Goal: Task Accomplishment & Management: Manage account settings

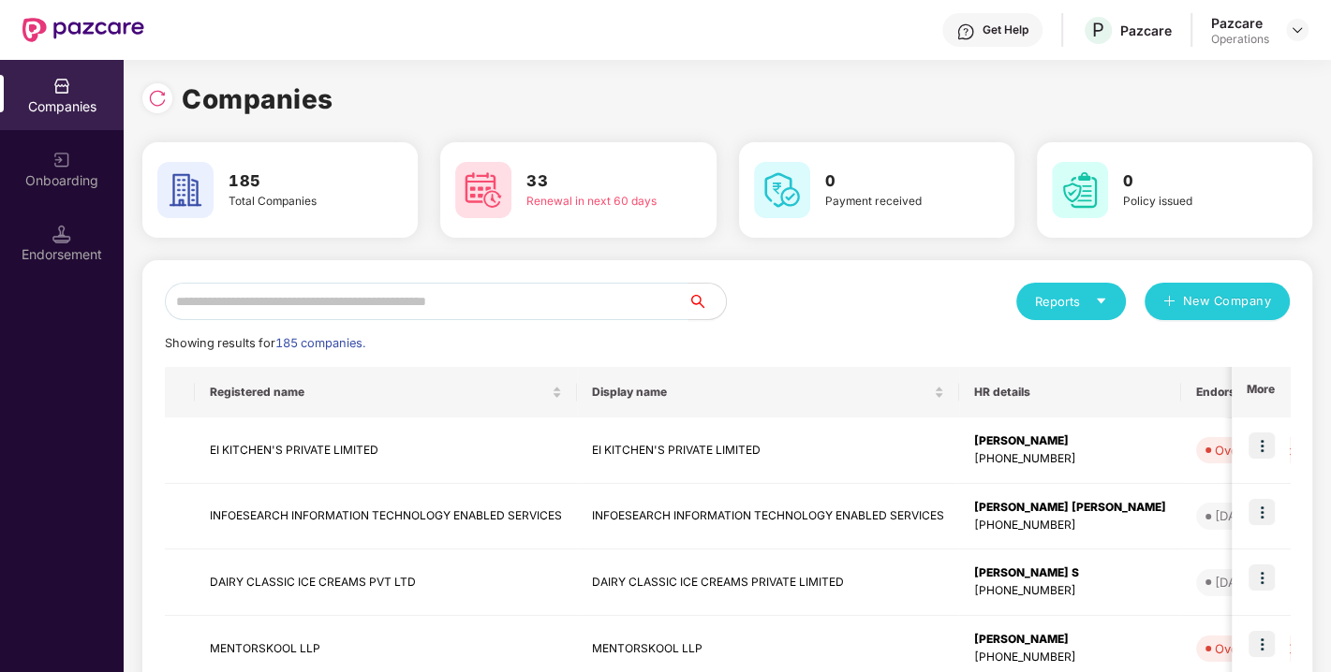
click at [274, 304] on input "text" at bounding box center [426, 301] width 523 height 37
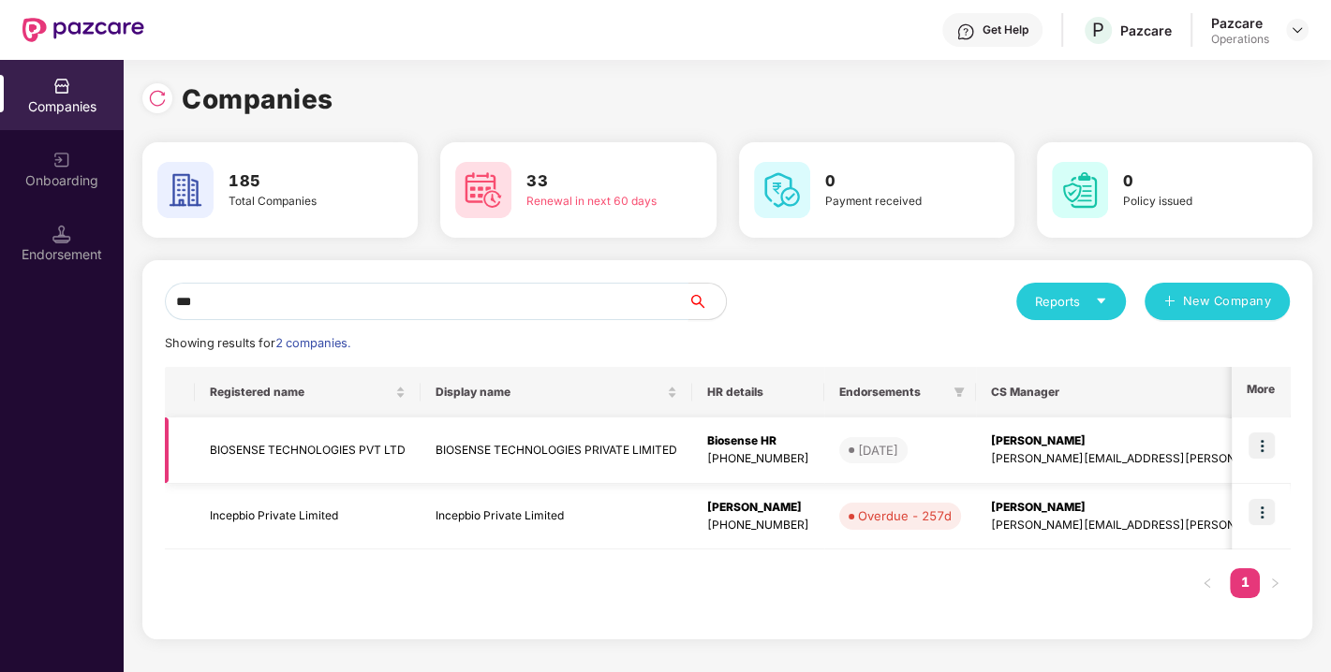
type input "***"
click at [267, 441] on td "BIOSENSE TECHNOLOGIES PVT LTD" at bounding box center [308, 451] width 226 height 66
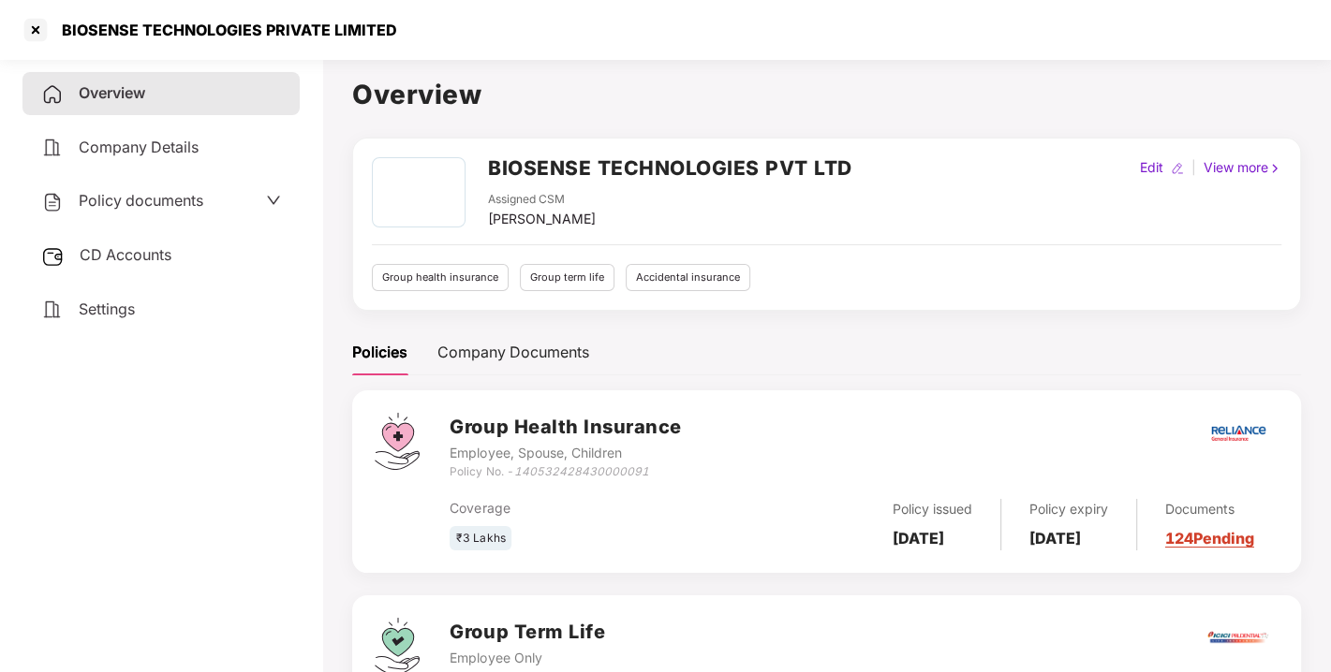
click at [131, 192] on span "Policy documents" at bounding box center [141, 200] width 125 height 19
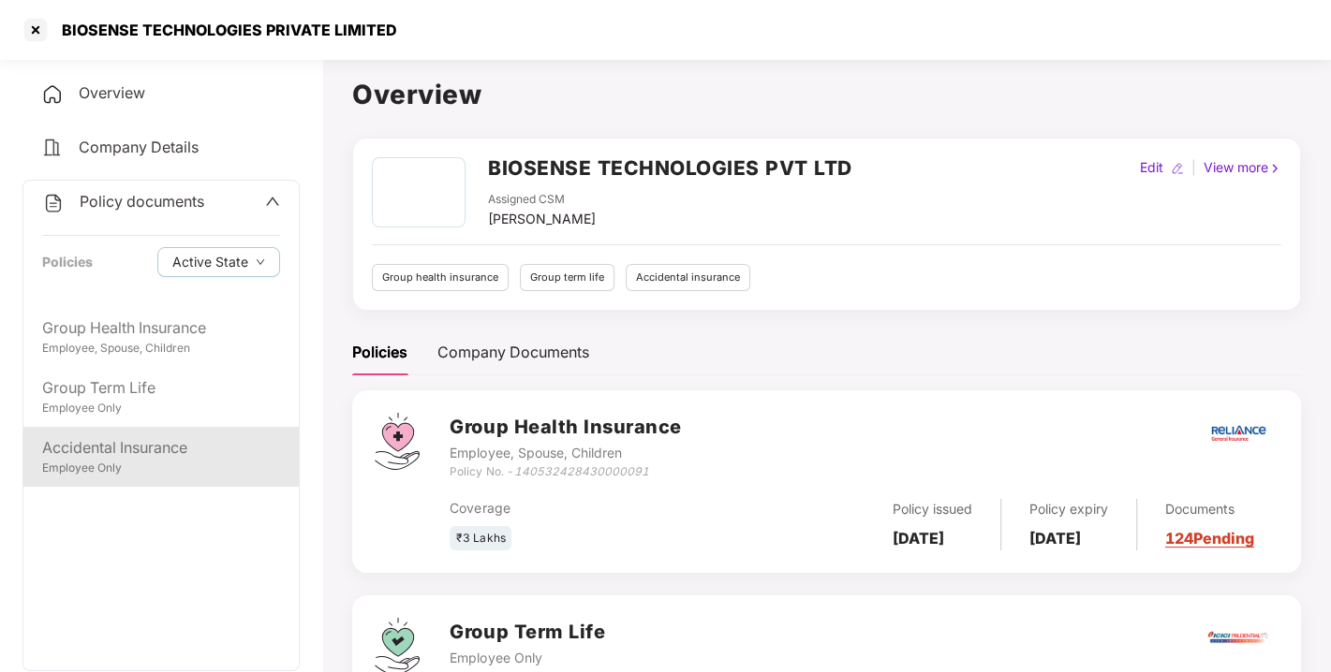
click at [130, 449] on div "Accidental Insurance" at bounding box center [161, 447] width 238 height 23
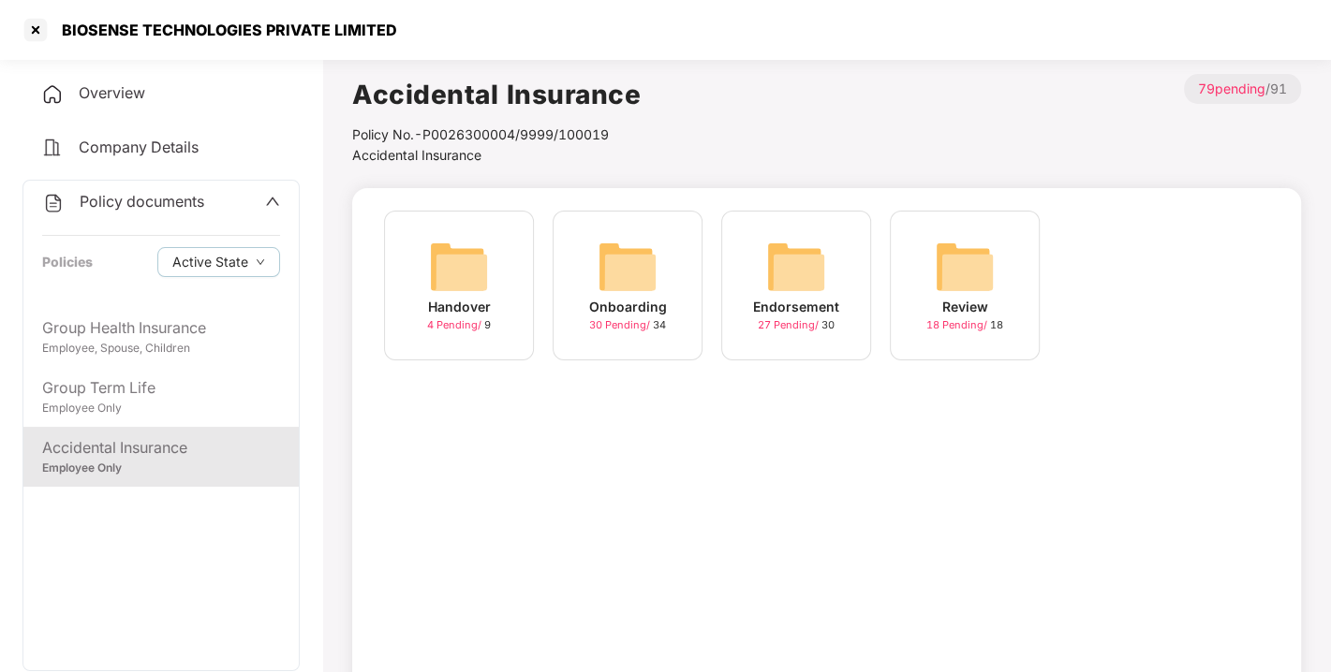
click at [791, 263] on img at bounding box center [796, 267] width 60 height 60
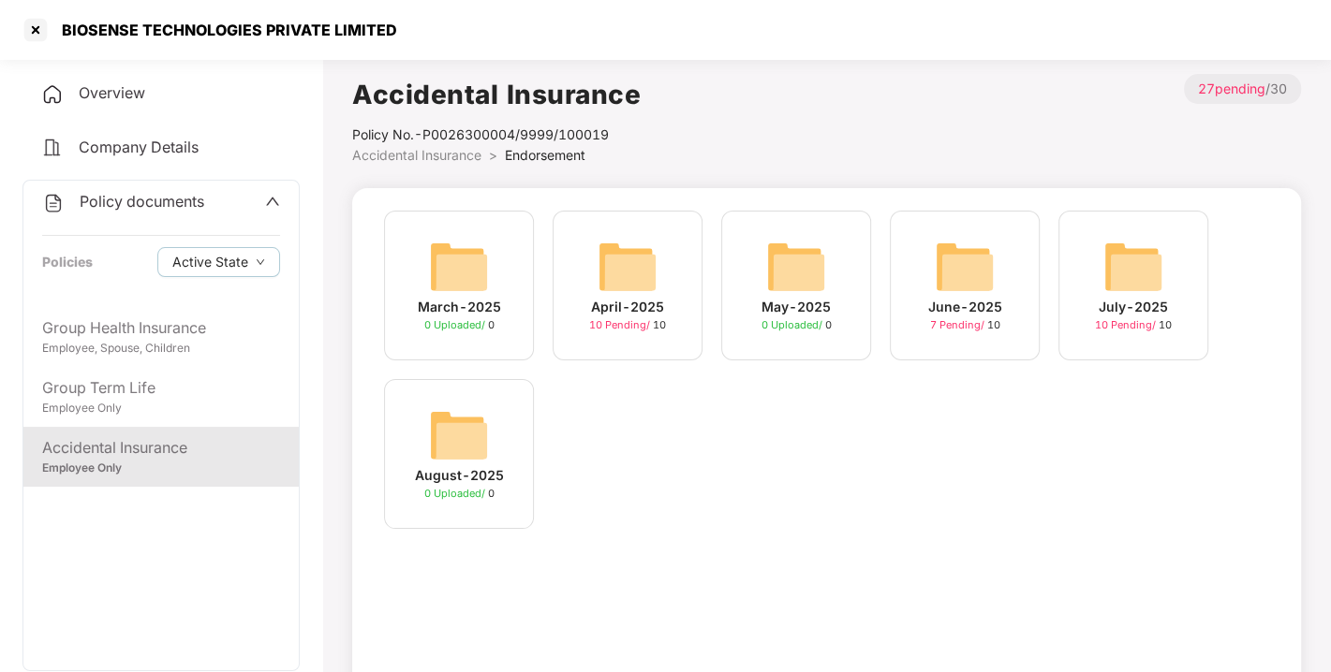
click at [1126, 266] on img at bounding box center [1133, 267] width 60 height 60
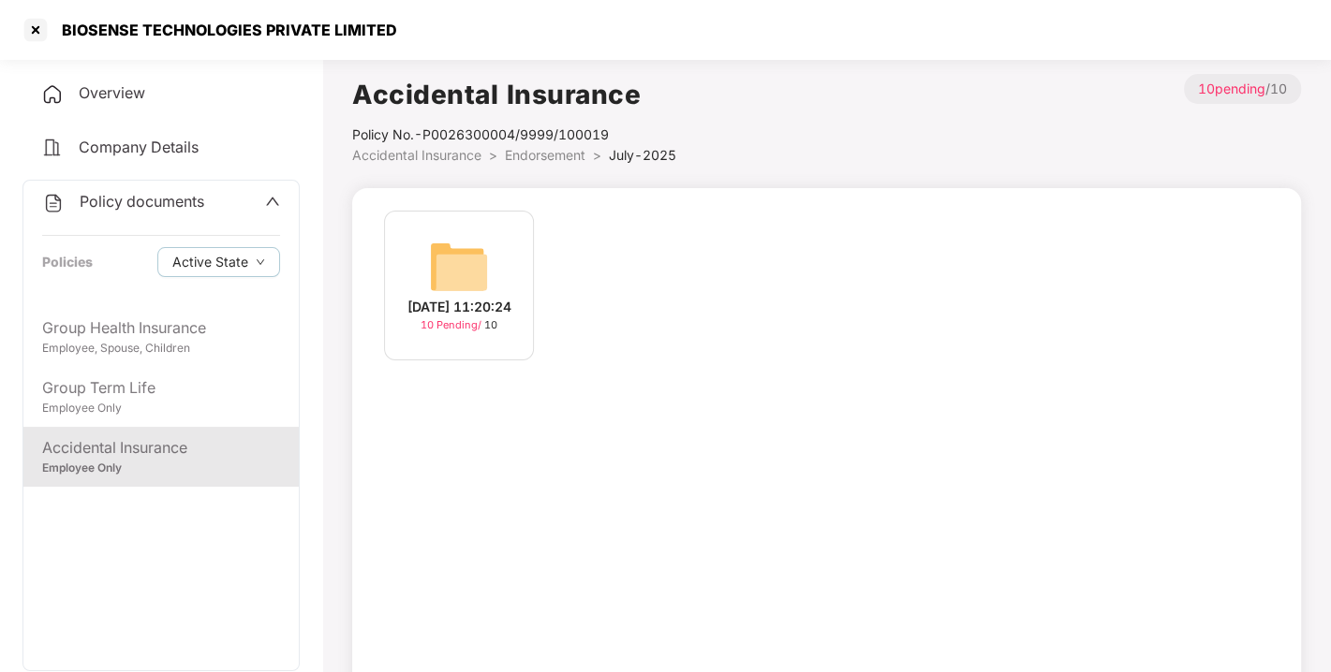
click at [473, 259] on img at bounding box center [459, 267] width 60 height 60
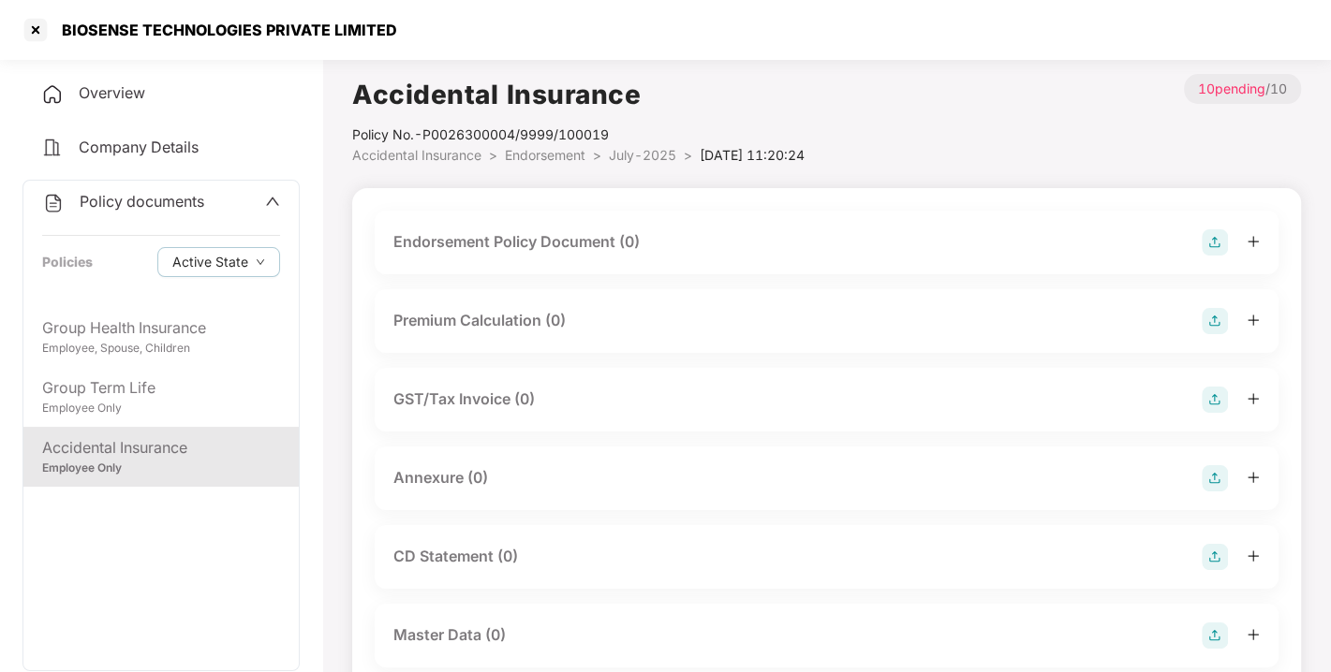
click at [1208, 243] on img at bounding box center [1214, 242] width 26 height 26
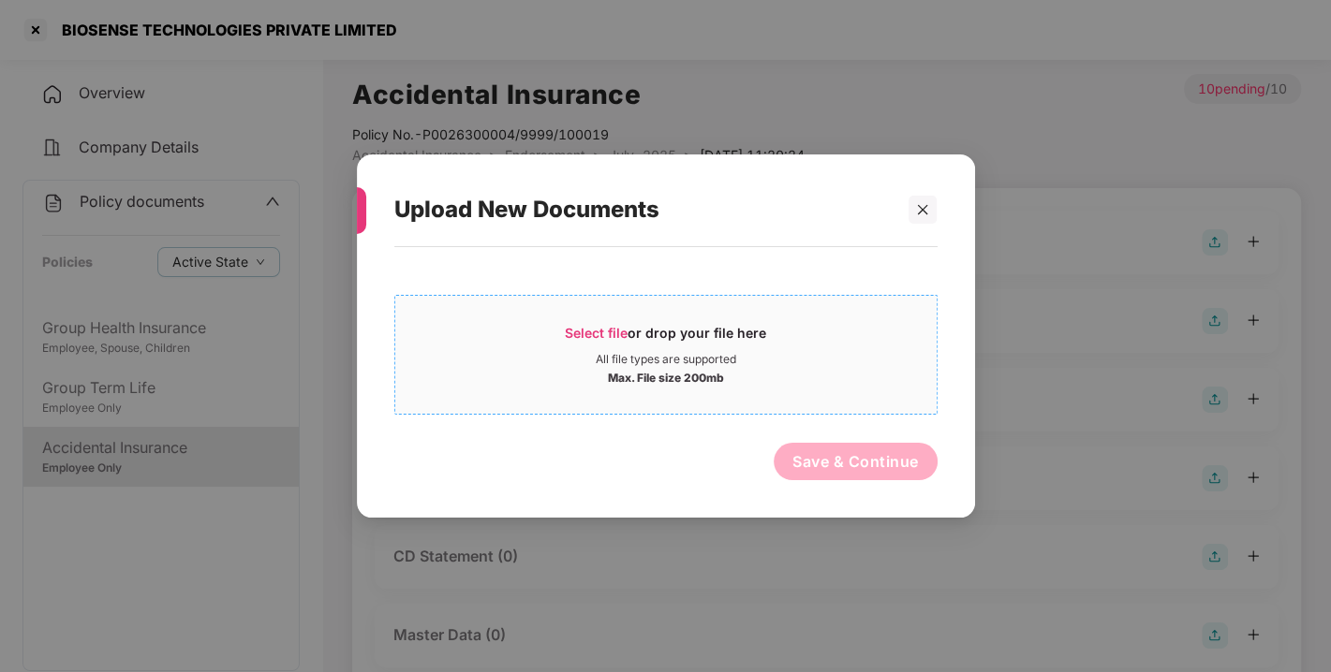
click at [630, 327] on div "Select file or drop your file here" at bounding box center [665, 338] width 201 height 28
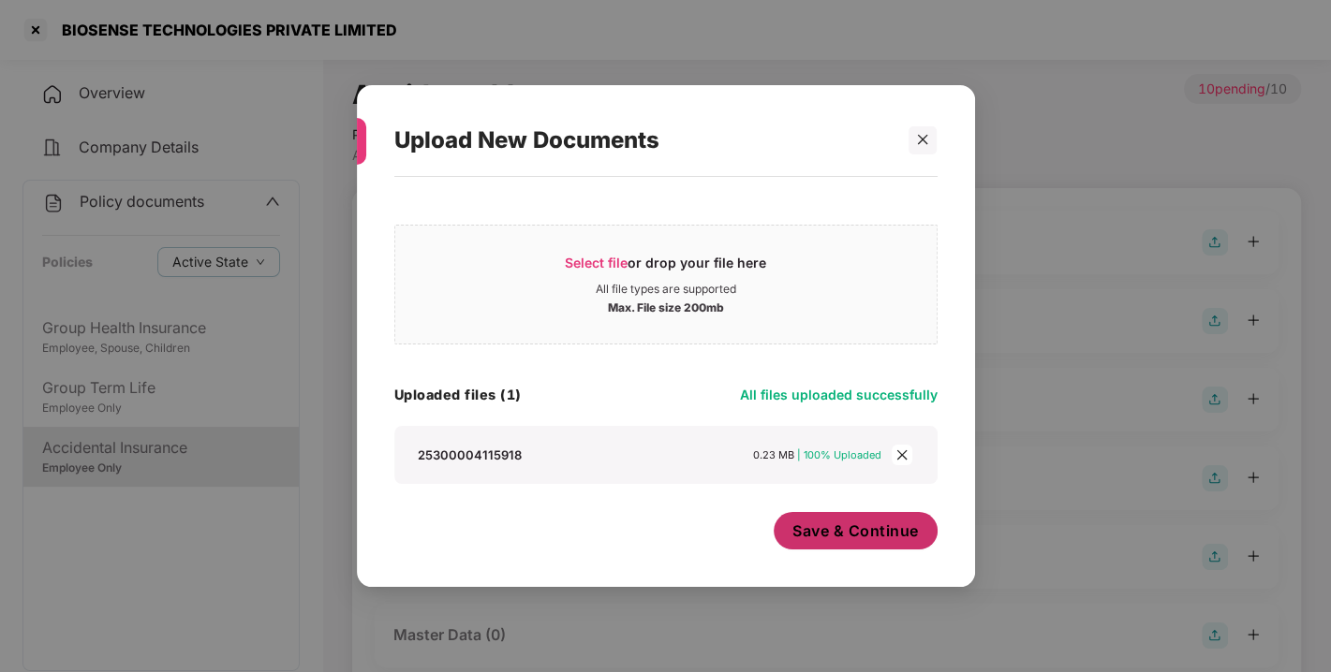
click at [800, 521] on span "Save & Continue" at bounding box center [855, 531] width 126 height 21
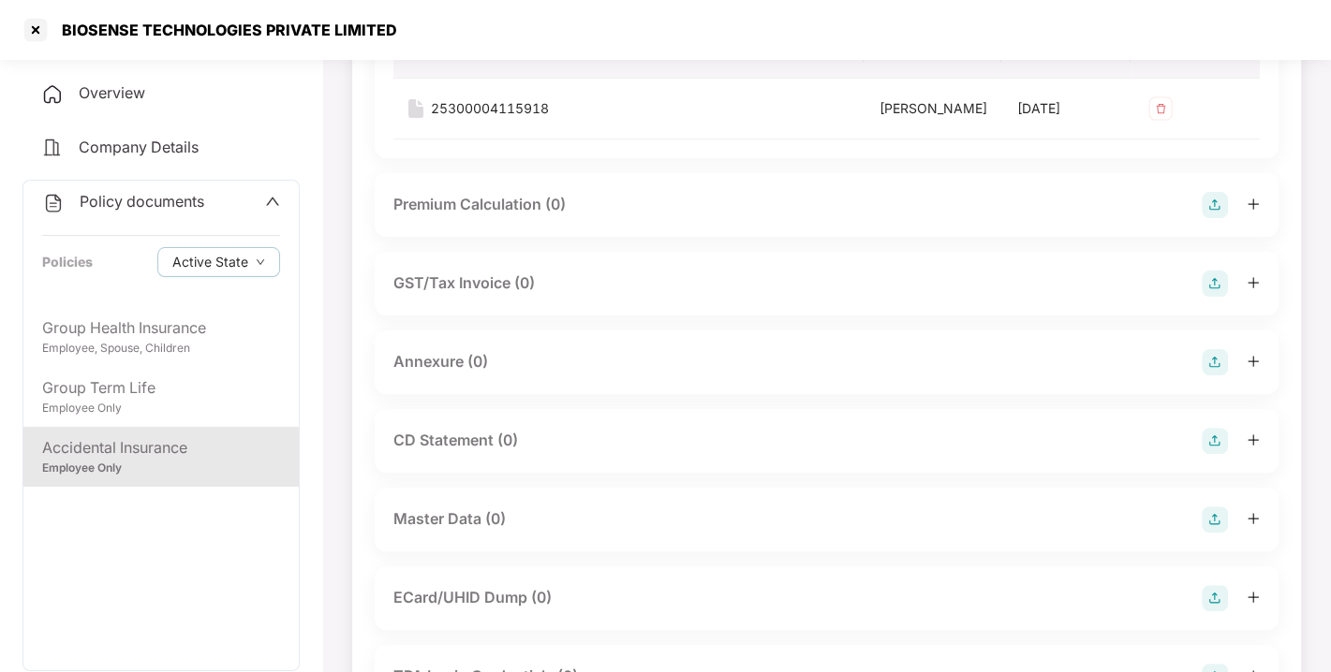
scroll to position [253, 0]
click at [1209, 374] on img at bounding box center [1214, 360] width 26 height 26
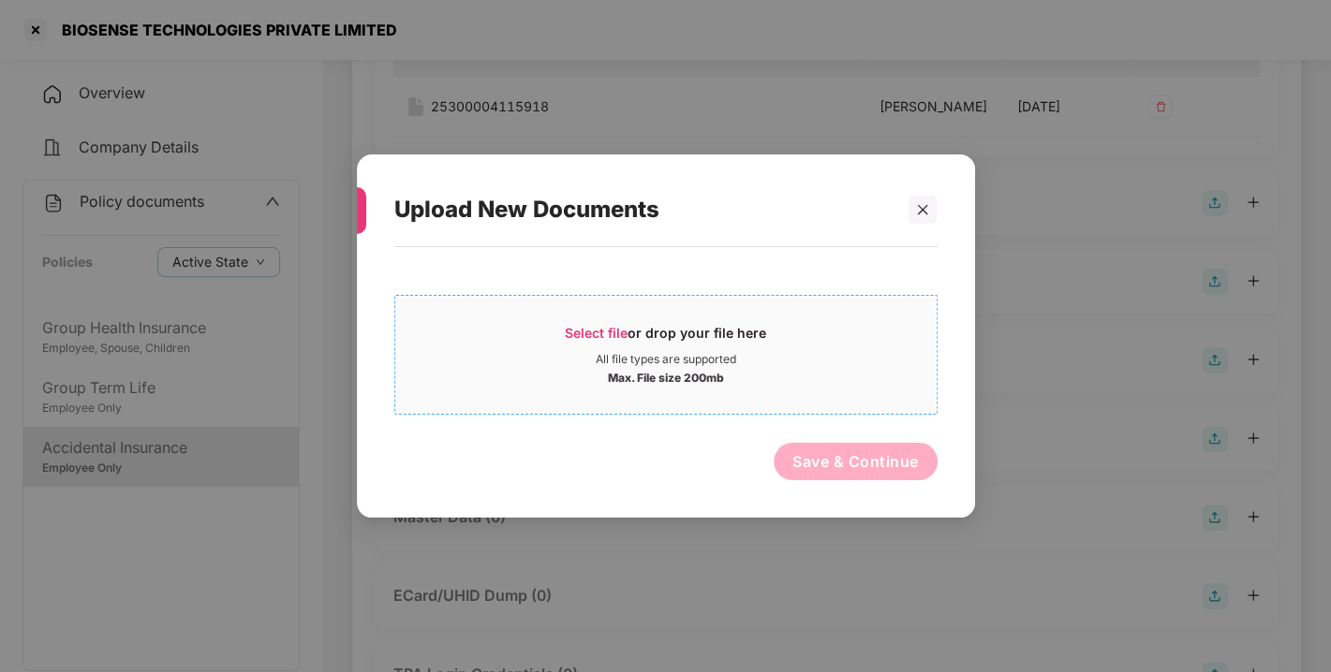
click at [572, 331] on span "Select file" at bounding box center [596, 333] width 63 height 16
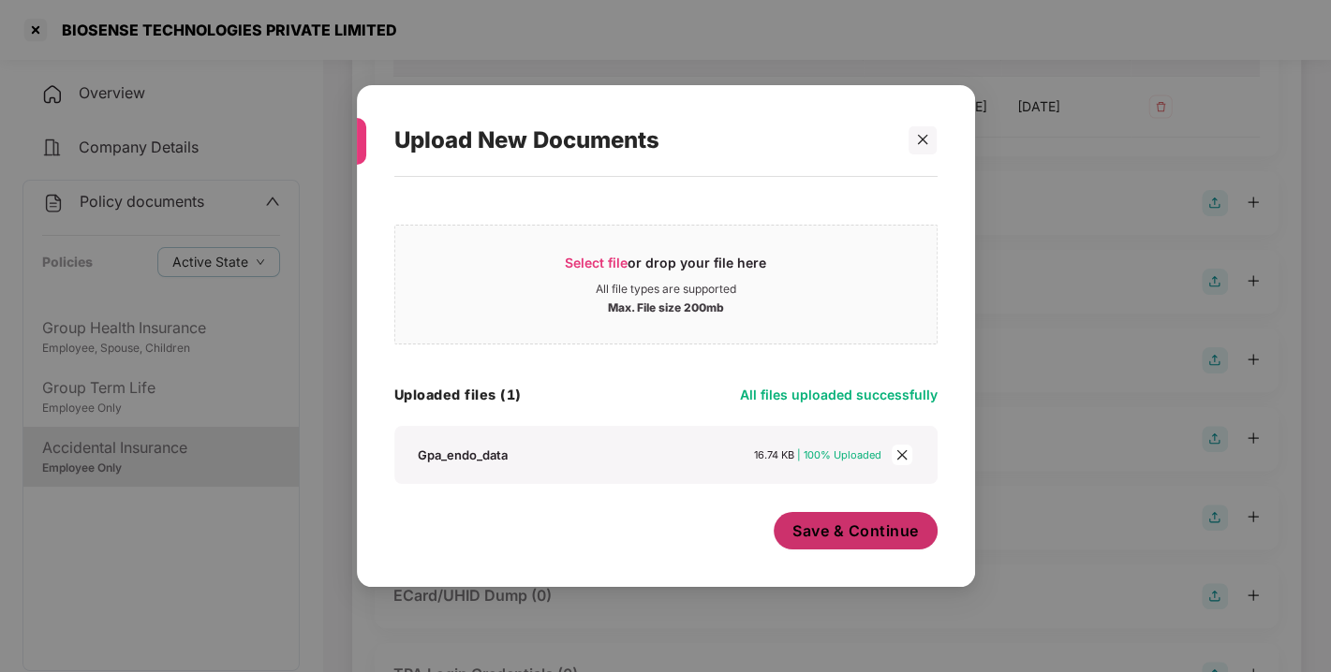
click at [848, 539] on span "Save & Continue" at bounding box center [855, 531] width 126 height 21
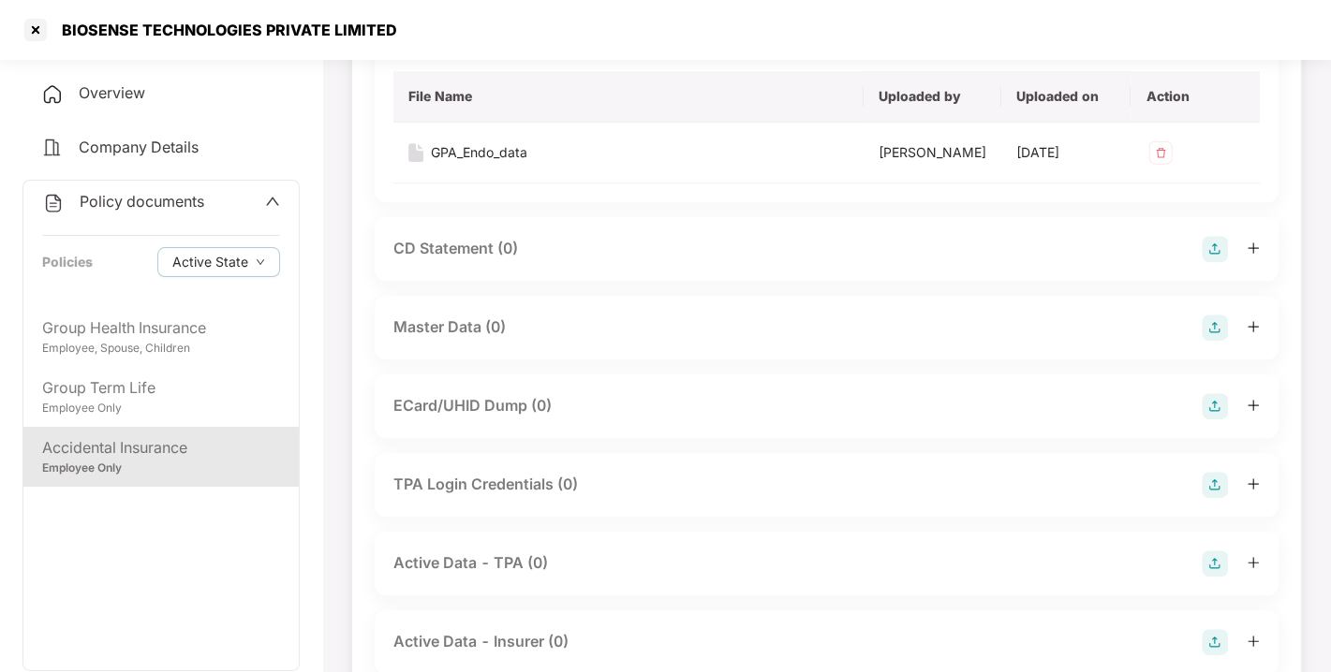
scroll to position [605, 0]
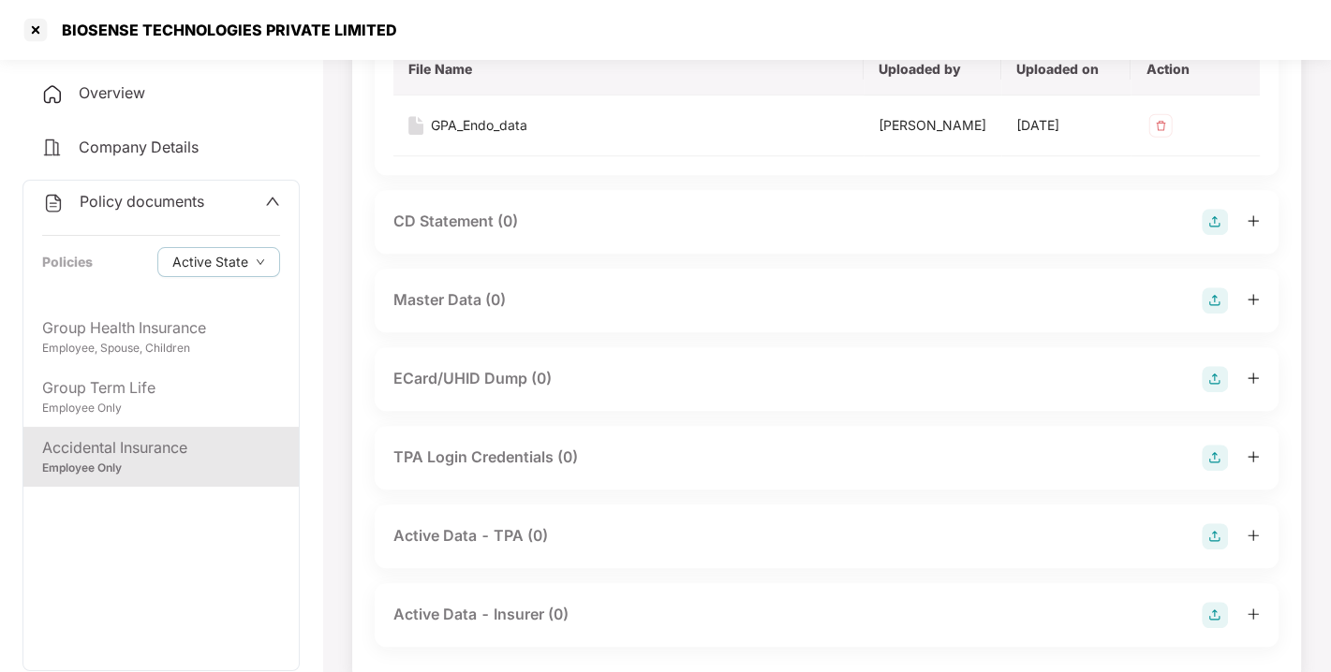
click at [1222, 314] on img at bounding box center [1214, 300] width 26 height 26
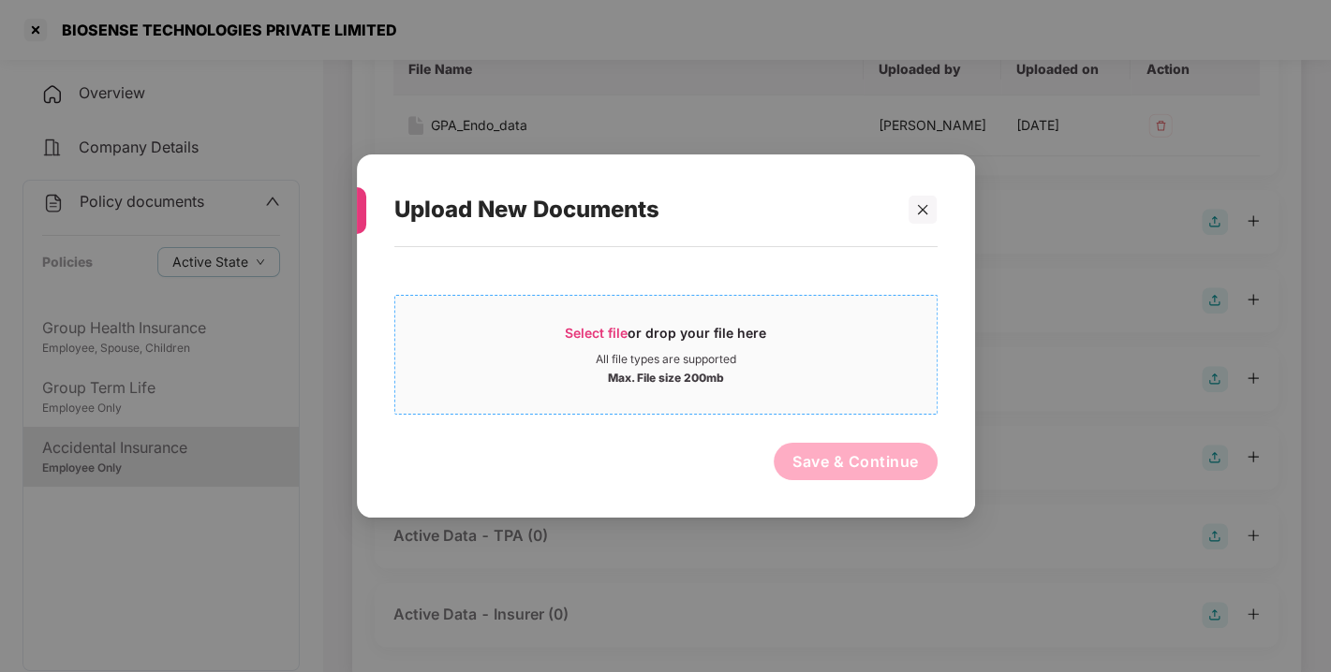
click at [608, 325] on span "Select file" at bounding box center [596, 333] width 63 height 16
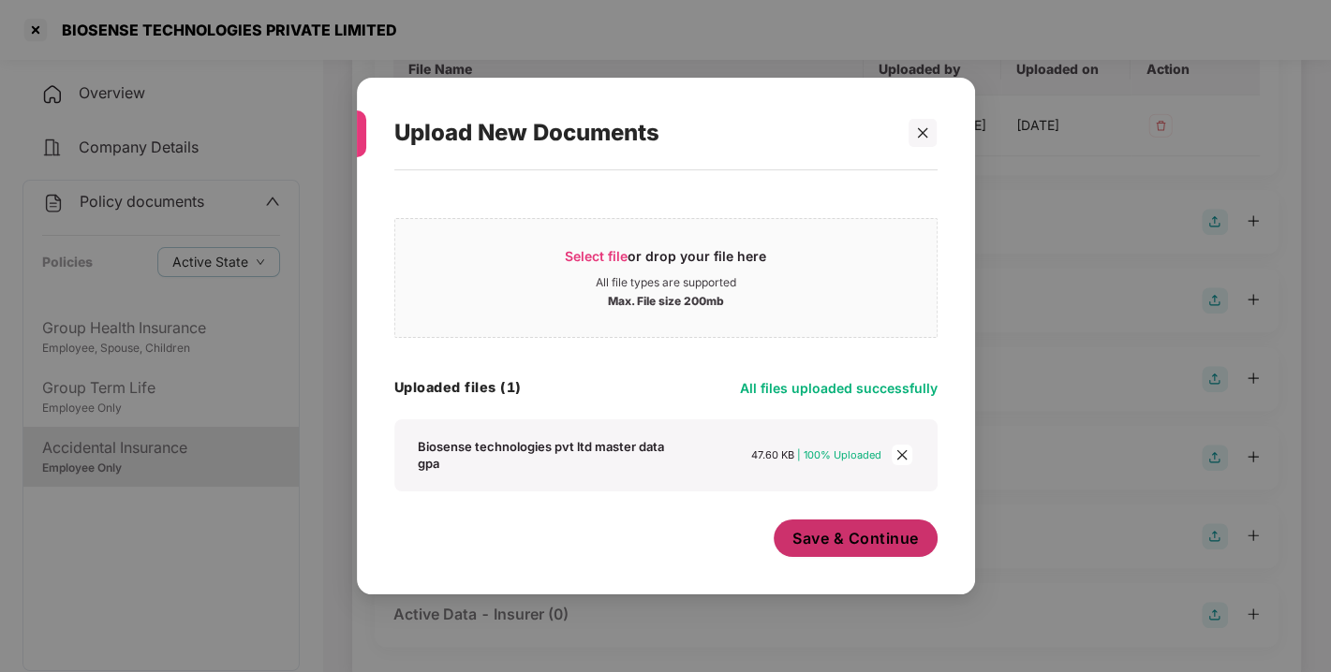
click at [856, 542] on span "Save & Continue" at bounding box center [855, 538] width 126 height 21
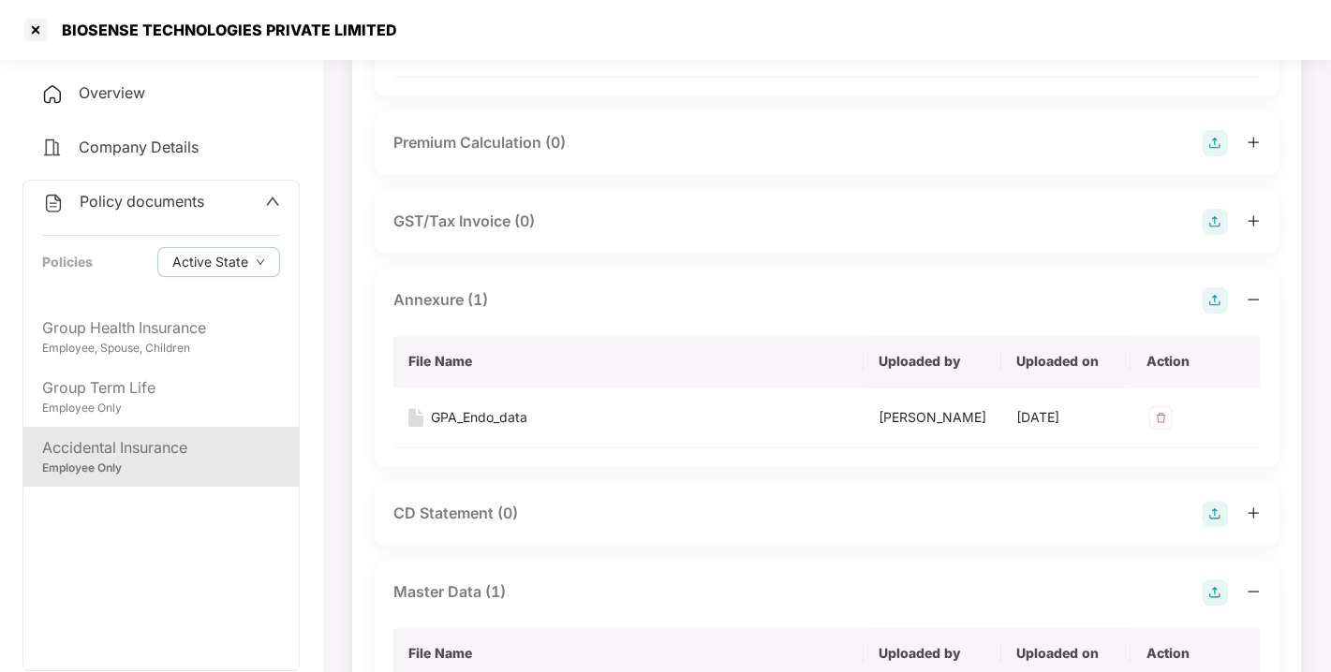
scroll to position [0, 0]
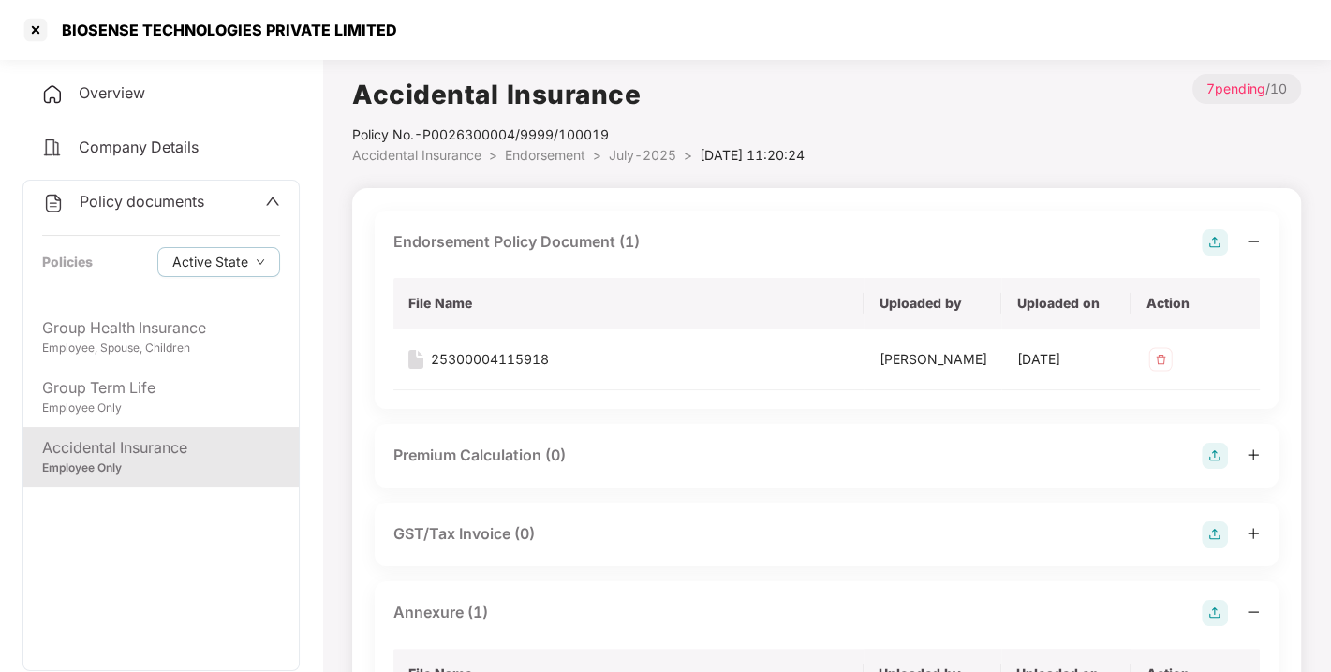
click at [131, 212] on div "Policy documents" at bounding box center [123, 202] width 162 height 24
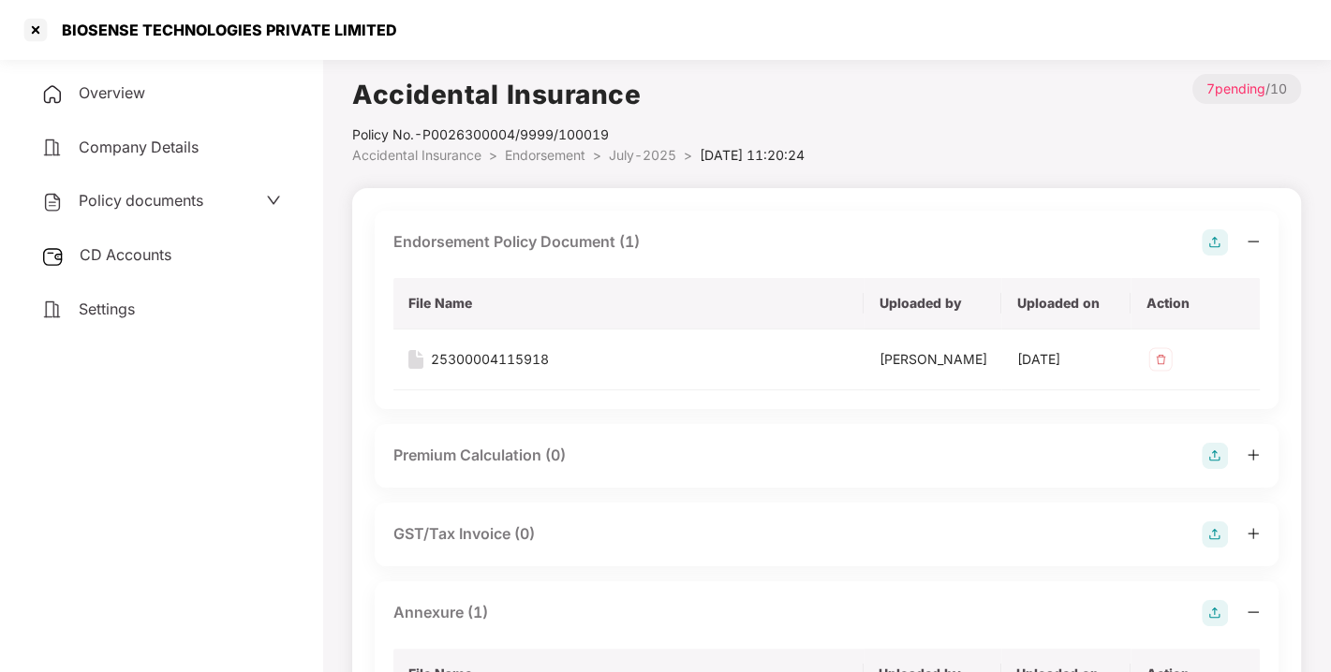
click at [140, 248] on span "CD Accounts" at bounding box center [126, 254] width 92 height 19
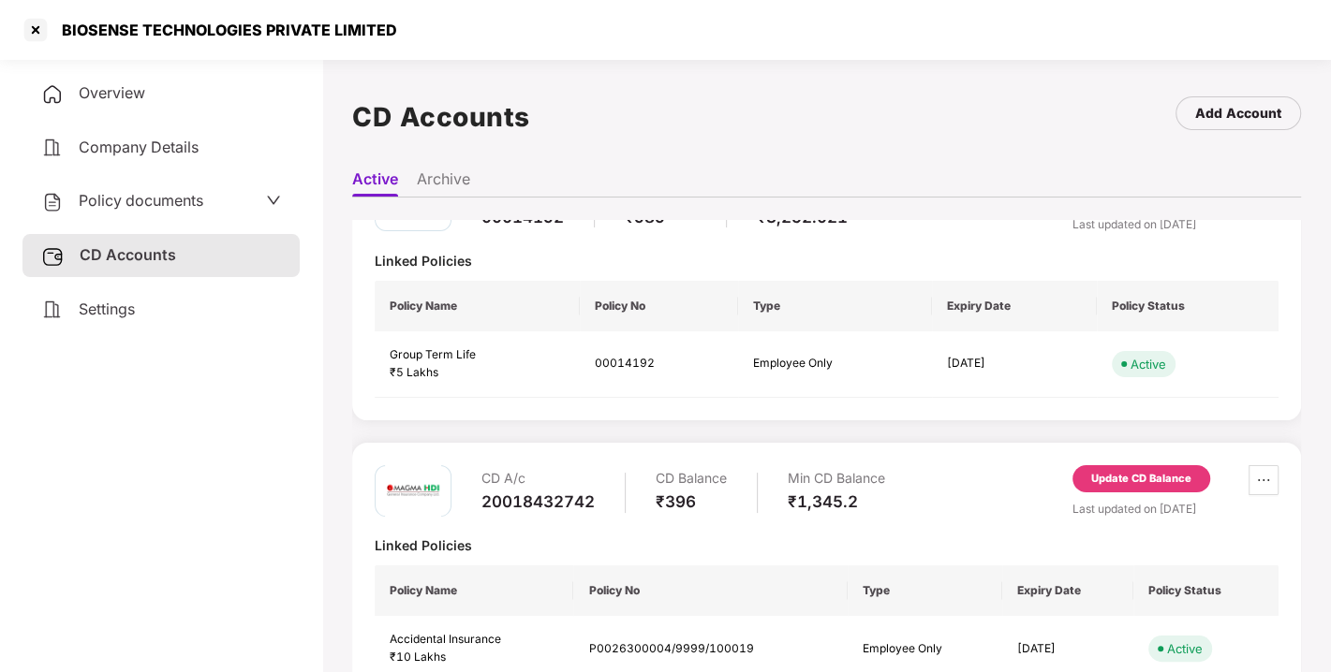
scroll to position [395, 0]
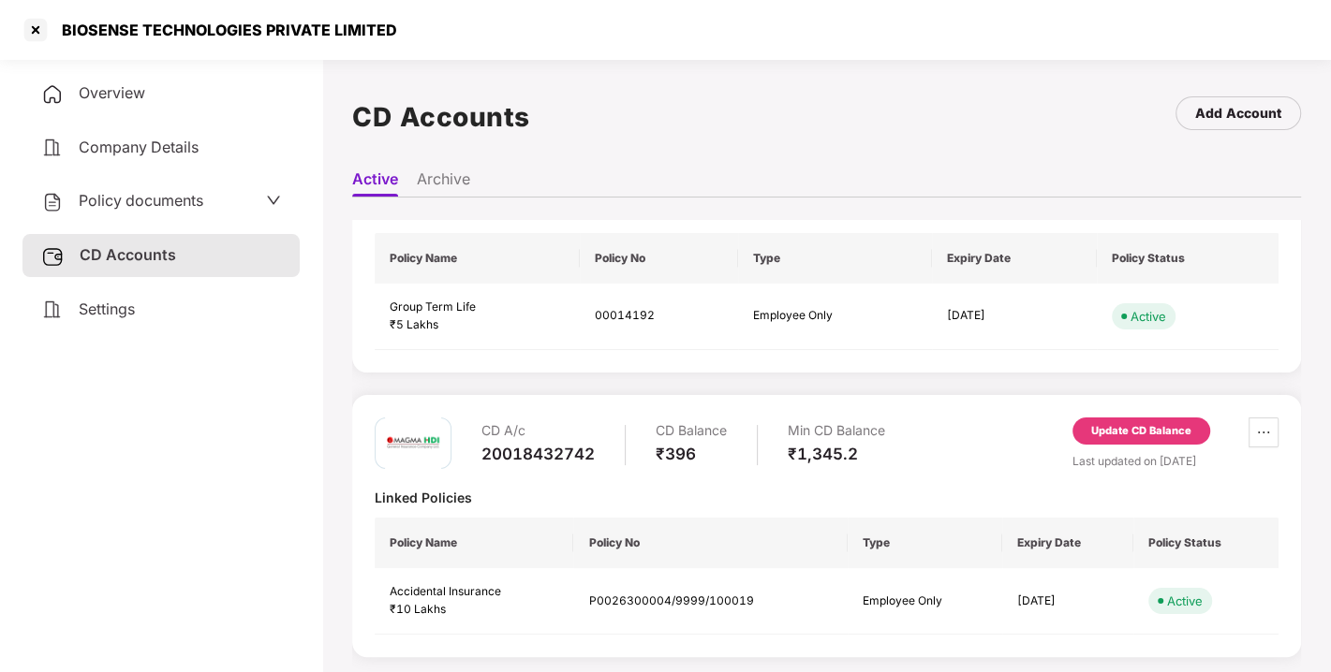
click at [1141, 423] on div "Update CD Balance" at bounding box center [1141, 431] width 100 height 17
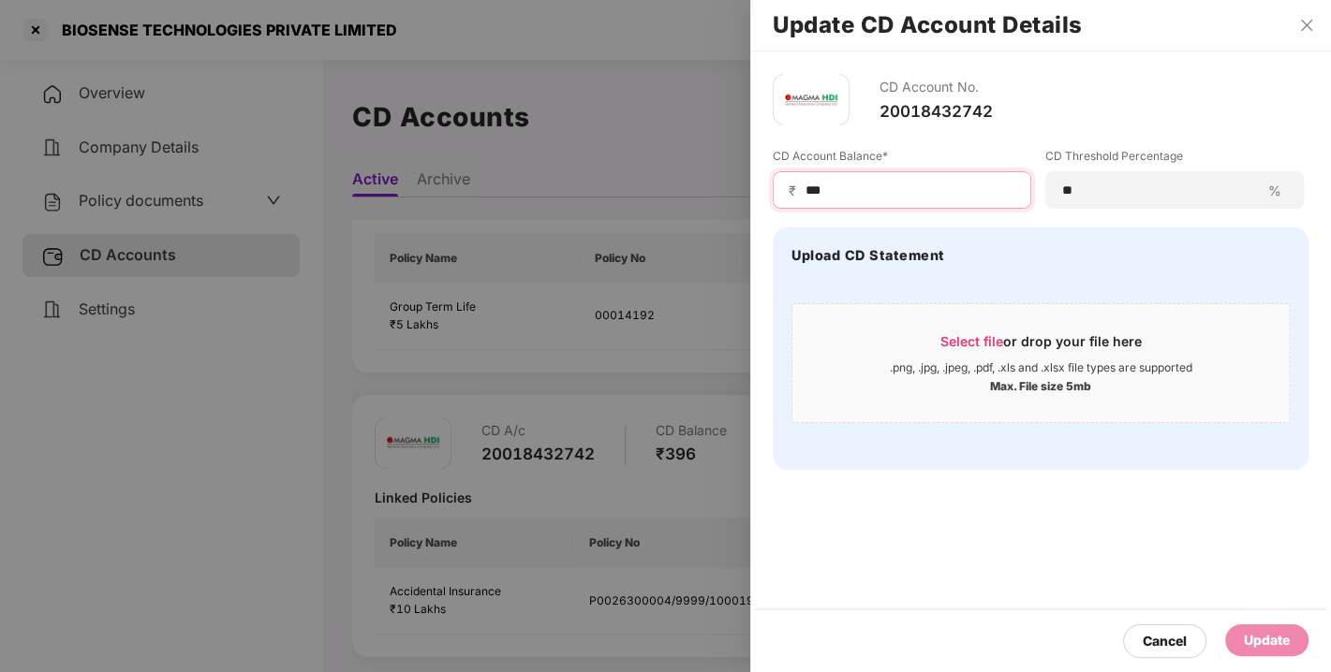
drag, startPoint x: 847, startPoint y: 192, endPoint x: 722, endPoint y: 186, distance: 124.7
click at [722, 186] on div "Update CD Account Details CD Account No. 20018432742 CD Account Balance* ₹ *** …" at bounding box center [665, 336] width 1331 height 672
type input "**"
click at [1259, 652] on div "Update" at bounding box center [1266, 641] width 83 height 32
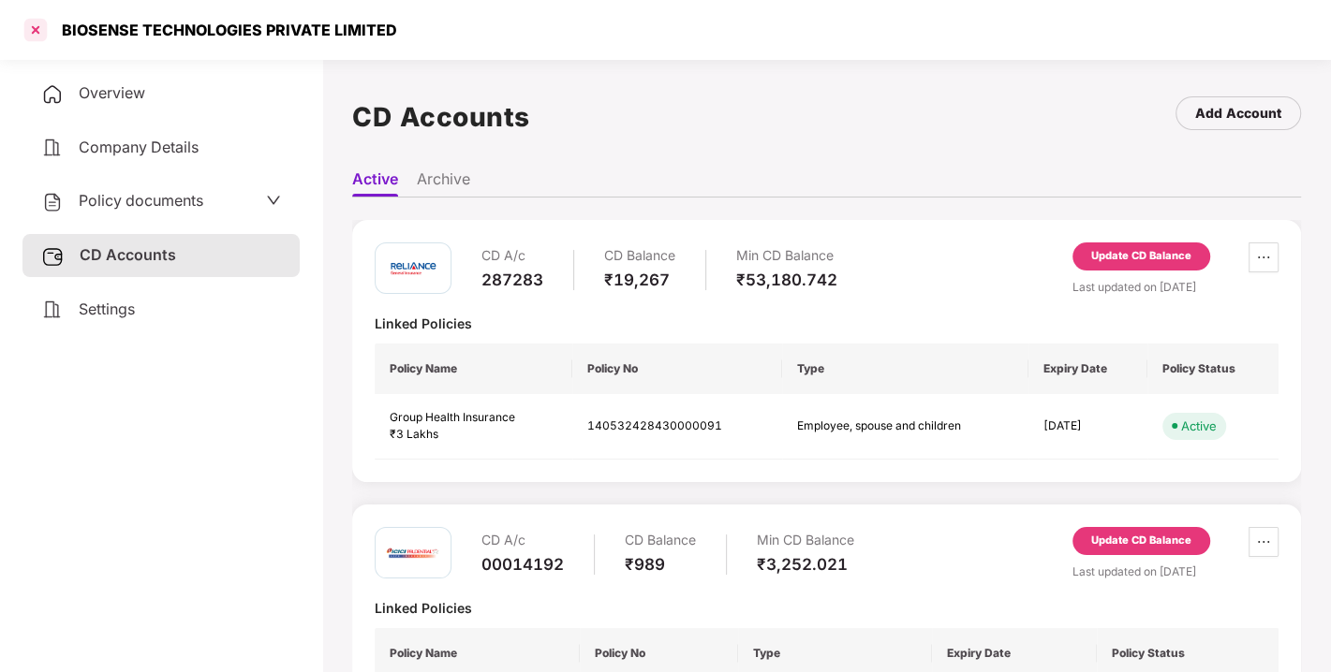
click at [38, 28] on div at bounding box center [36, 30] width 30 height 30
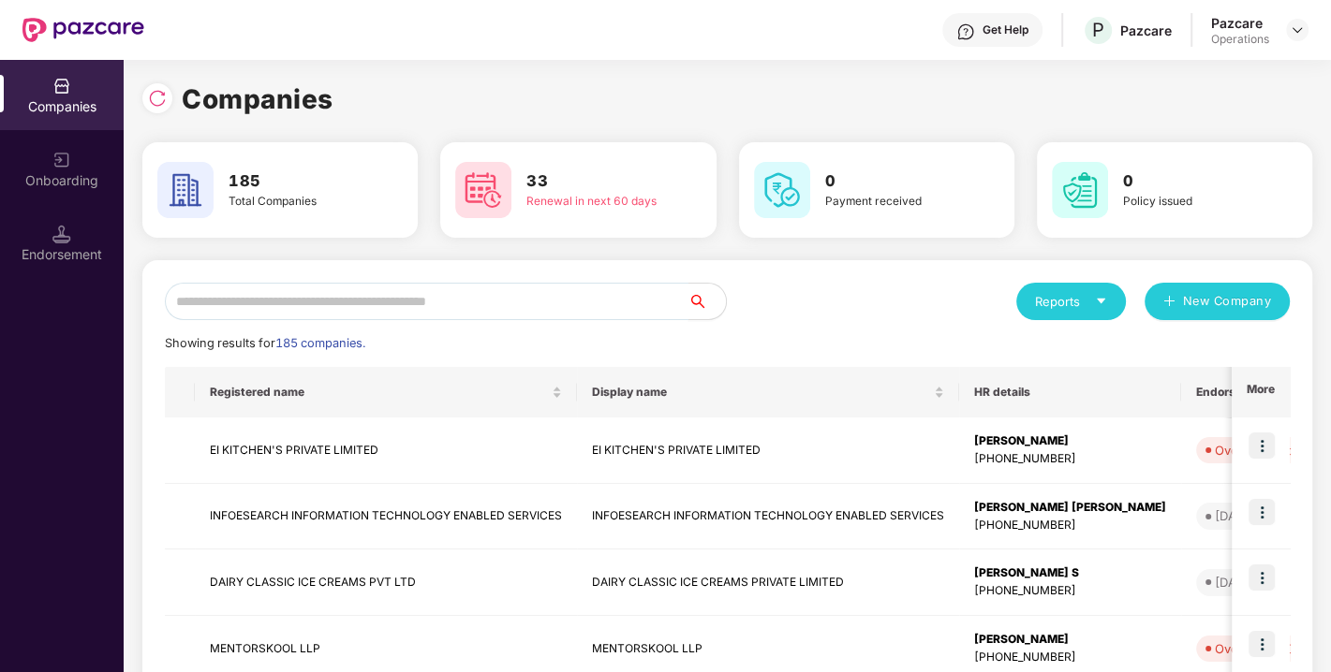
click at [493, 297] on input "text" at bounding box center [426, 301] width 523 height 37
type input "*"
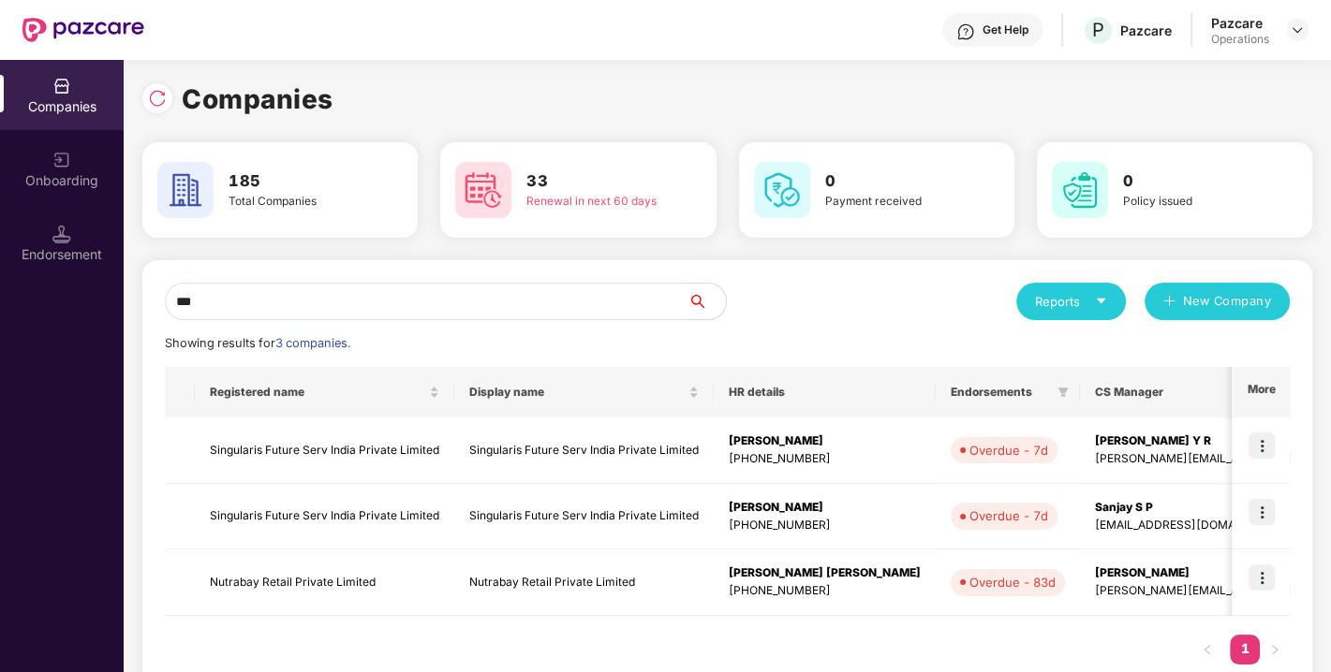
type input "***"
click at [281, 582] on td "Nutrabay Retail Private Limited" at bounding box center [324, 583] width 259 height 66
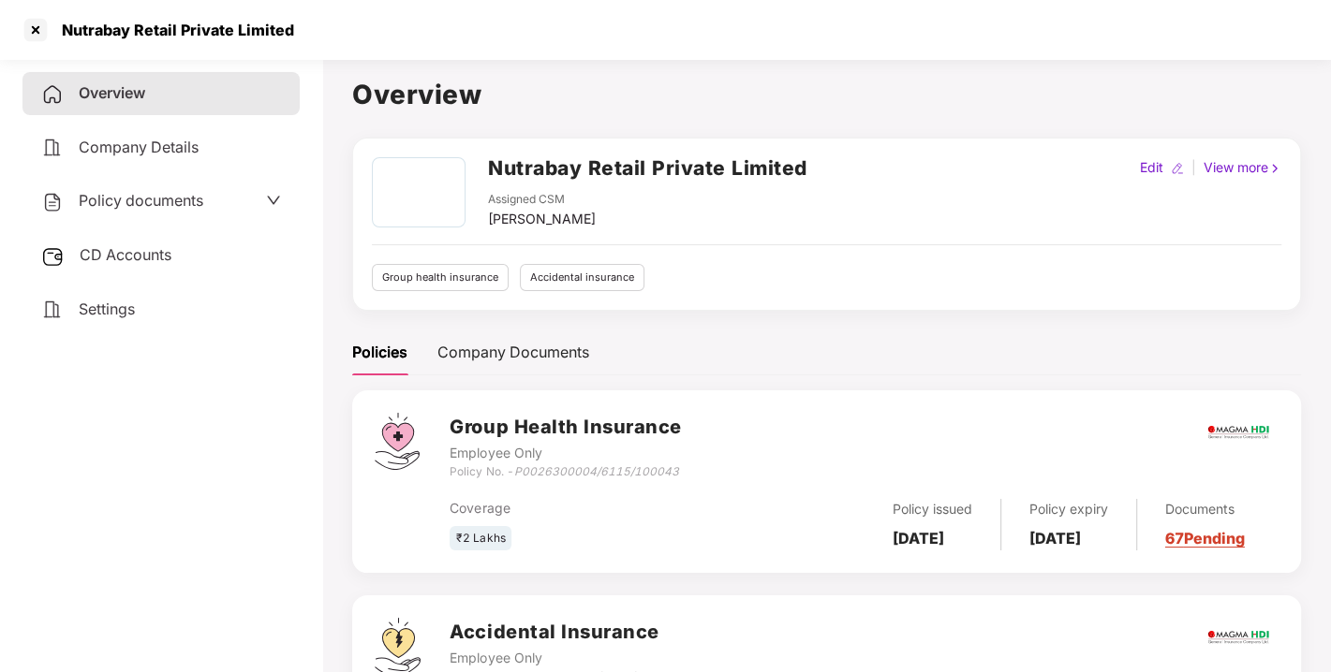
click at [142, 208] on span "Policy documents" at bounding box center [141, 200] width 125 height 19
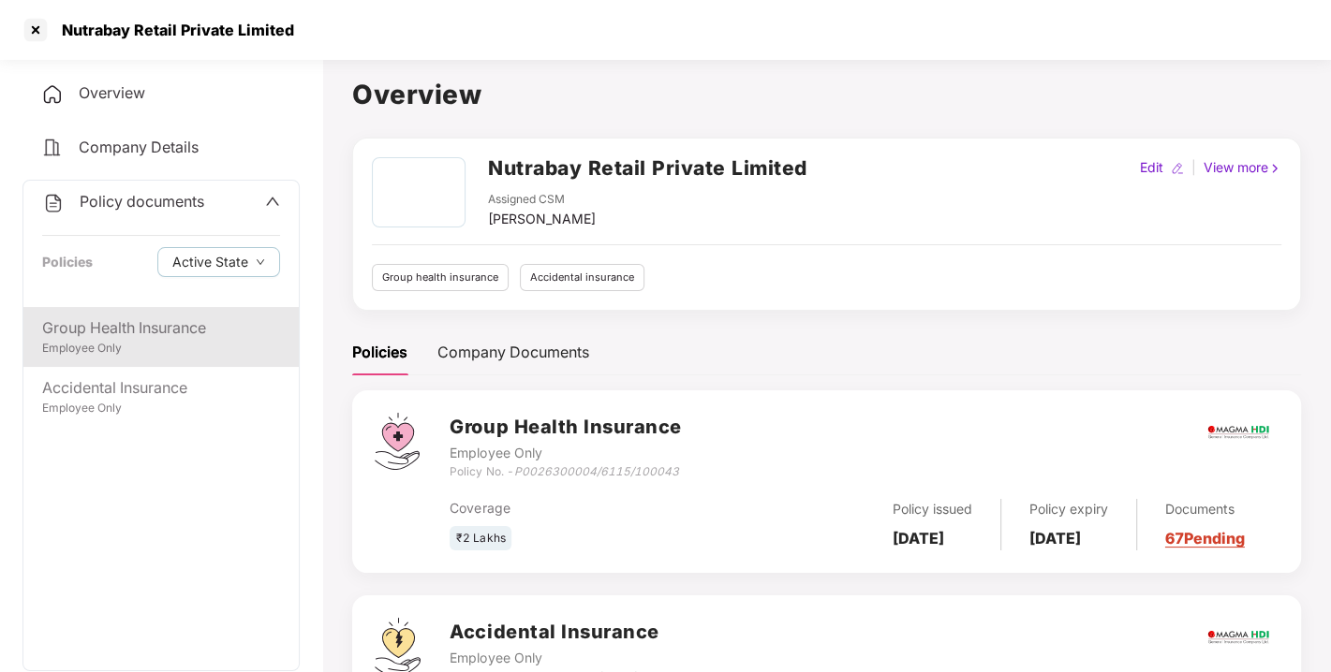
click at [148, 318] on div "Group Health Insurance" at bounding box center [161, 328] width 238 height 23
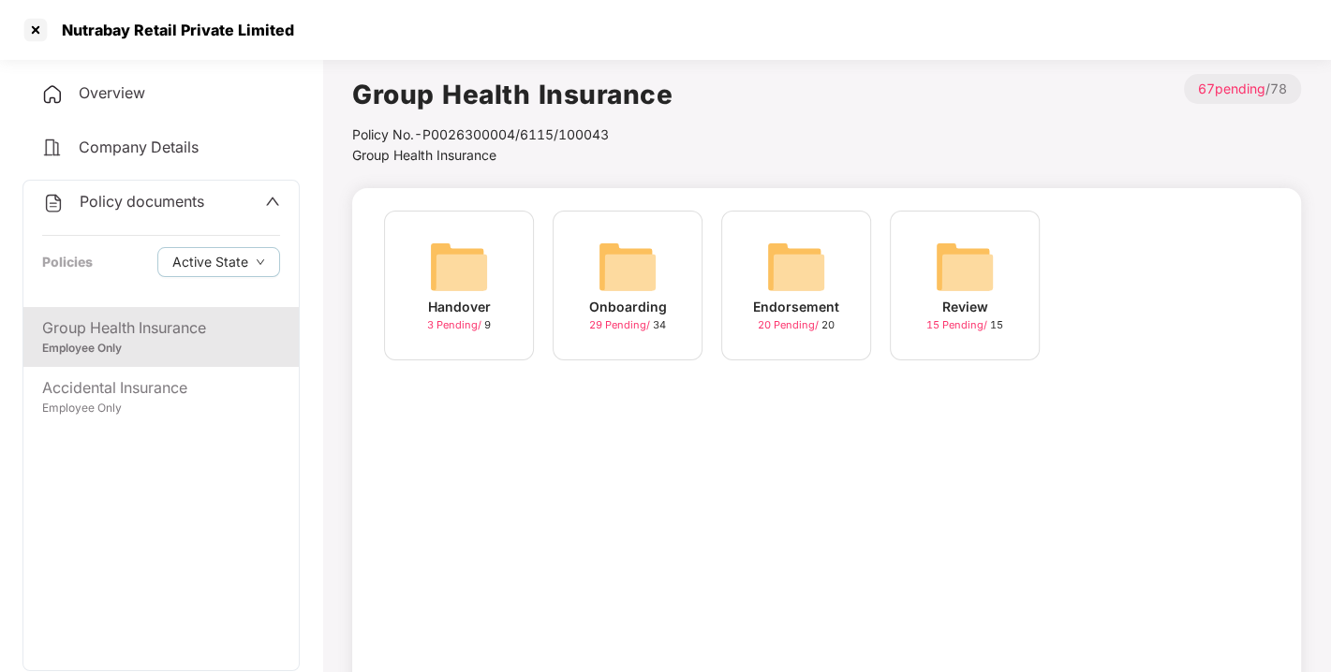
click at [780, 272] on img at bounding box center [796, 267] width 60 height 60
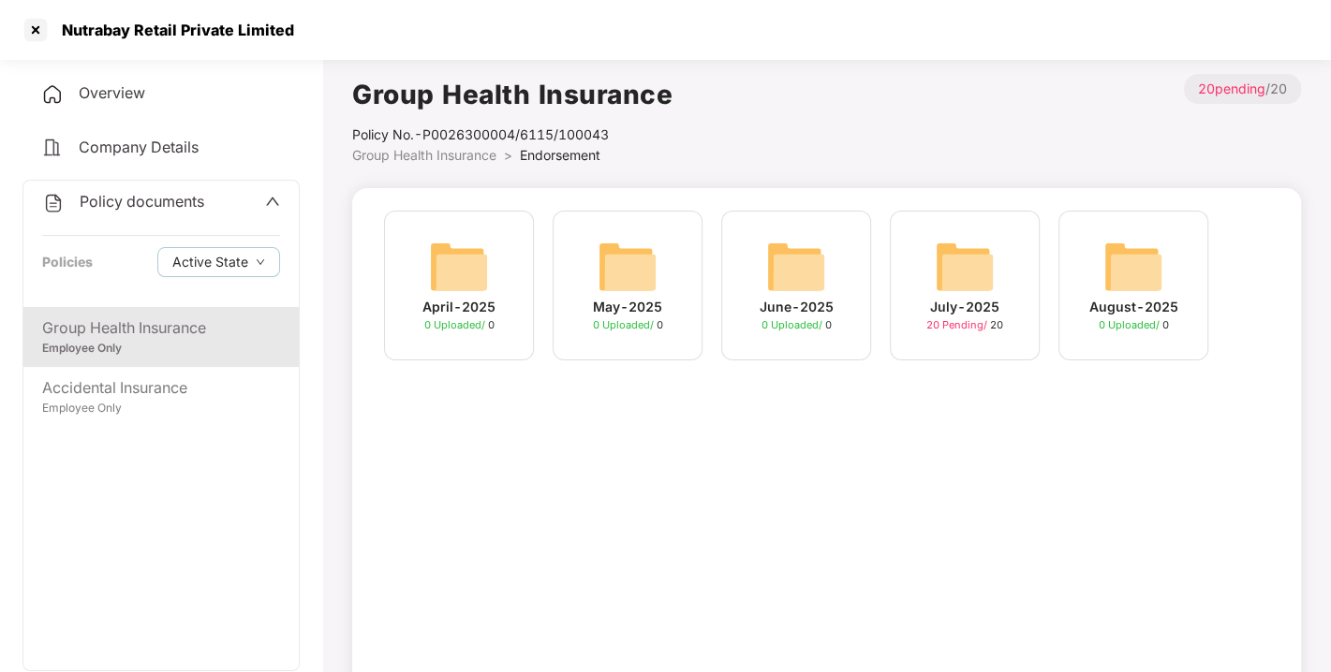
click at [983, 254] on img at bounding box center [965, 267] width 60 height 60
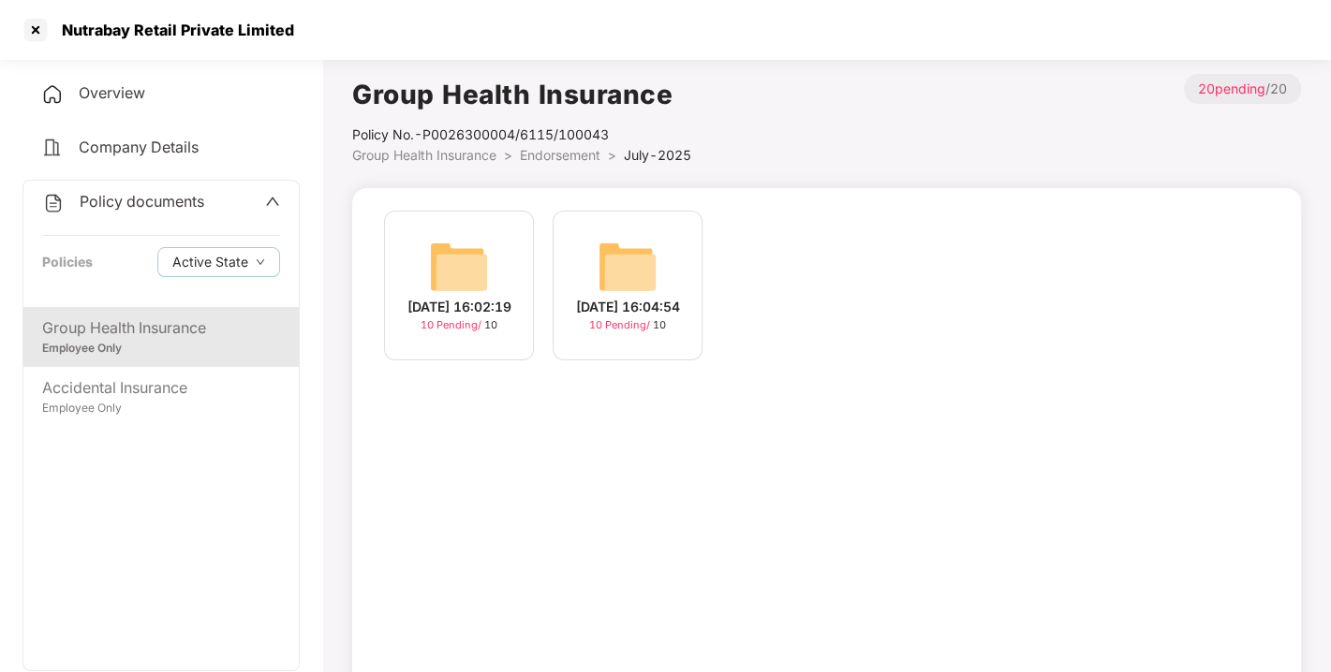
click at [454, 258] on img at bounding box center [459, 267] width 60 height 60
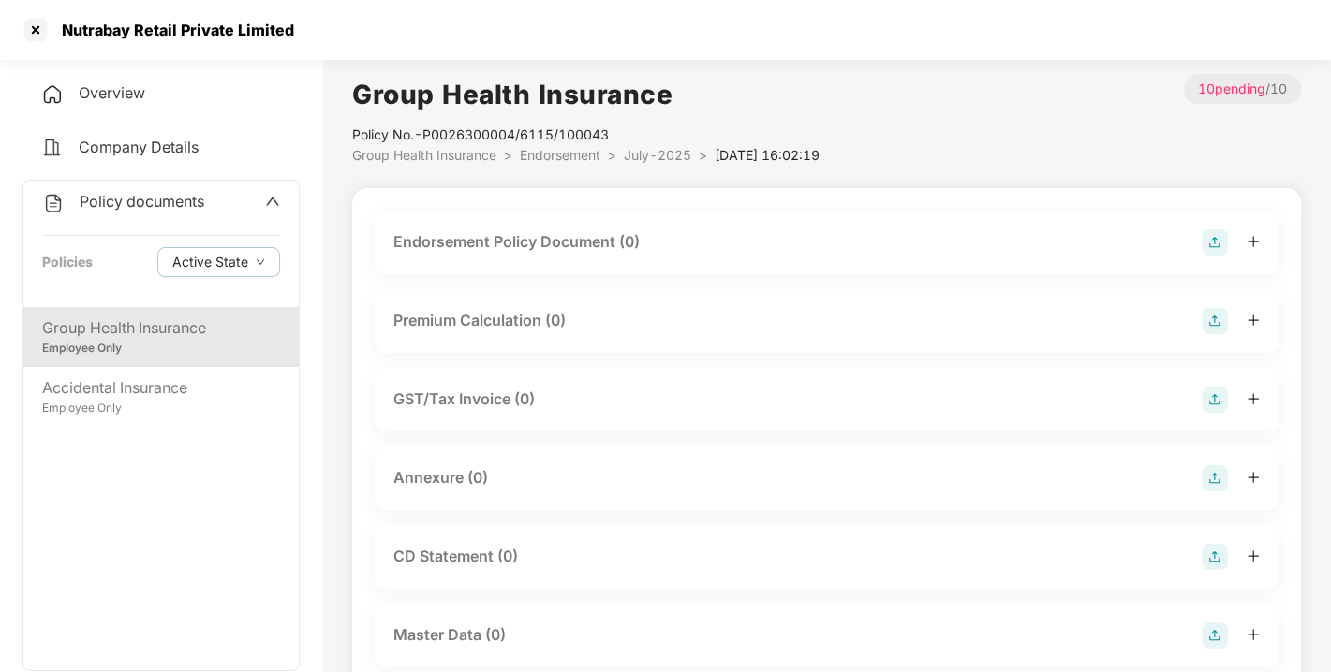
click at [1214, 241] on img at bounding box center [1214, 242] width 26 height 26
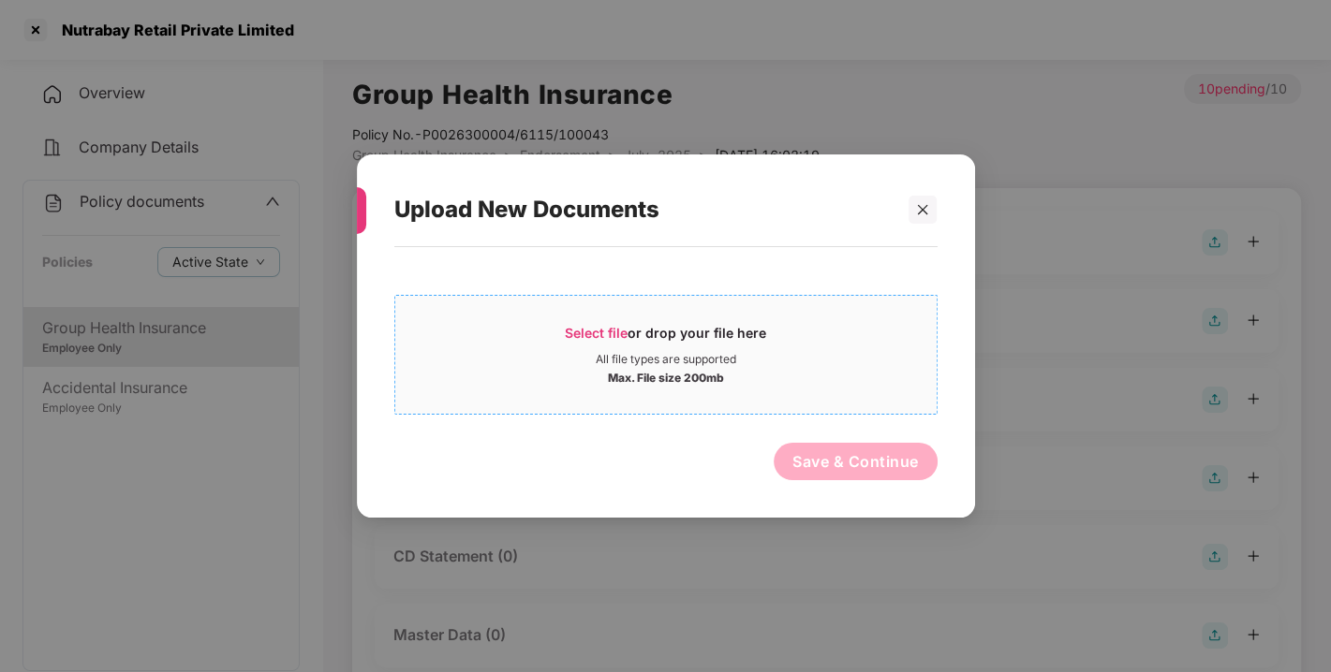
click at [588, 320] on span "Select file or drop your file here All file types are supported Max. File size …" at bounding box center [665, 355] width 541 height 90
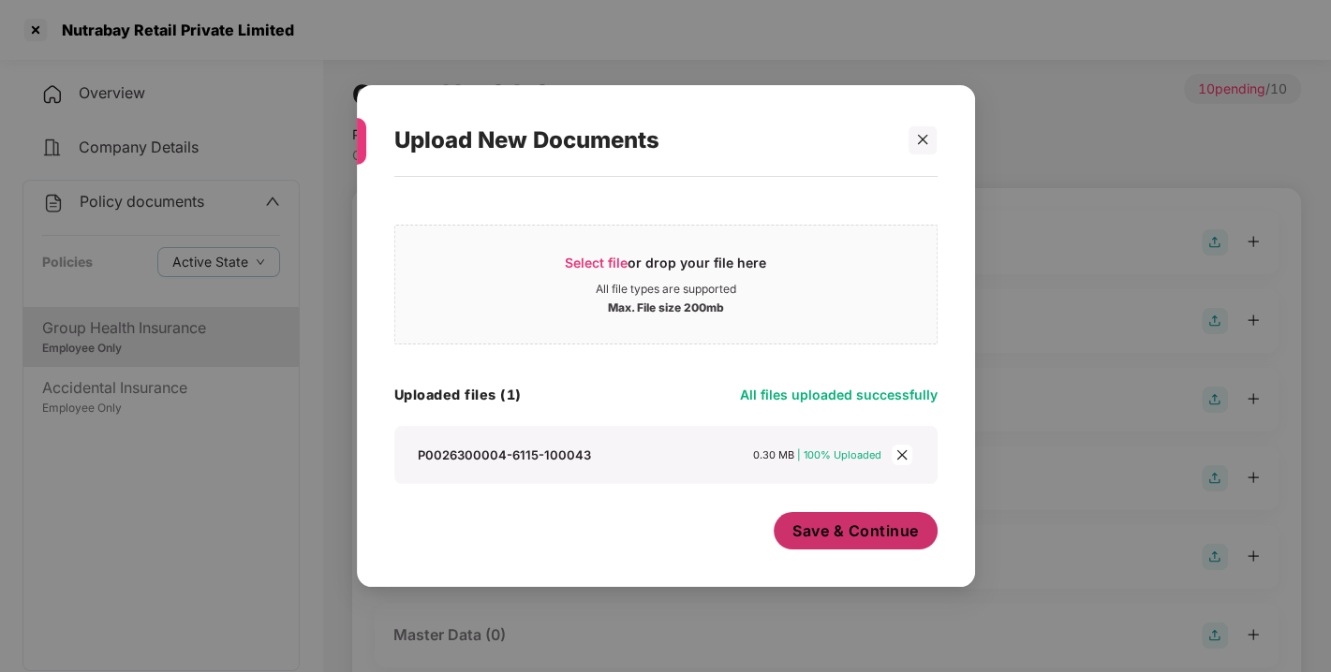
click at [853, 535] on span "Save & Continue" at bounding box center [855, 531] width 126 height 21
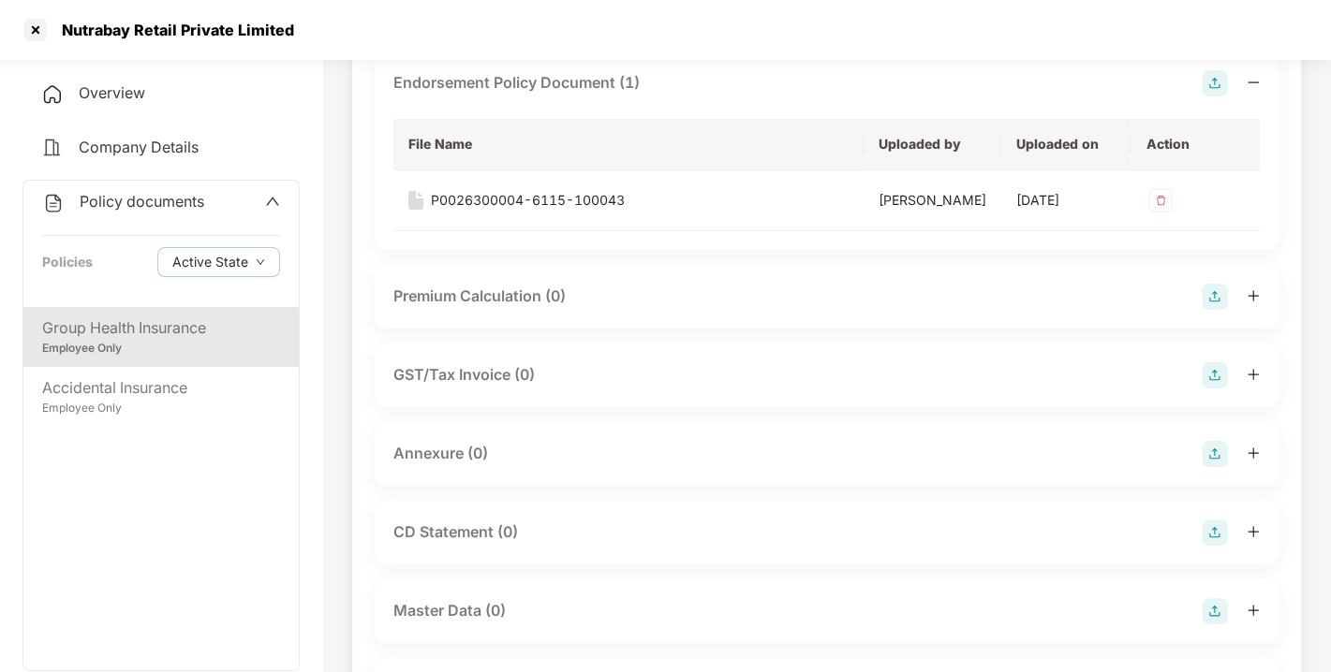
scroll to position [160, 0]
click at [1209, 466] on img at bounding box center [1214, 453] width 26 height 26
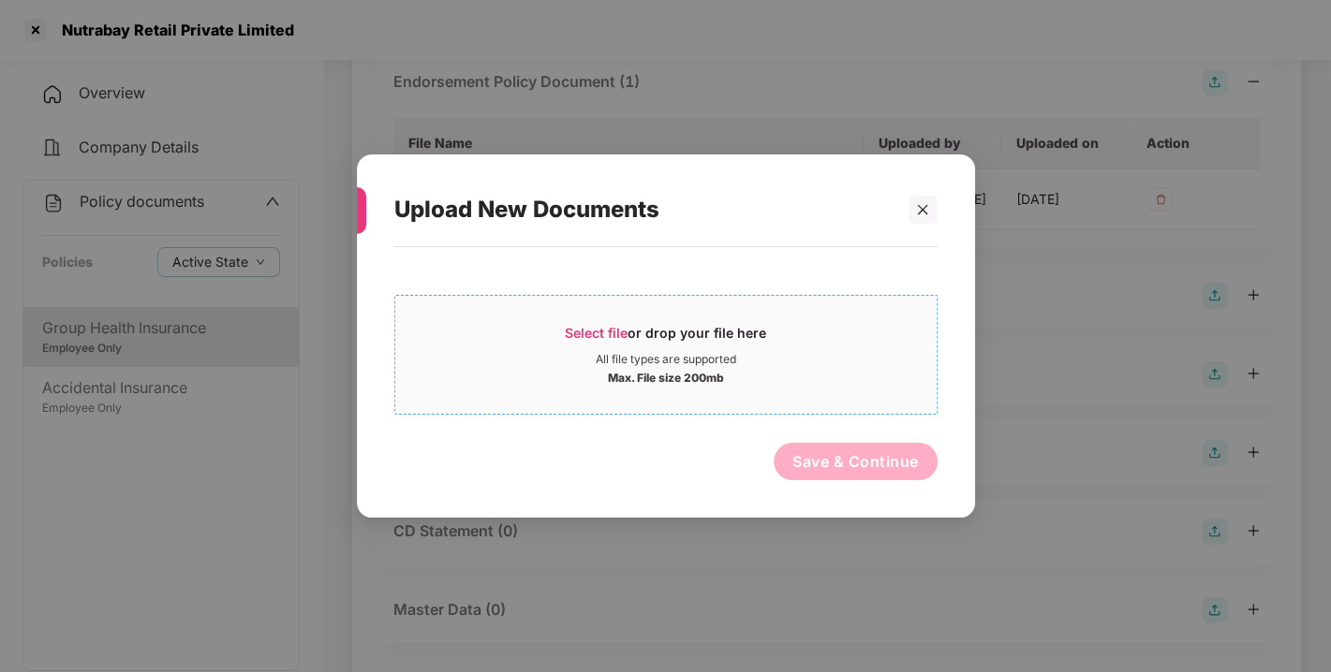
click at [594, 334] on span "Select file" at bounding box center [596, 333] width 63 height 16
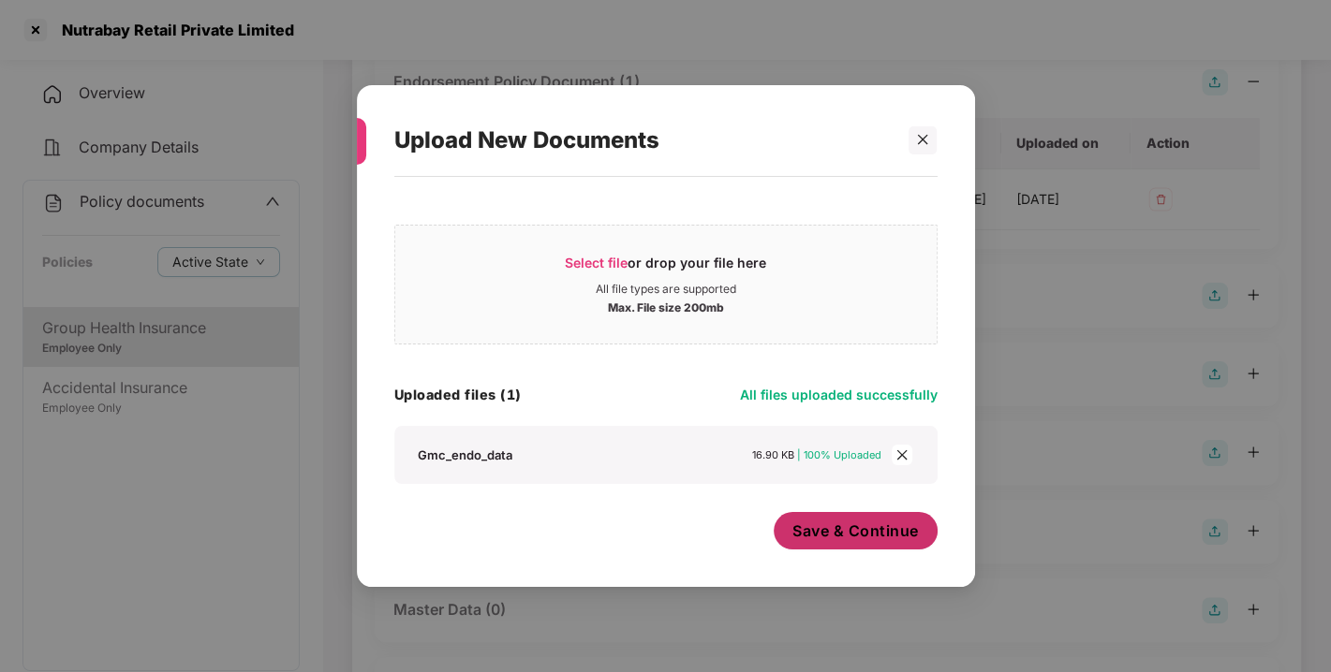
click at [789, 540] on button "Save & Continue" at bounding box center [855, 530] width 164 height 37
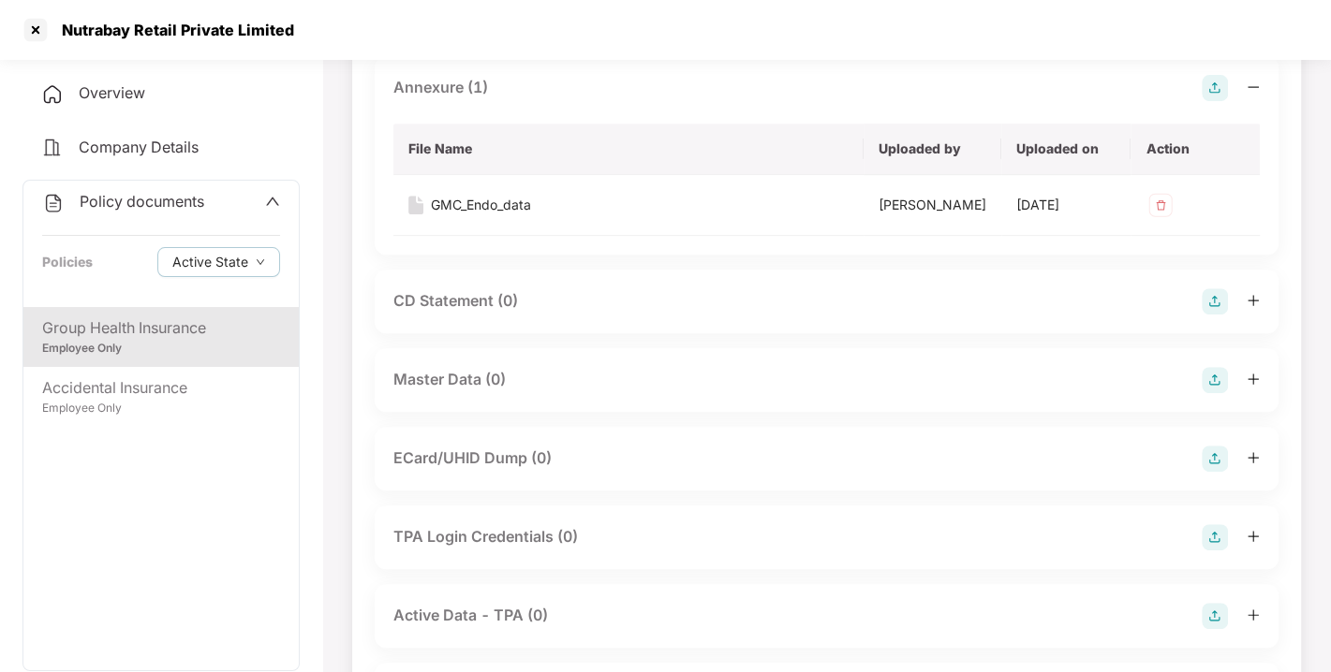
scroll to position [526, 0]
click at [1218, 392] on img at bounding box center [1214, 379] width 26 height 26
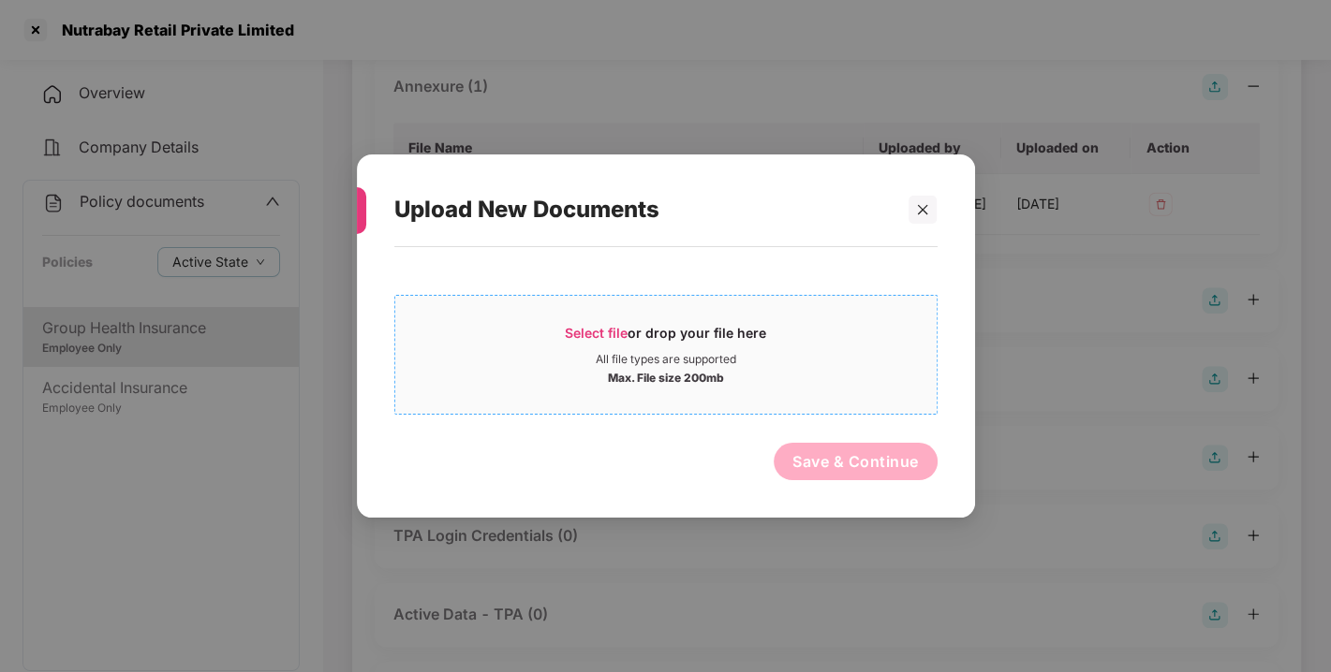
click at [601, 331] on span "Select file" at bounding box center [596, 333] width 63 height 16
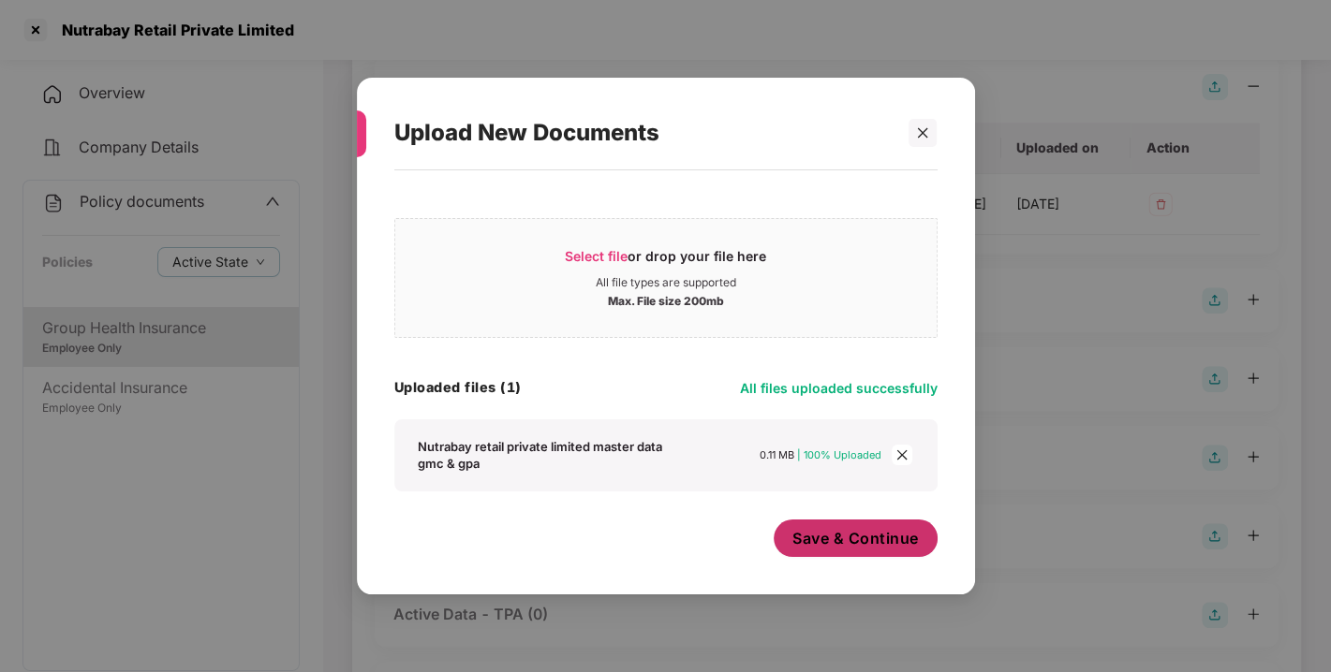
click at [868, 543] on span "Save & Continue" at bounding box center [855, 538] width 126 height 21
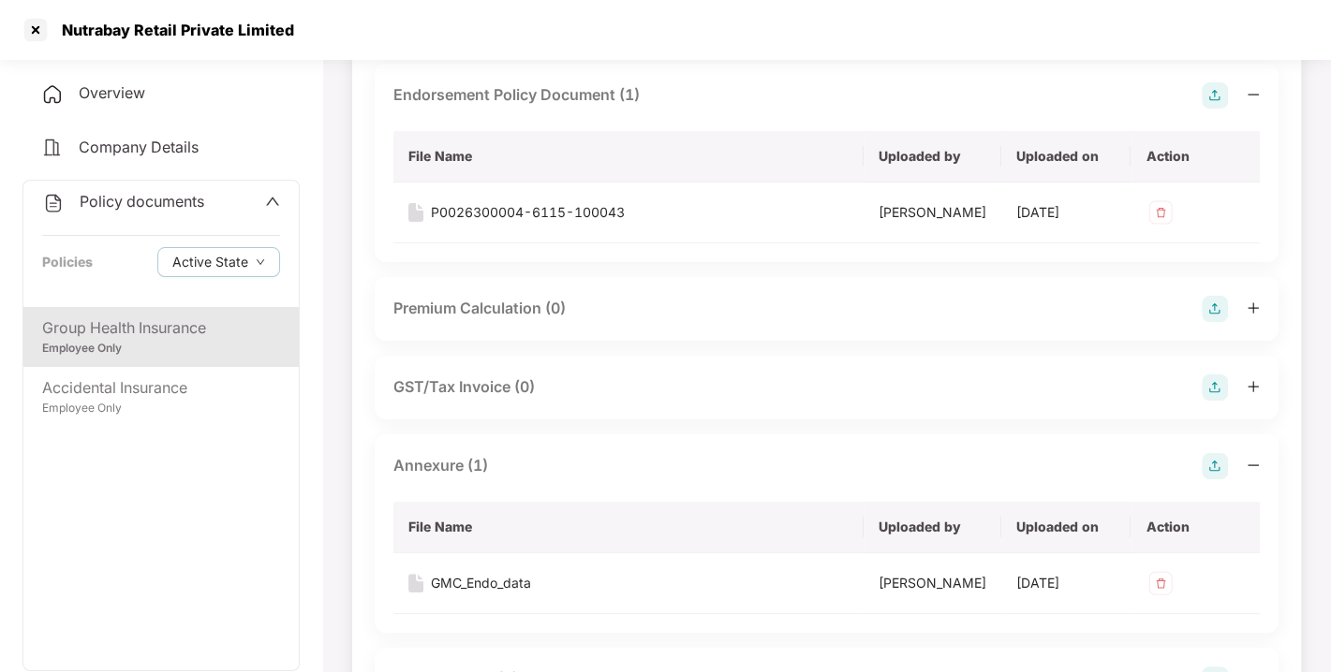
scroll to position [0, 0]
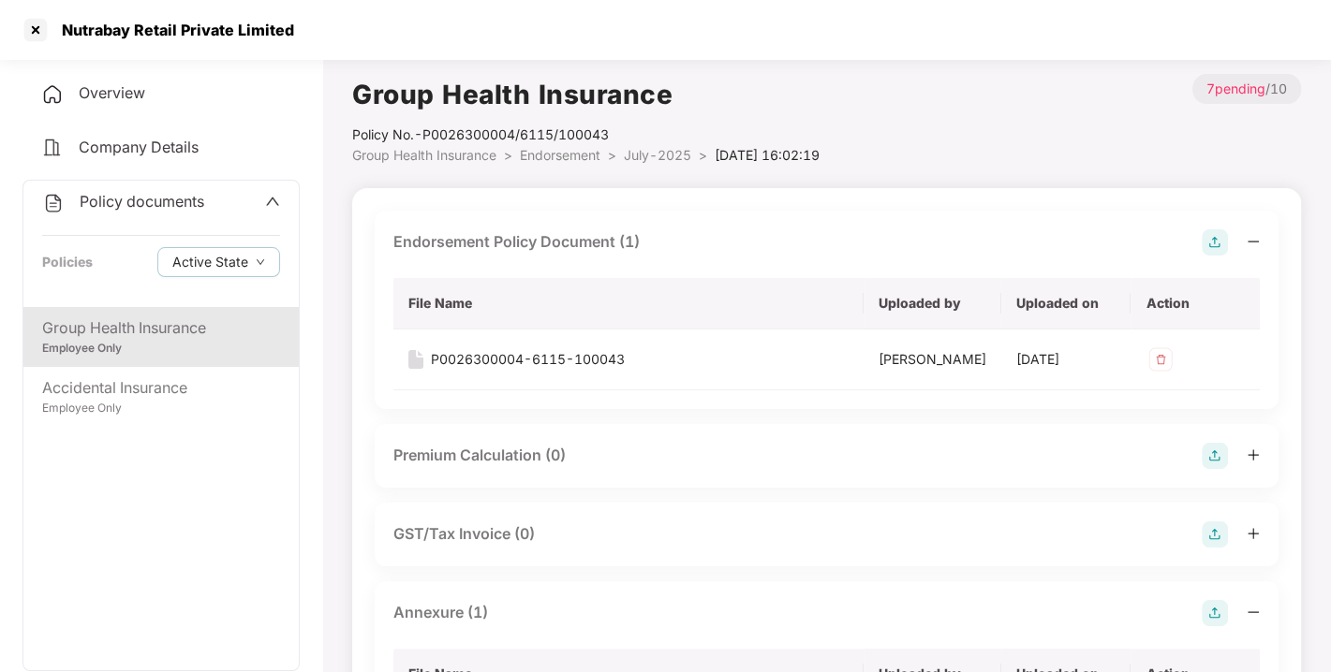
click at [565, 158] on span "Endorsement" at bounding box center [560, 155] width 81 height 16
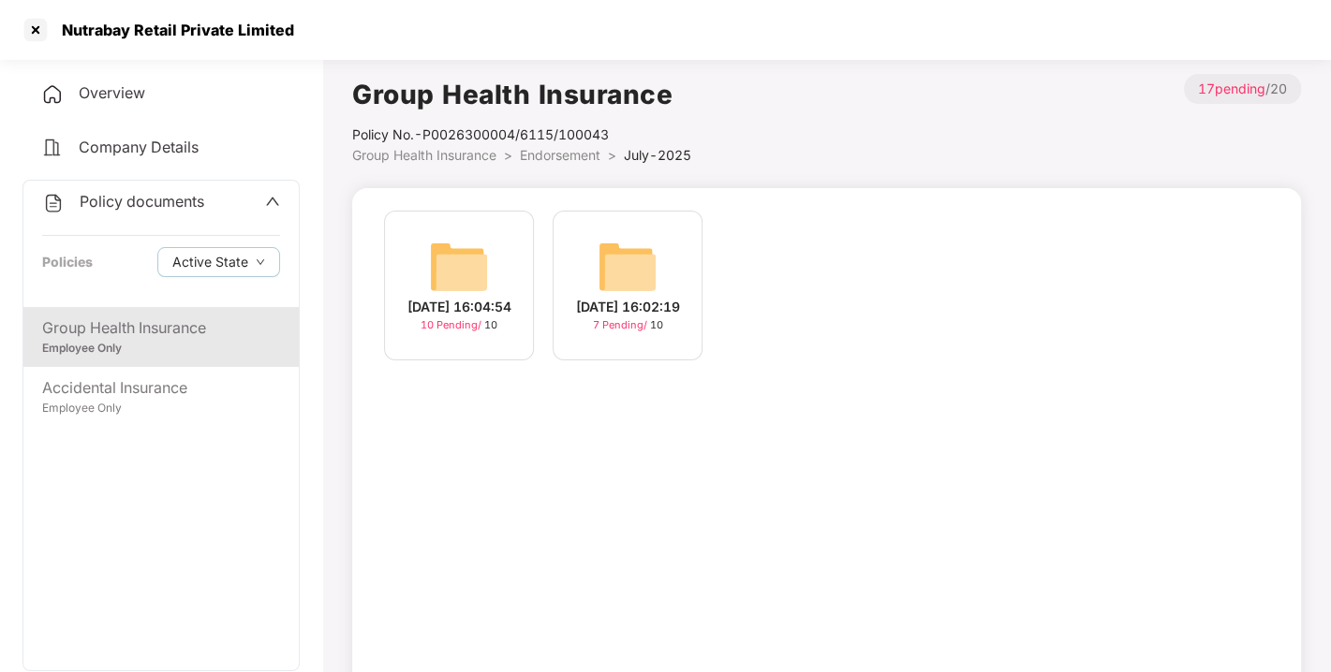
click at [455, 279] on img at bounding box center [459, 267] width 60 height 60
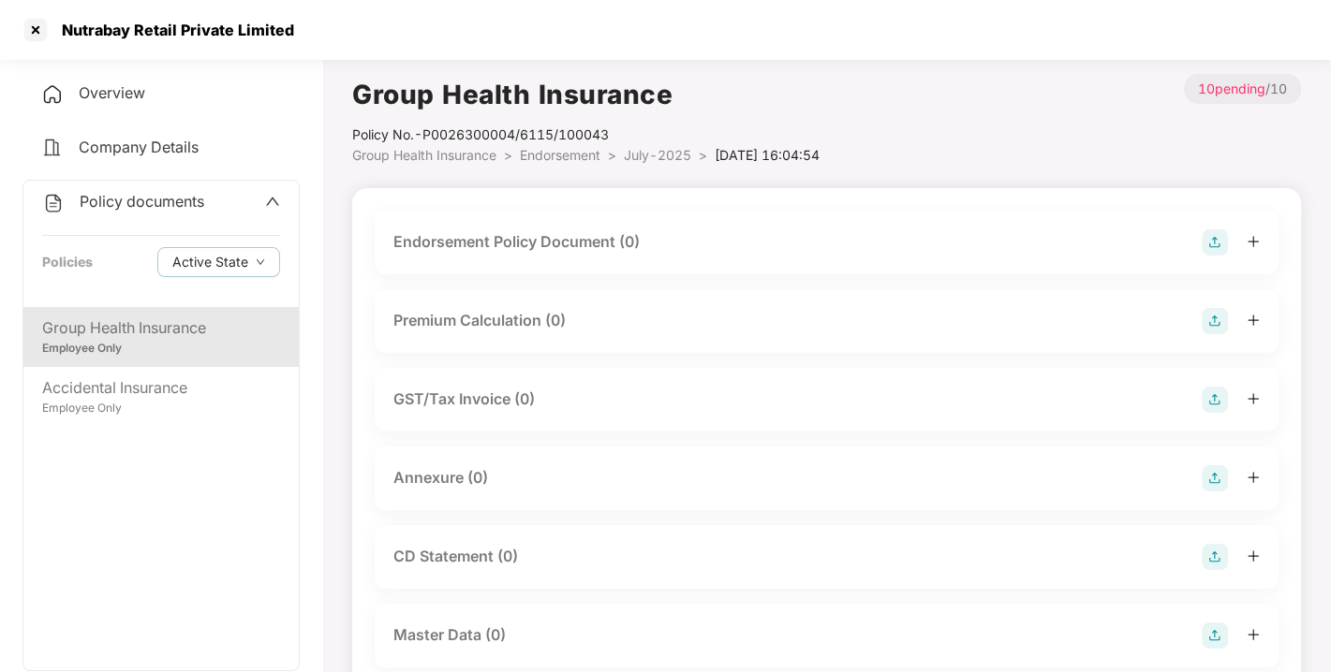
click at [1215, 248] on img at bounding box center [1214, 242] width 26 height 26
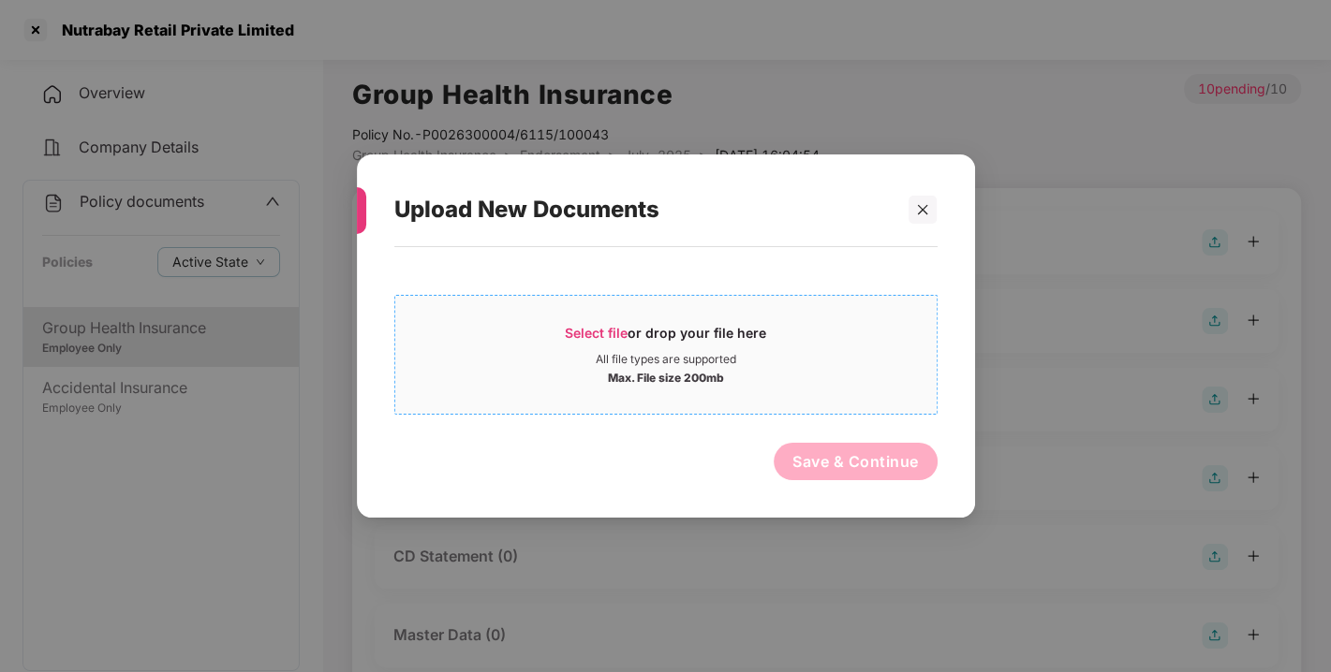
click at [580, 329] on span "Select file" at bounding box center [596, 333] width 63 height 16
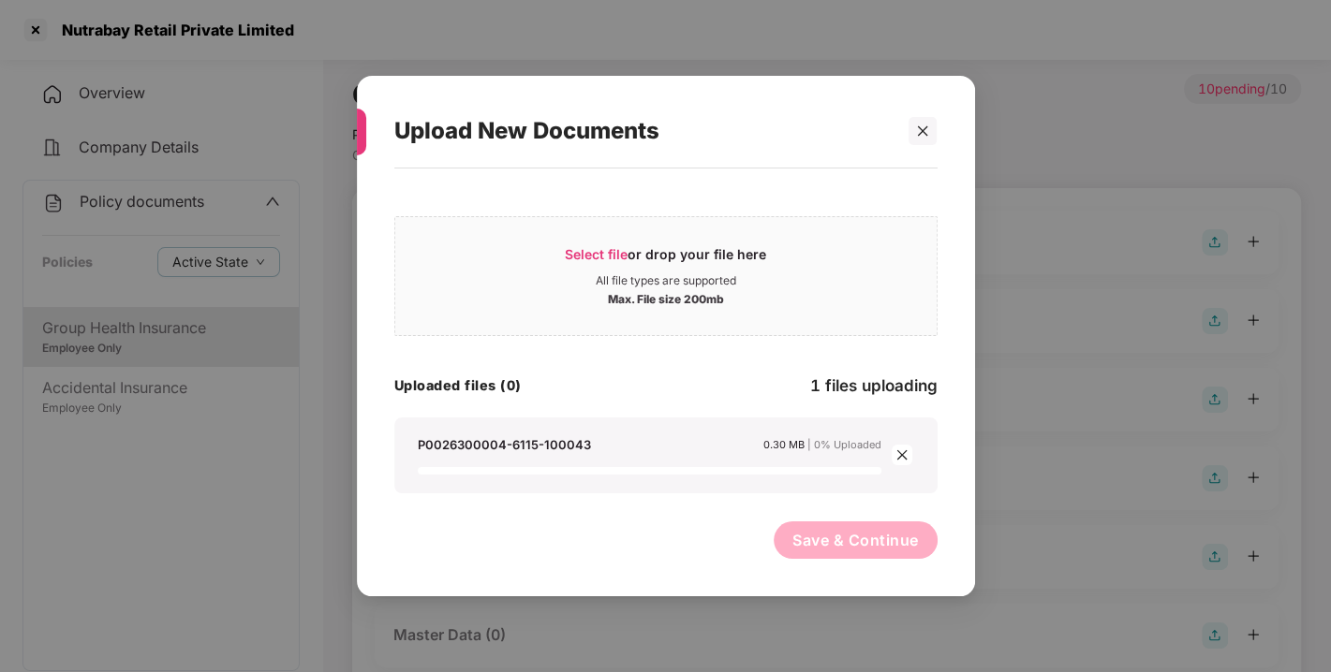
click at [649, 461] on div "P0026300004-6115-100043 0.30 MB | 0% Uploaded" at bounding box center [650, 455] width 464 height 38
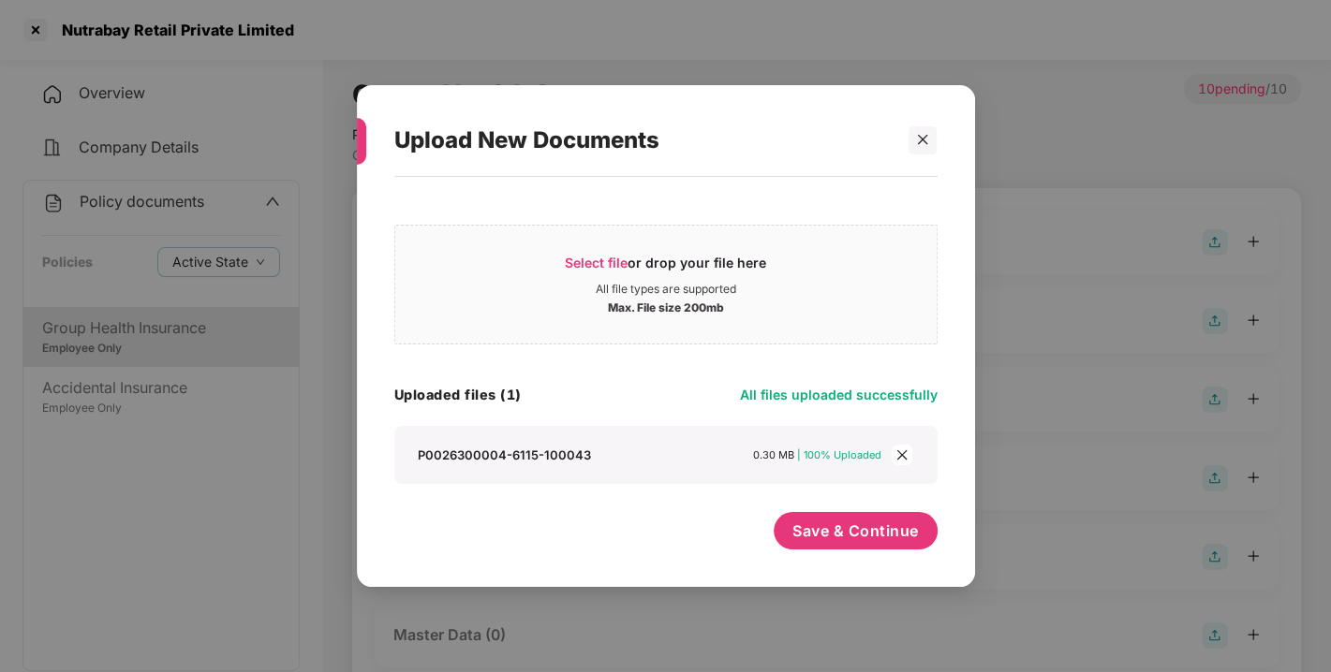
drag, startPoint x: 885, startPoint y: 450, endPoint x: 904, endPoint y: 449, distance: 18.8
click at [904, 449] on div "P0026300004-6115-100043 0.30 MB | 100% Uploaded" at bounding box center [666, 455] width 506 height 21
click at [904, 449] on icon "close" at bounding box center [901, 455] width 13 height 13
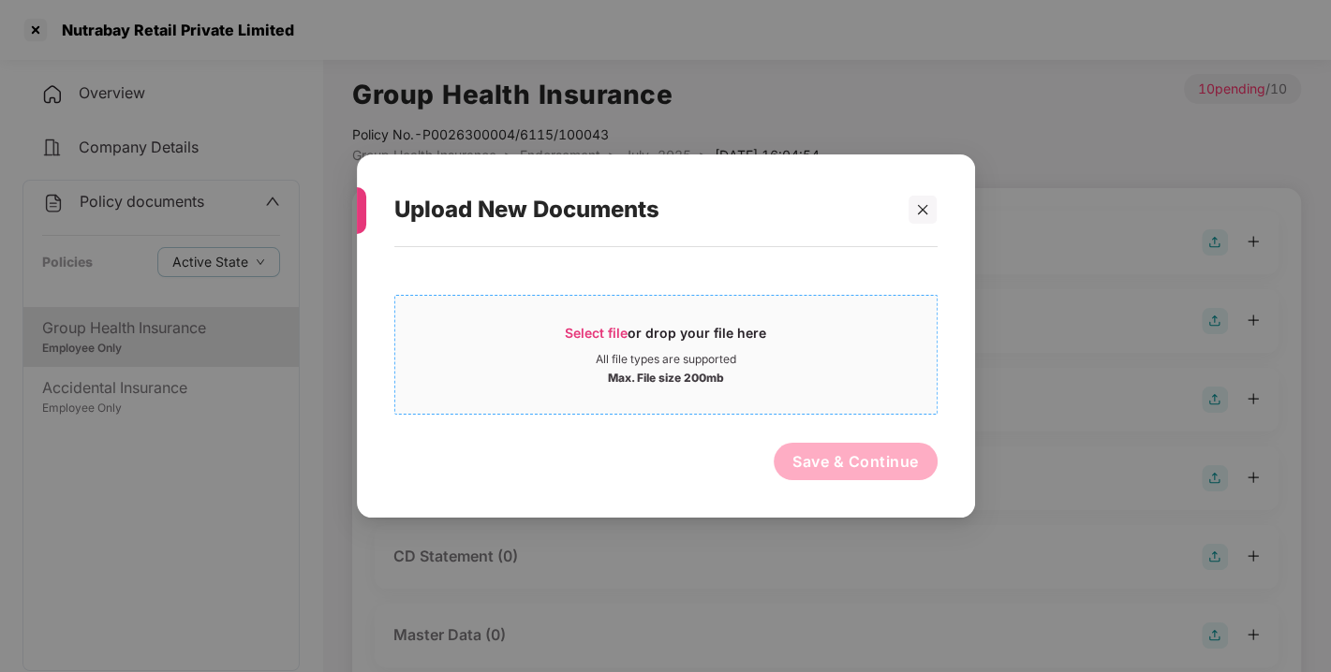
click at [556, 325] on div "Select file or drop your file here" at bounding box center [665, 338] width 541 height 28
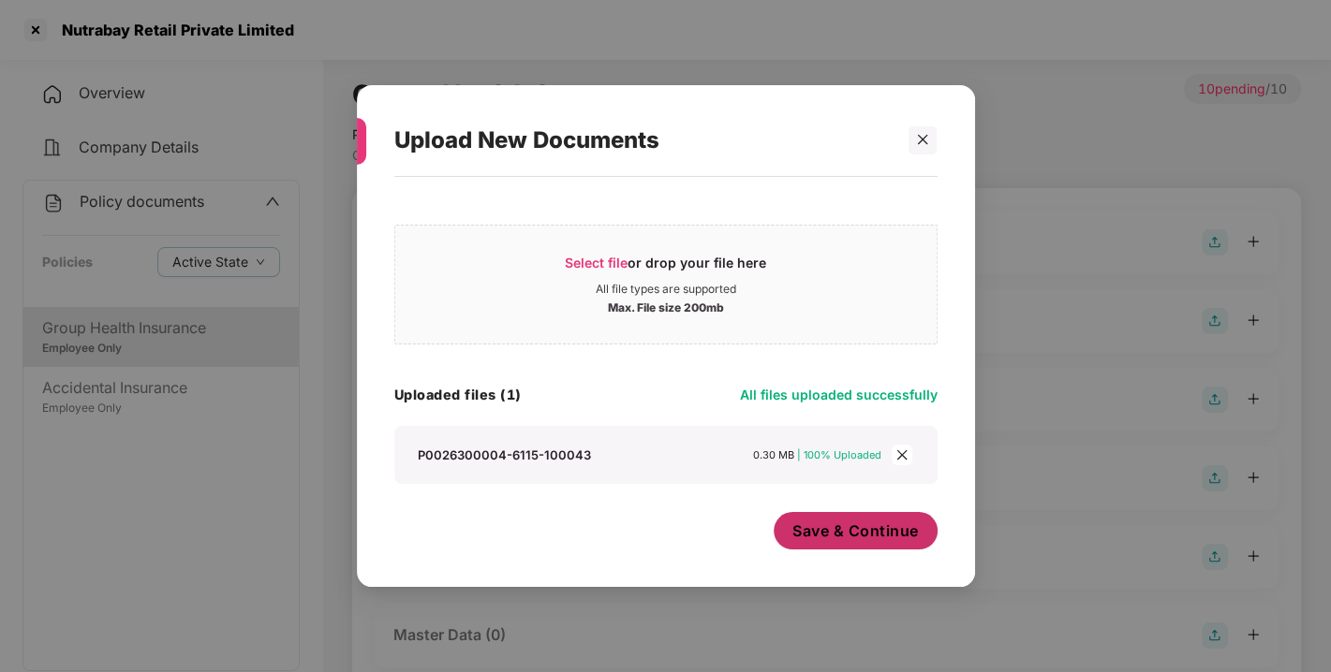
click at [842, 528] on span "Save & Continue" at bounding box center [855, 531] width 126 height 21
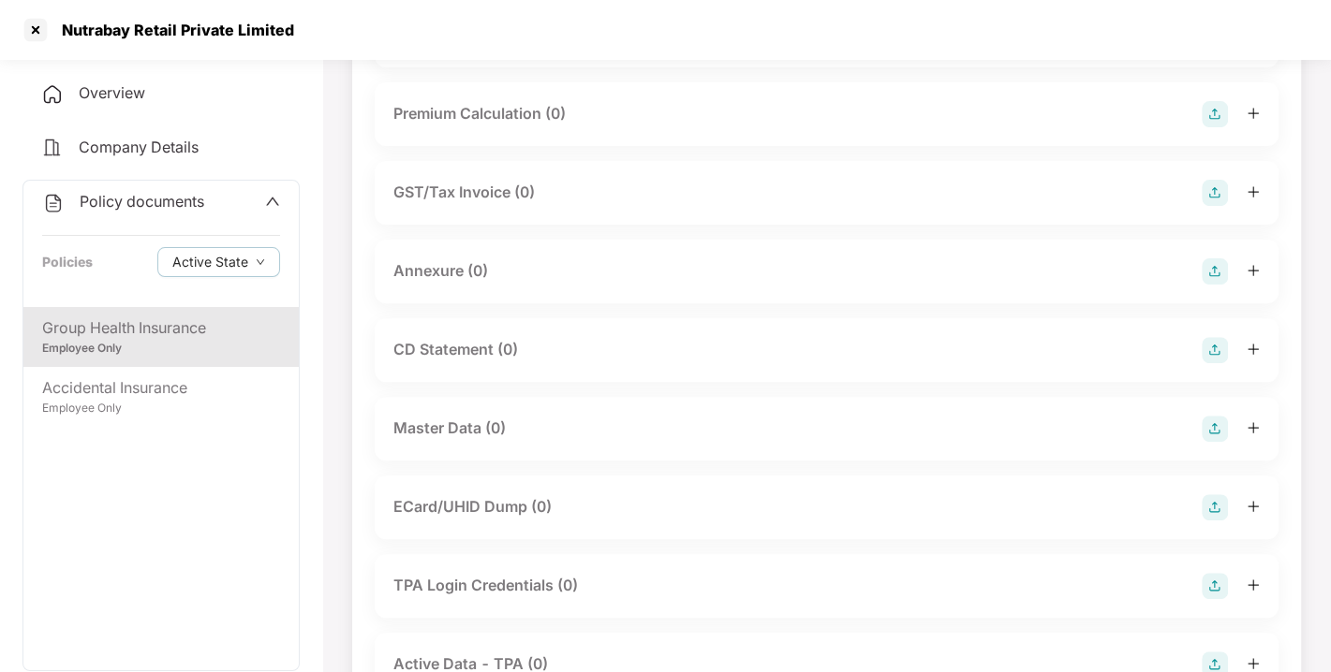
scroll to position [348, 0]
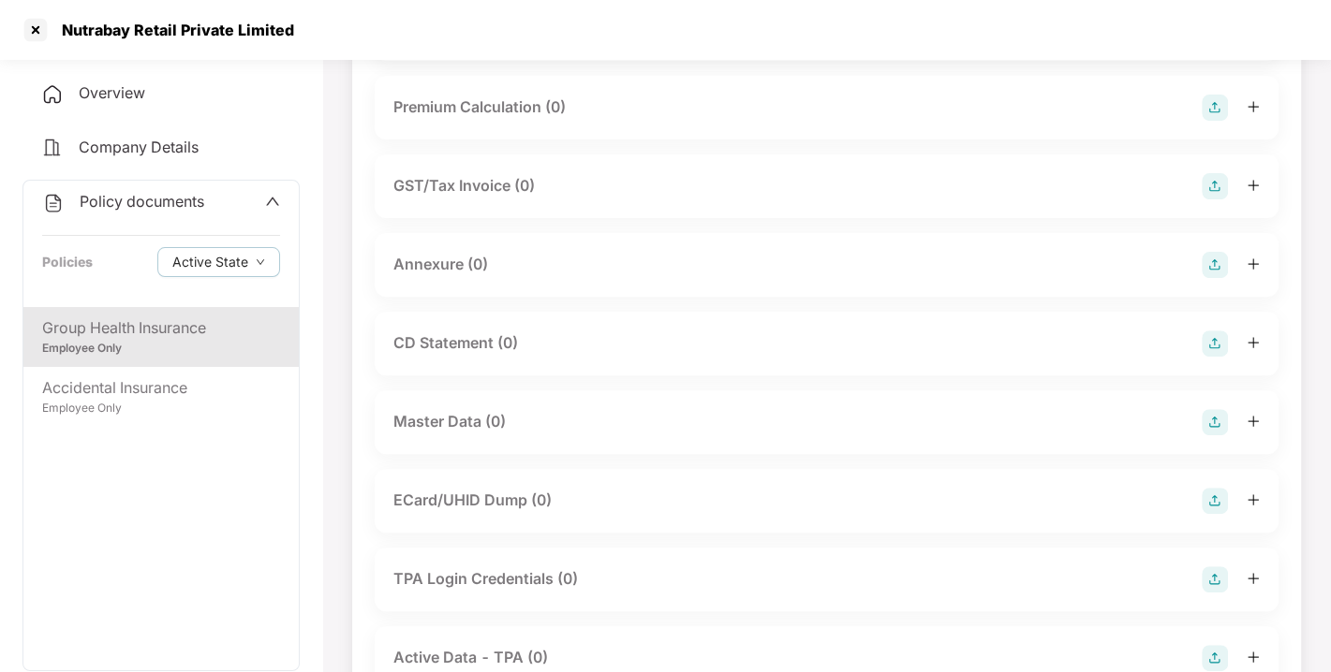
click at [1214, 278] on img at bounding box center [1214, 265] width 26 height 26
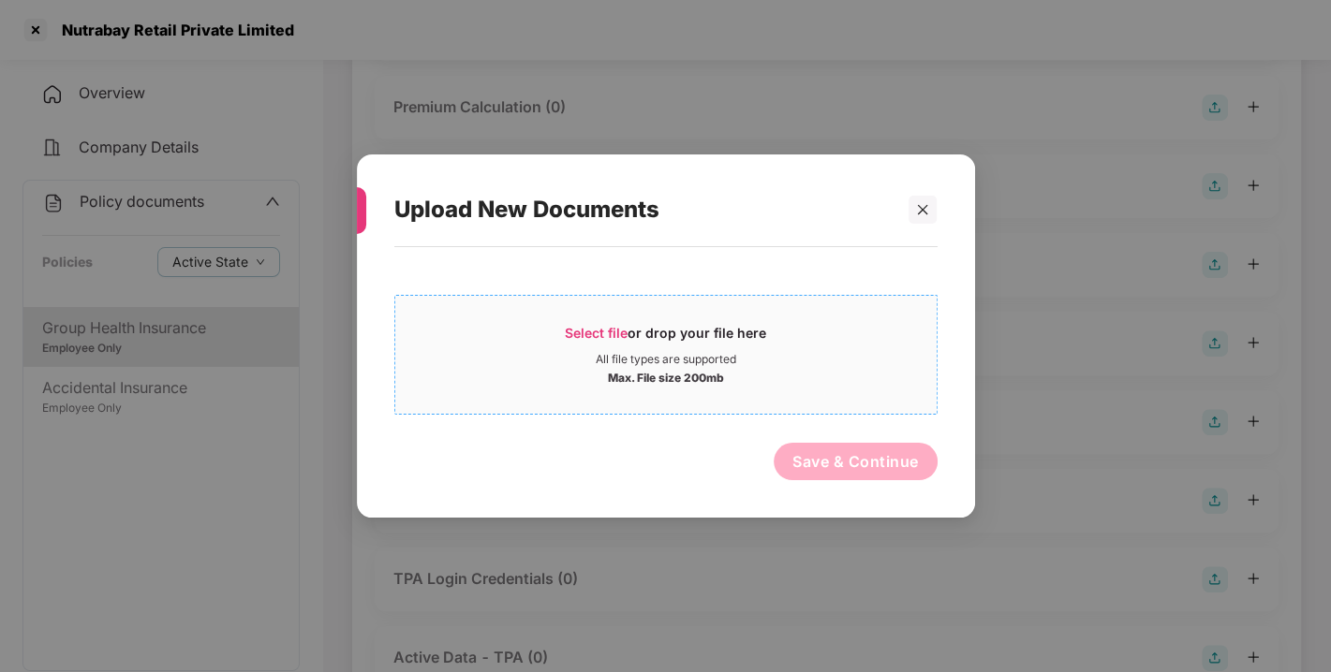
click at [594, 330] on span "Select file" at bounding box center [596, 333] width 63 height 16
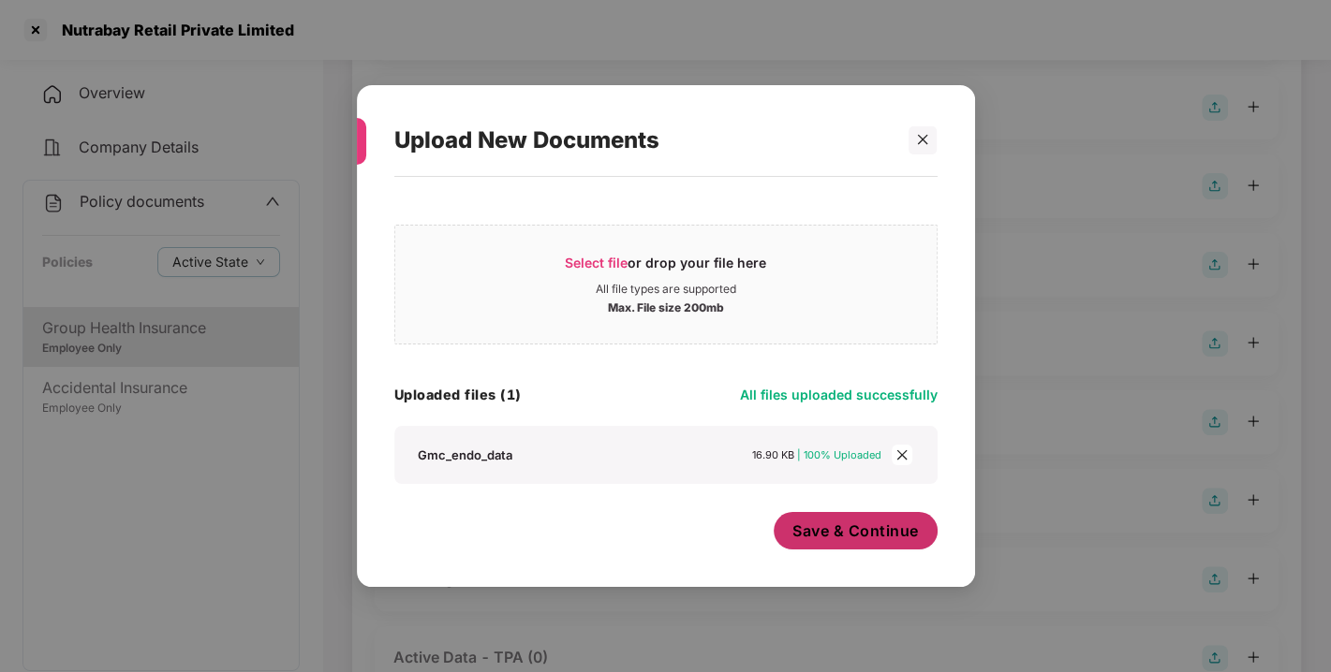
click at [875, 517] on button "Save & Continue" at bounding box center [855, 530] width 164 height 37
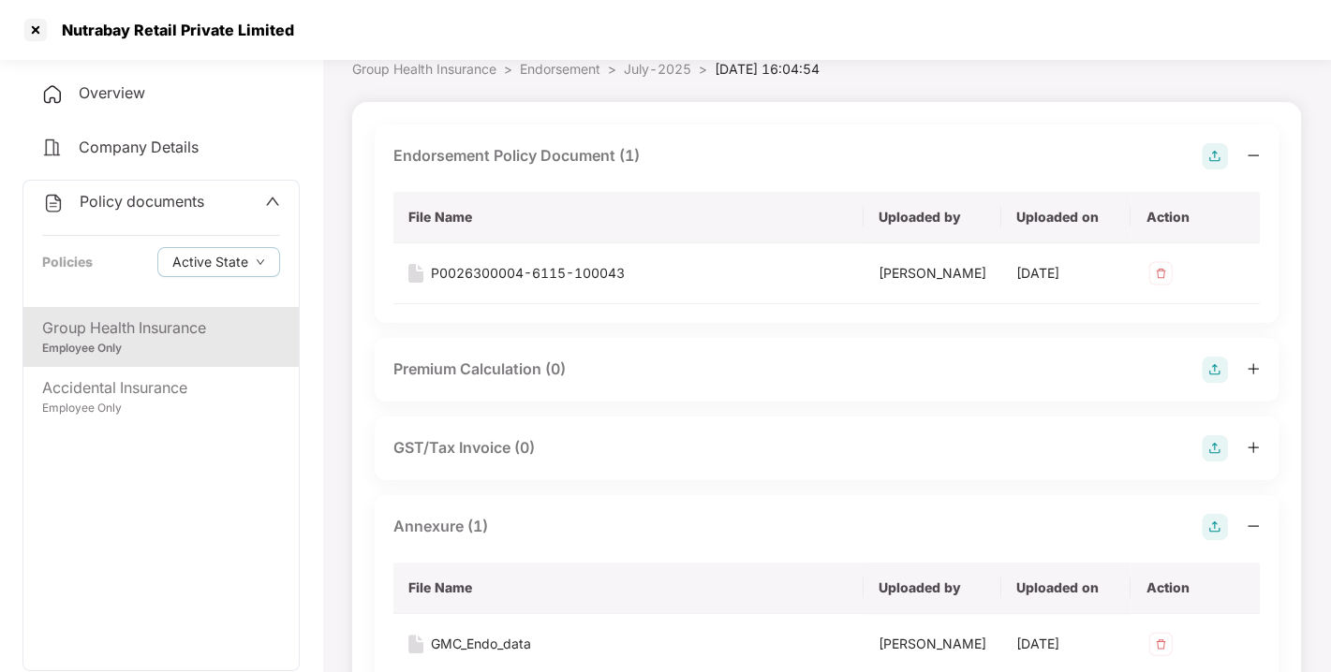
scroll to position [0, 0]
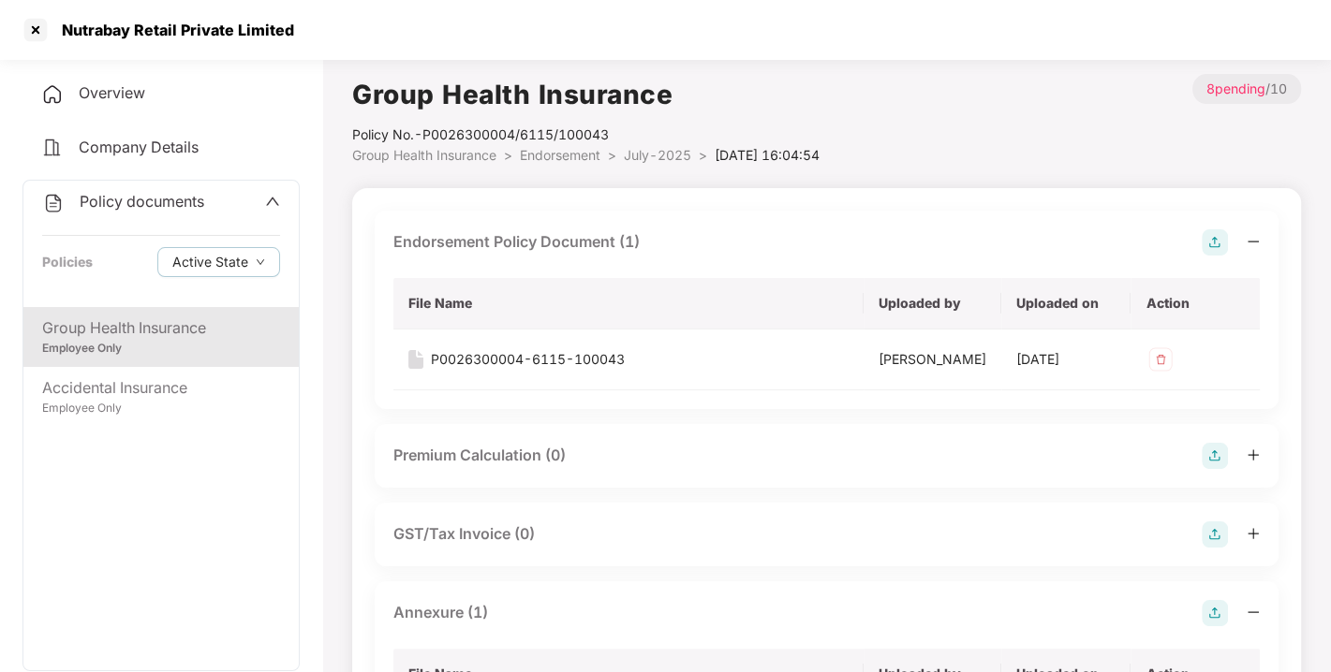
click at [569, 145] on li "Endorsement >" at bounding box center [572, 155] width 104 height 21
click at [563, 148] on span "Endorsement" at bounding box center [560, 155] width 81 height 16
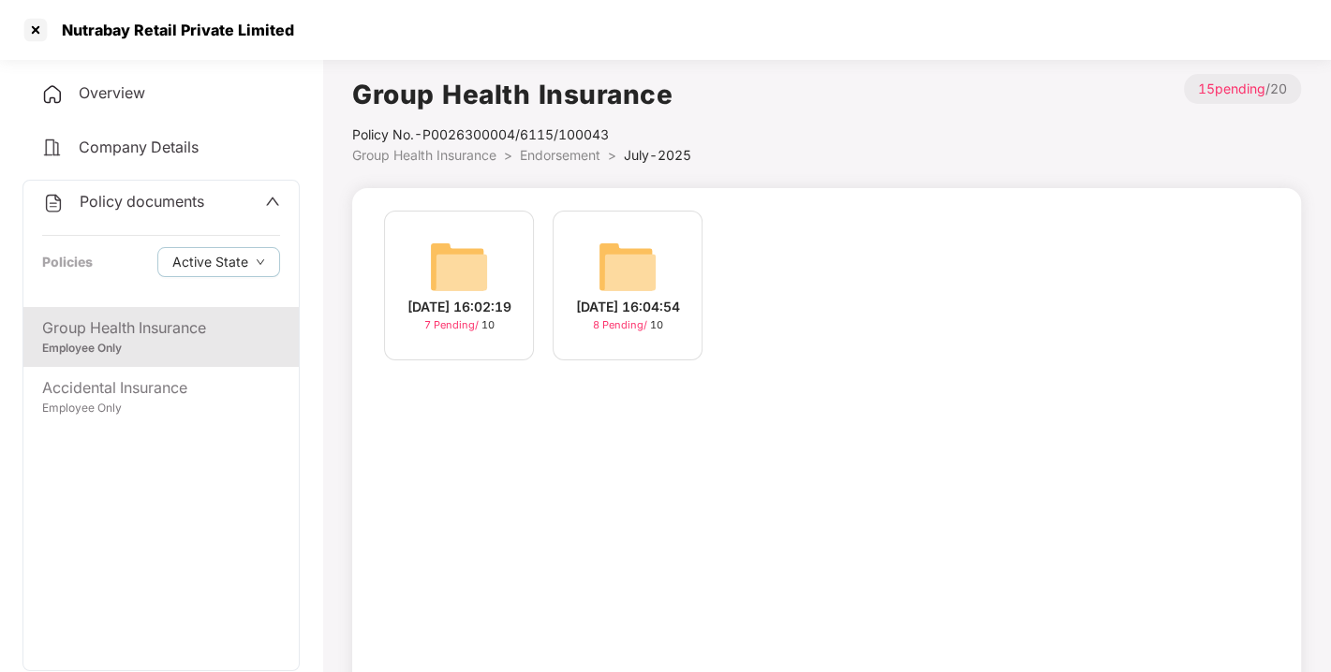
click at [563, 148] on span "Endorsement" at bounding box center [560, 155] width 81 height 16
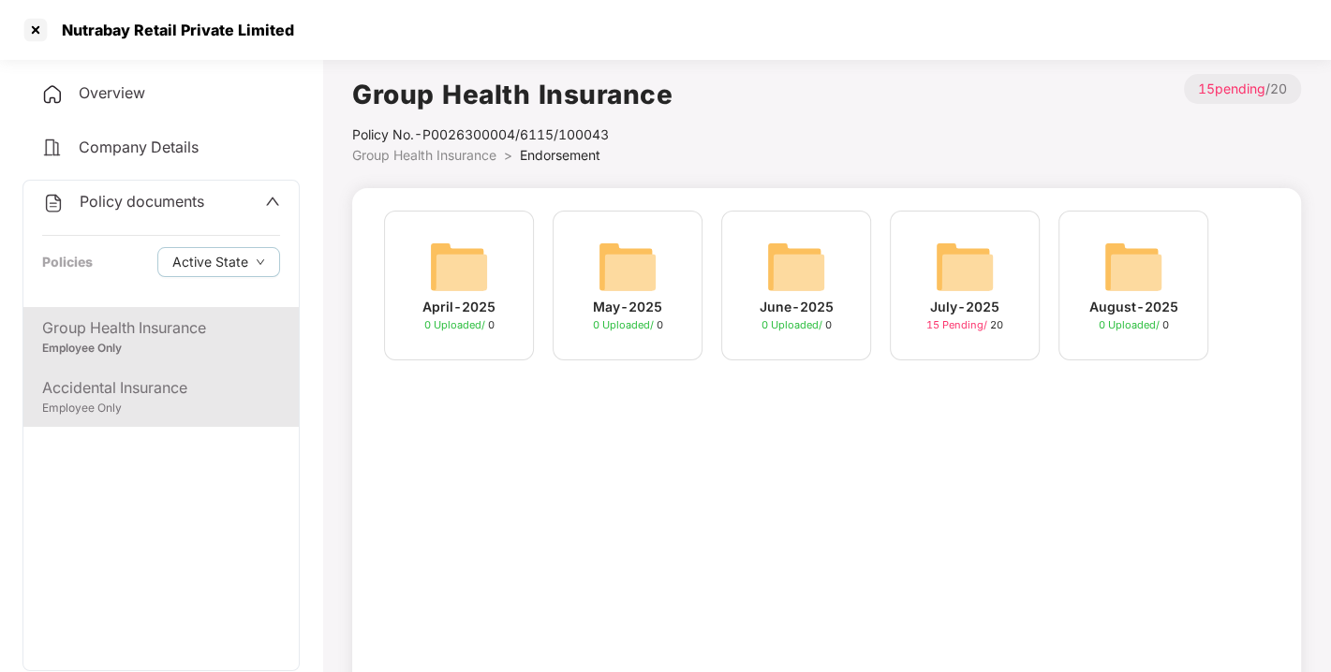
click at [132, 379] on div "Accidental Insurance" at bounding box center [161, 387] width 238 height 23
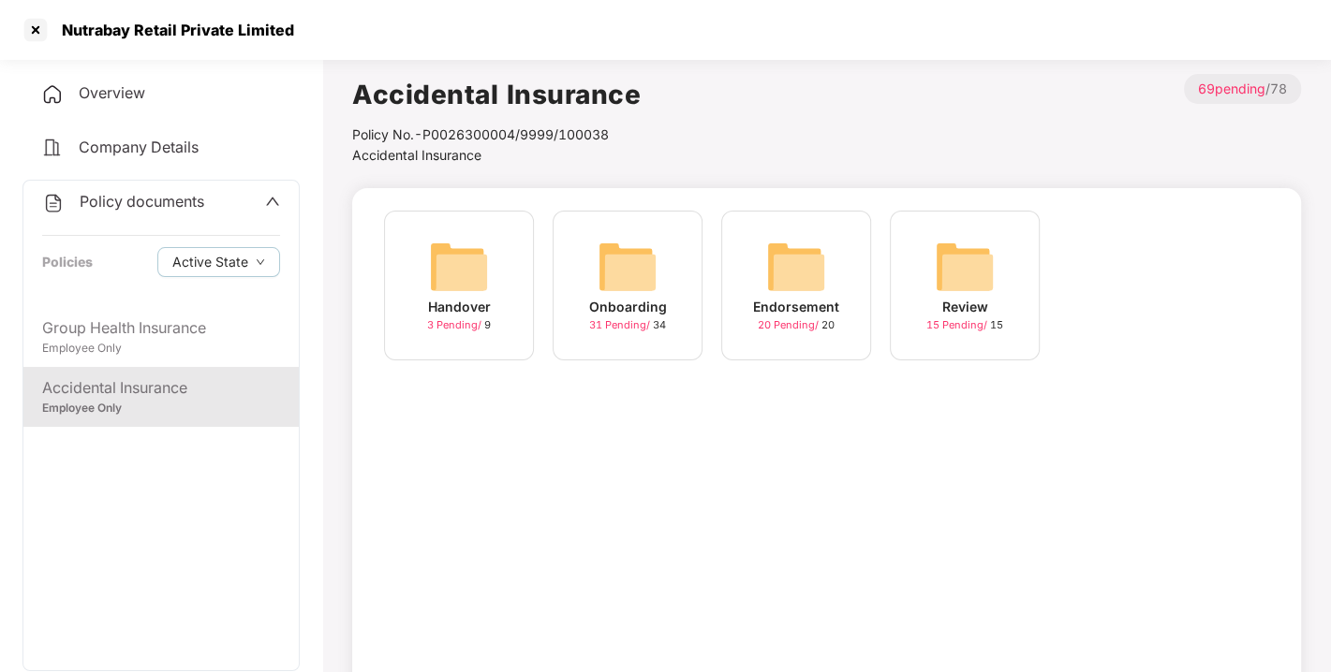
click at [786, 259] on img at bounding box center [796, 267] width 60 height 60
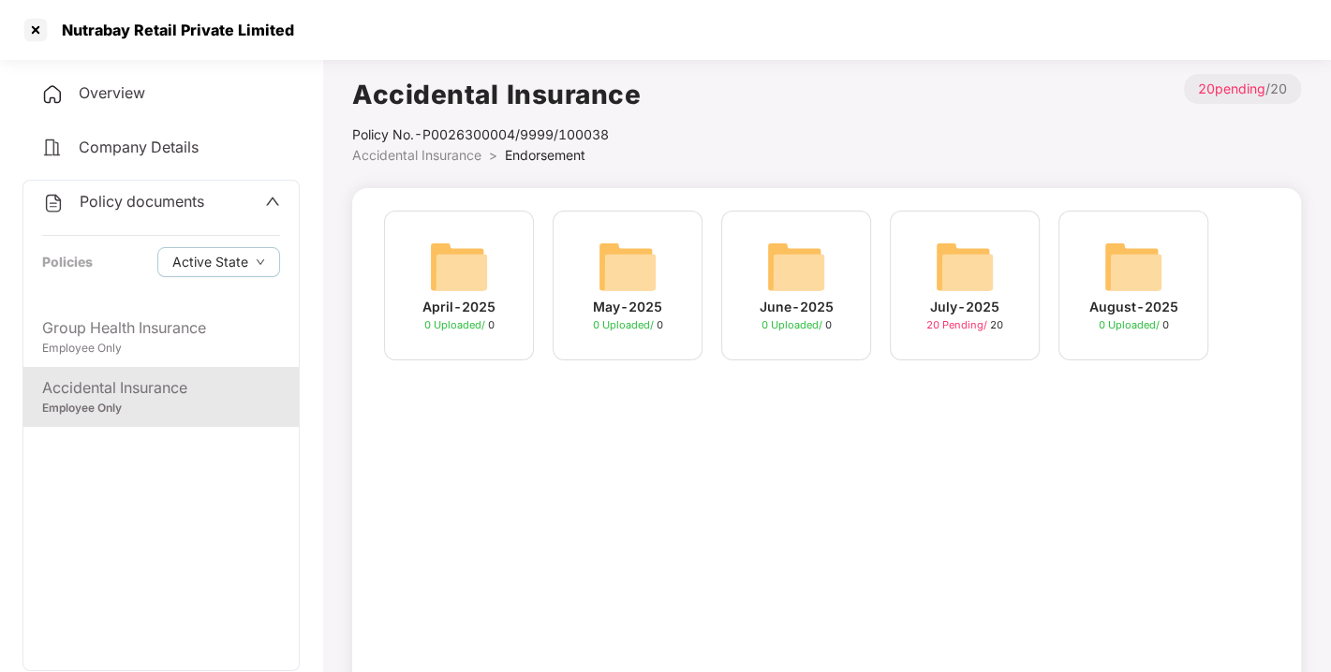
click at [958, 255] on img at bounding box center [965, 267] width 60 height 60
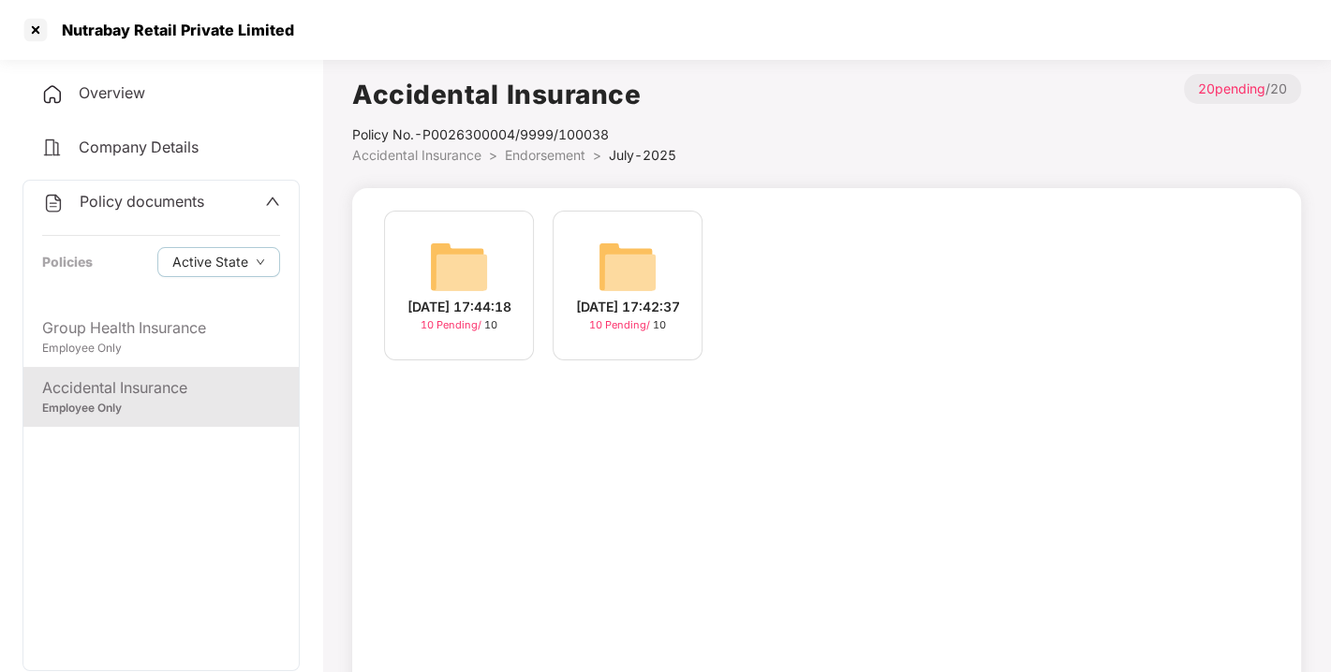
click at [633, 269] on img at bounding box center [627, 267] width 60 height 60
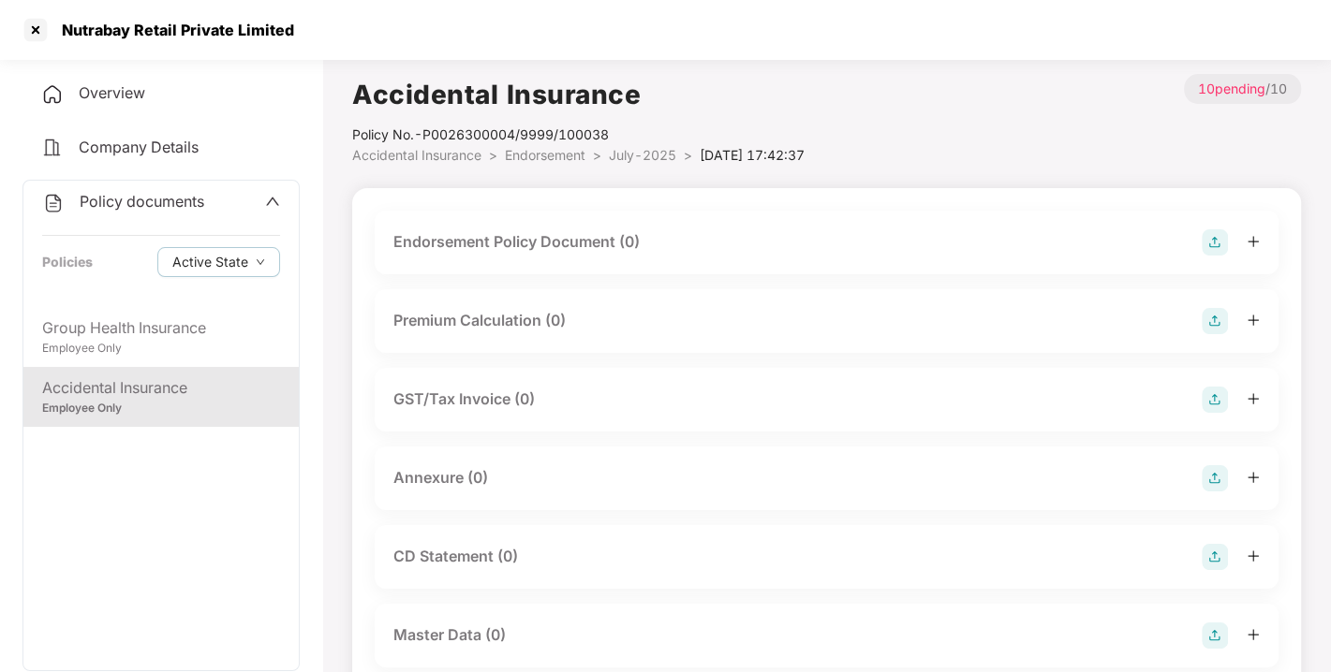
click at [1211, 245] on img at bounding box center [1214, 242] width 26 height 26
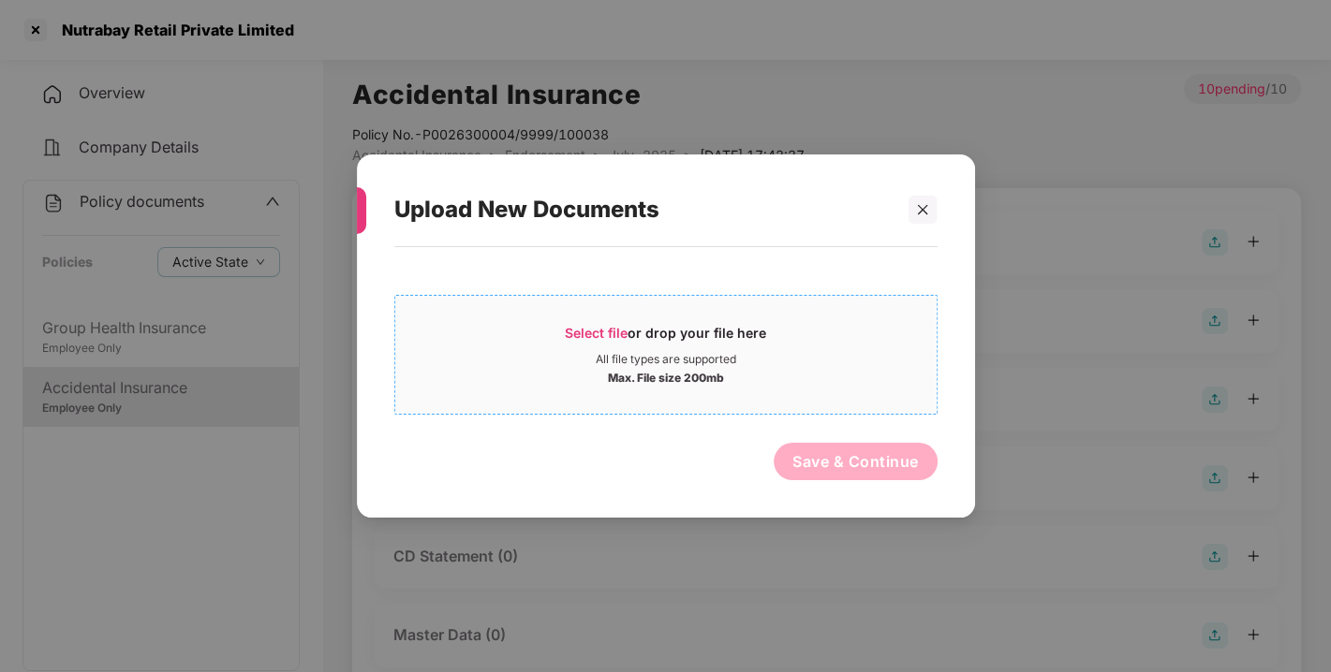
click at [581, 334] on span "Select file" at bounding box center [596, 333] width 63 height 16
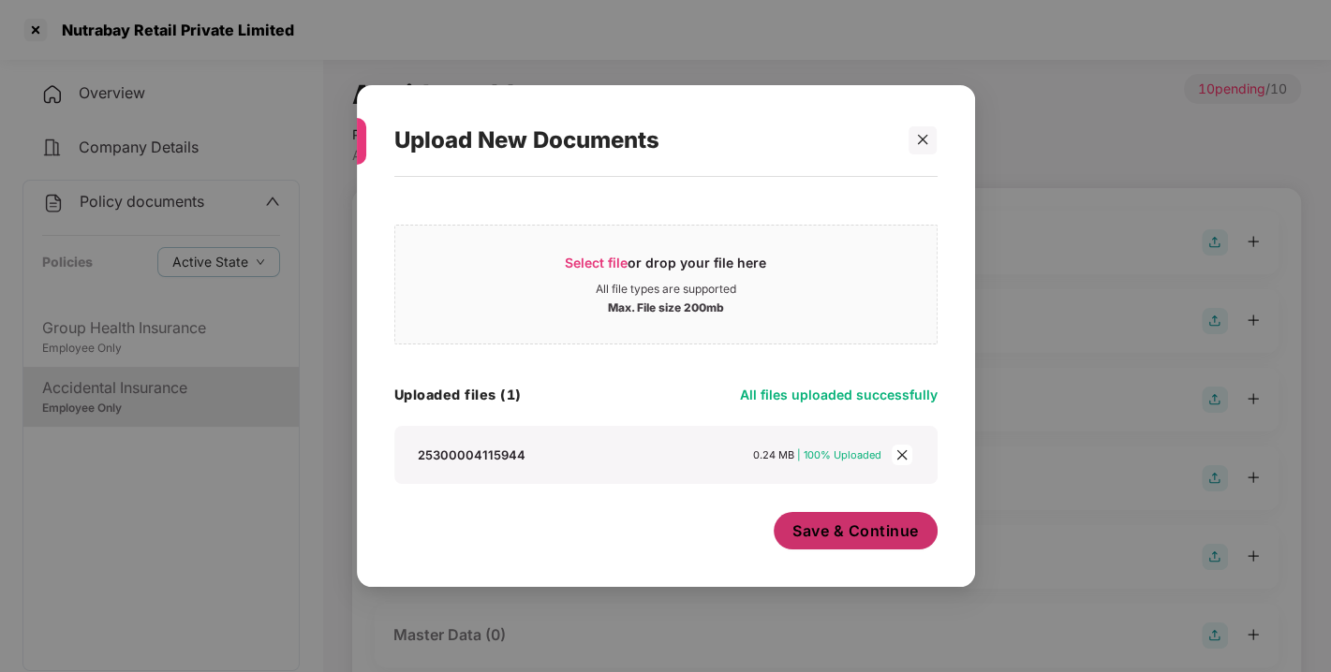
click at [860, 540] on span "Save & Continue" at bounding box center [855, 531] width 126 height 21
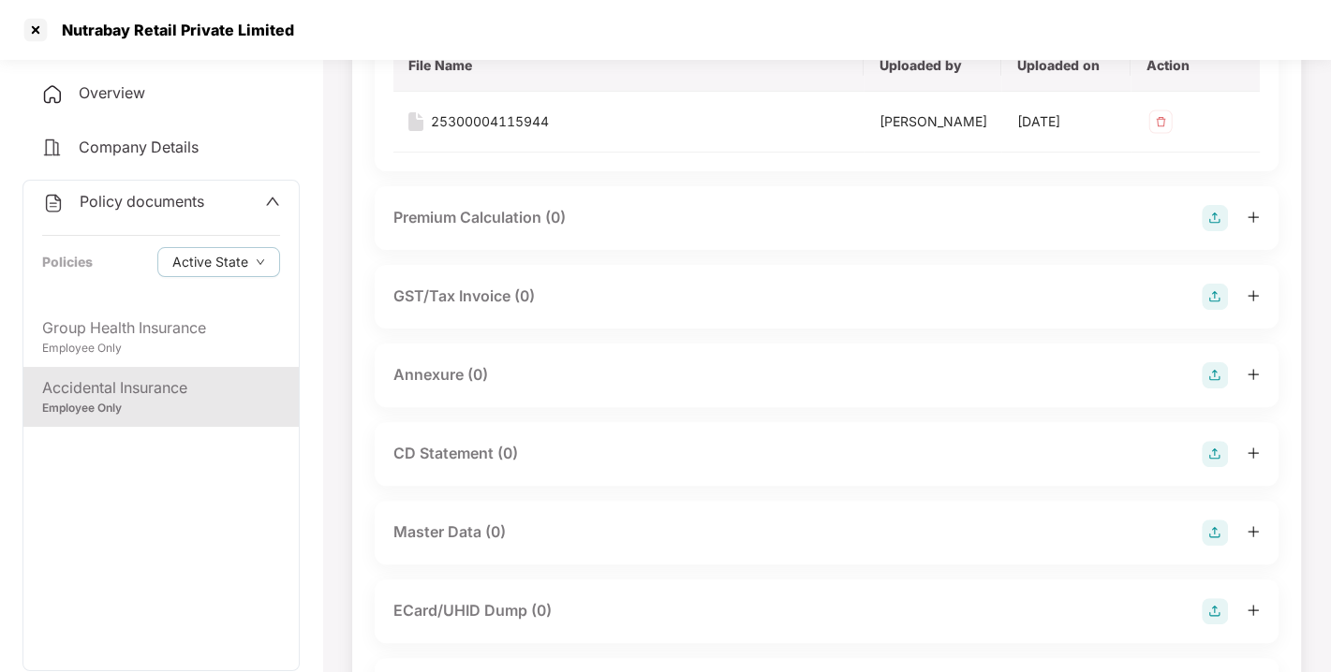
scroll to position [239, 0]
click at [1215, 388] on img at bounding box center [1214, 374] width 26 height 26
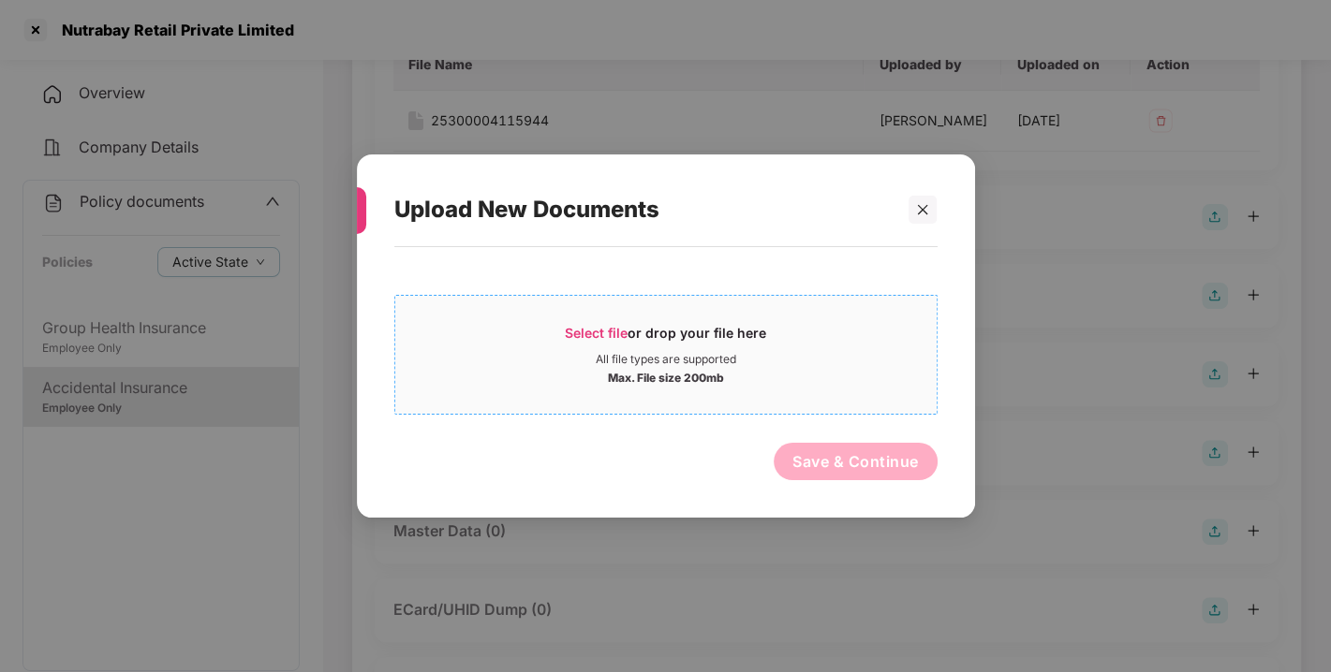
click at [623, 318] on span "Select file or drop your file here All file types are supported Max. File size …" at bounding box center [665, 355] width 541 height 90
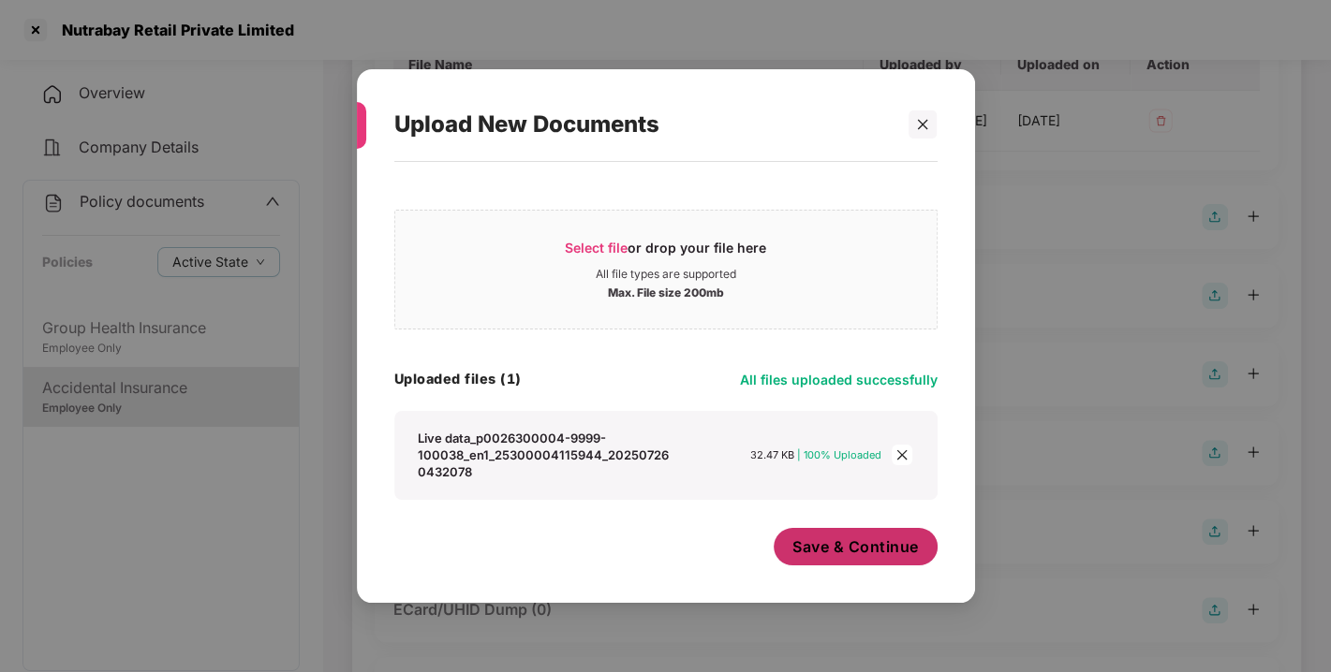
click at [866, 548] on span "Save & Continue" at bounding box center [855, 547] width 126 height 21
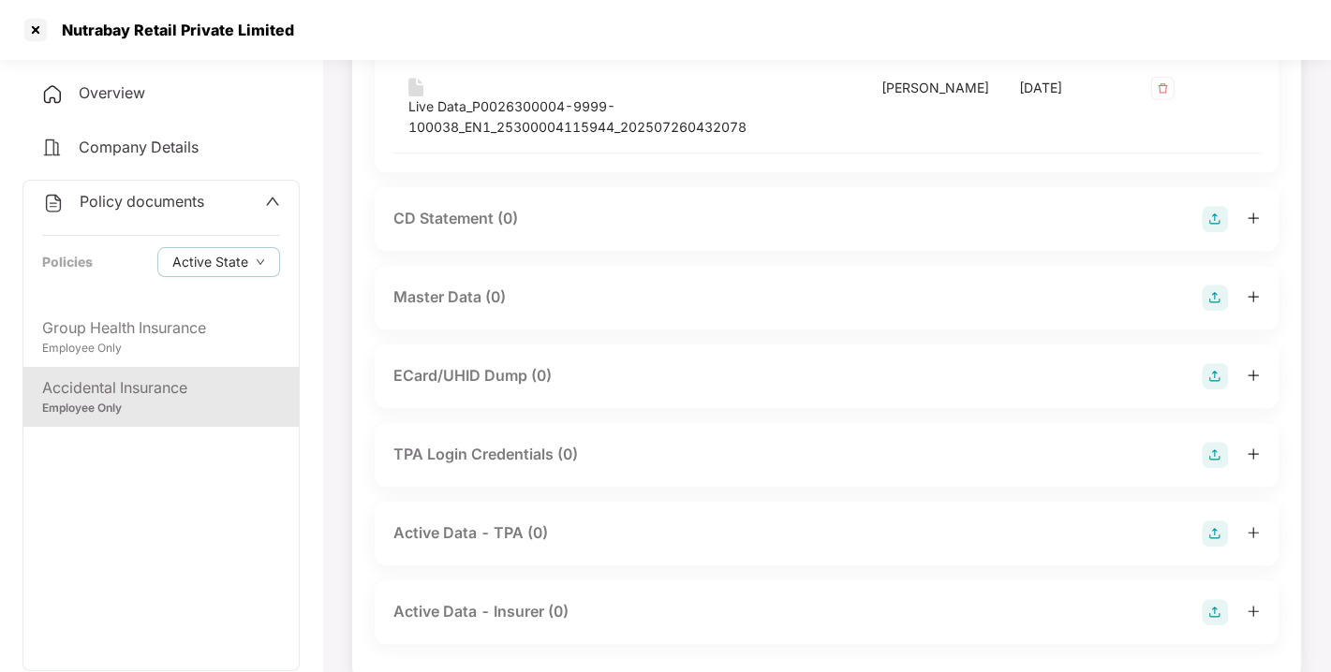
scroll to position [650, 0]
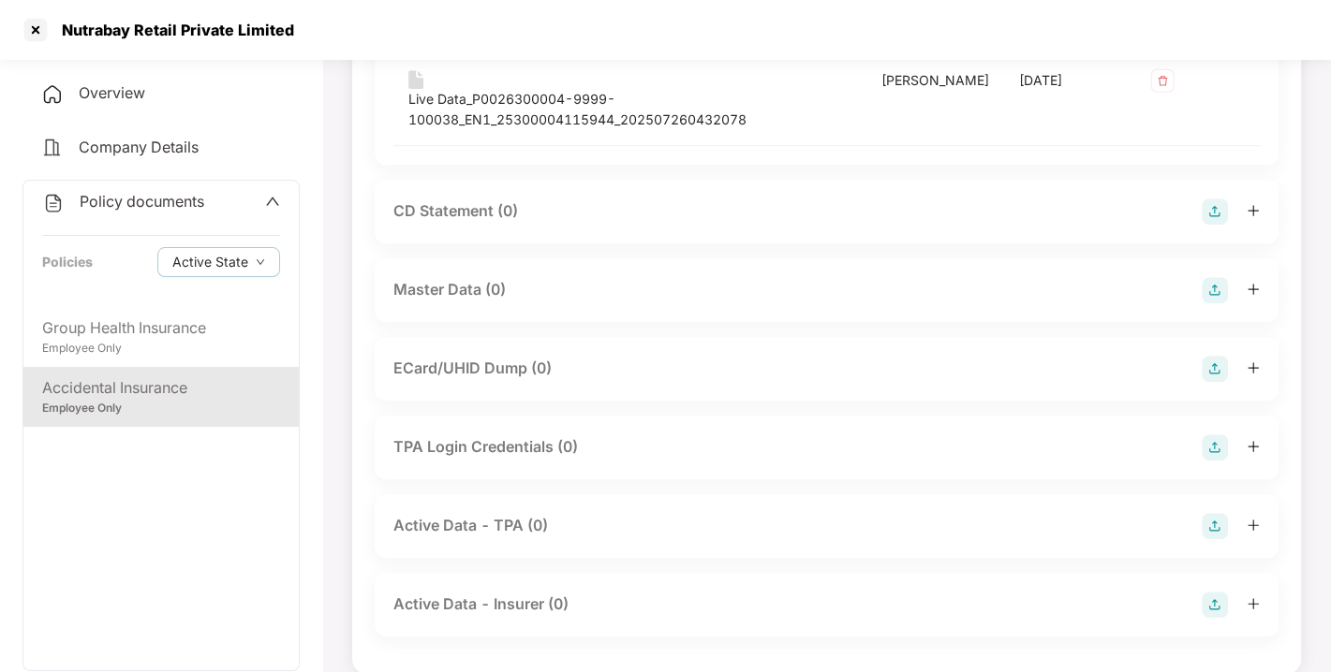
click at [1203, 303] on img at bounding box center [1214, 290] width 26 height 26
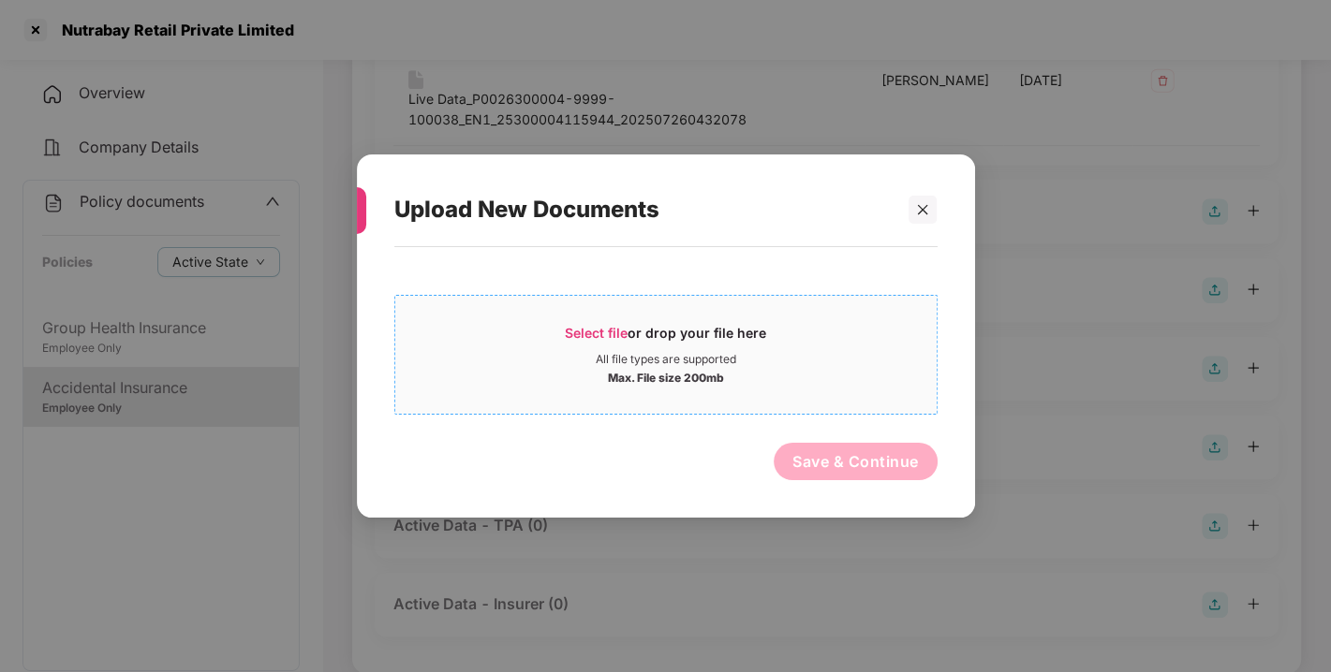
click at [655, 331] on div "Select file or drop your file here" at bounding box center [665, 338] width 201 height 28
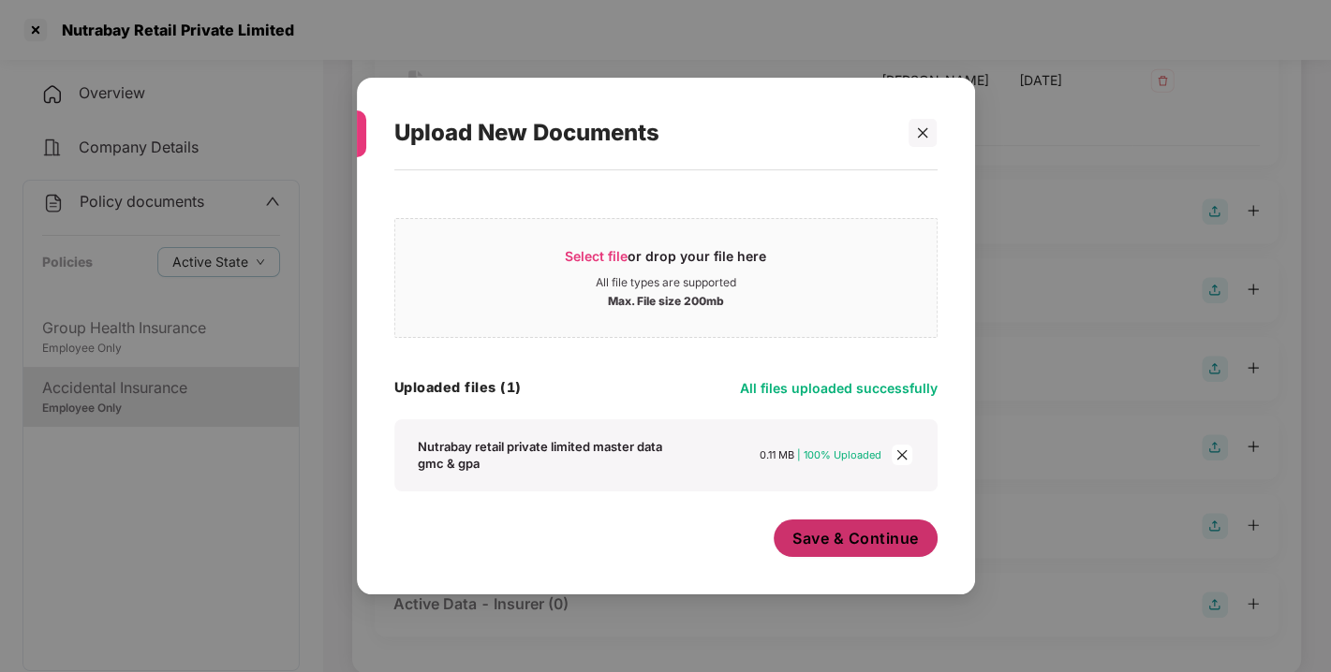
click at [842, 523] on button "Save & Continue" at bounding box center [855, 538] width 164 height 37
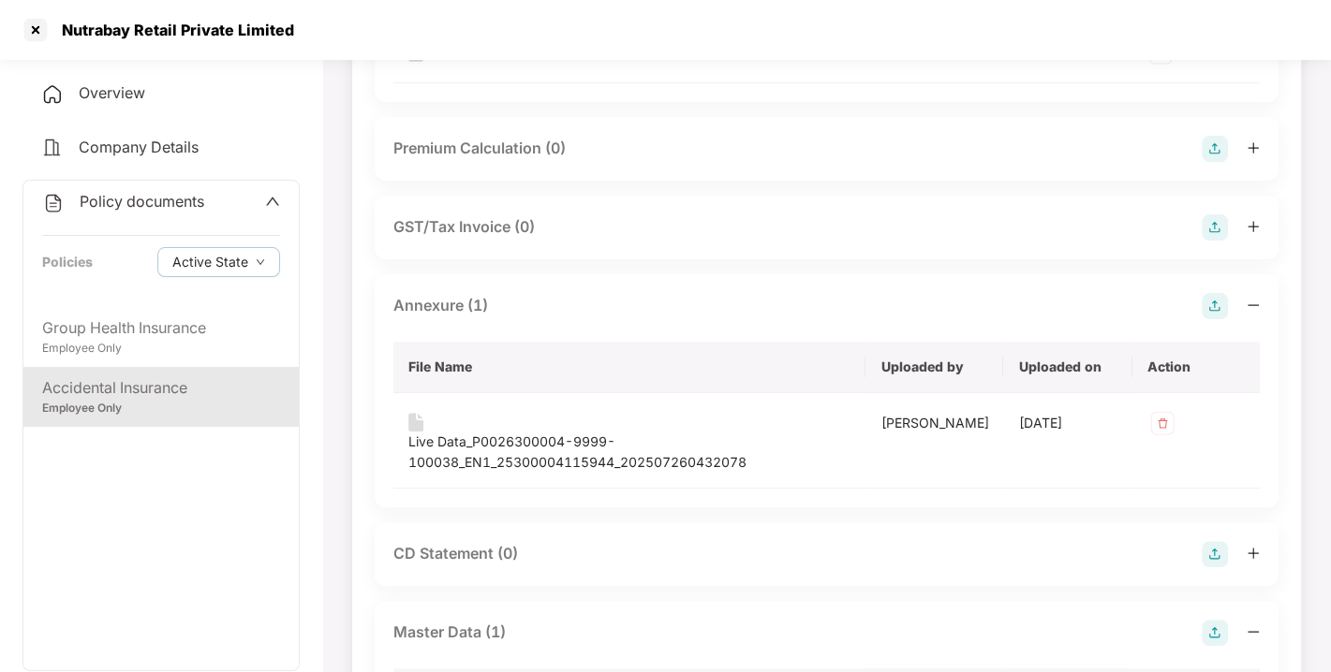
scroll to position [0, 0]
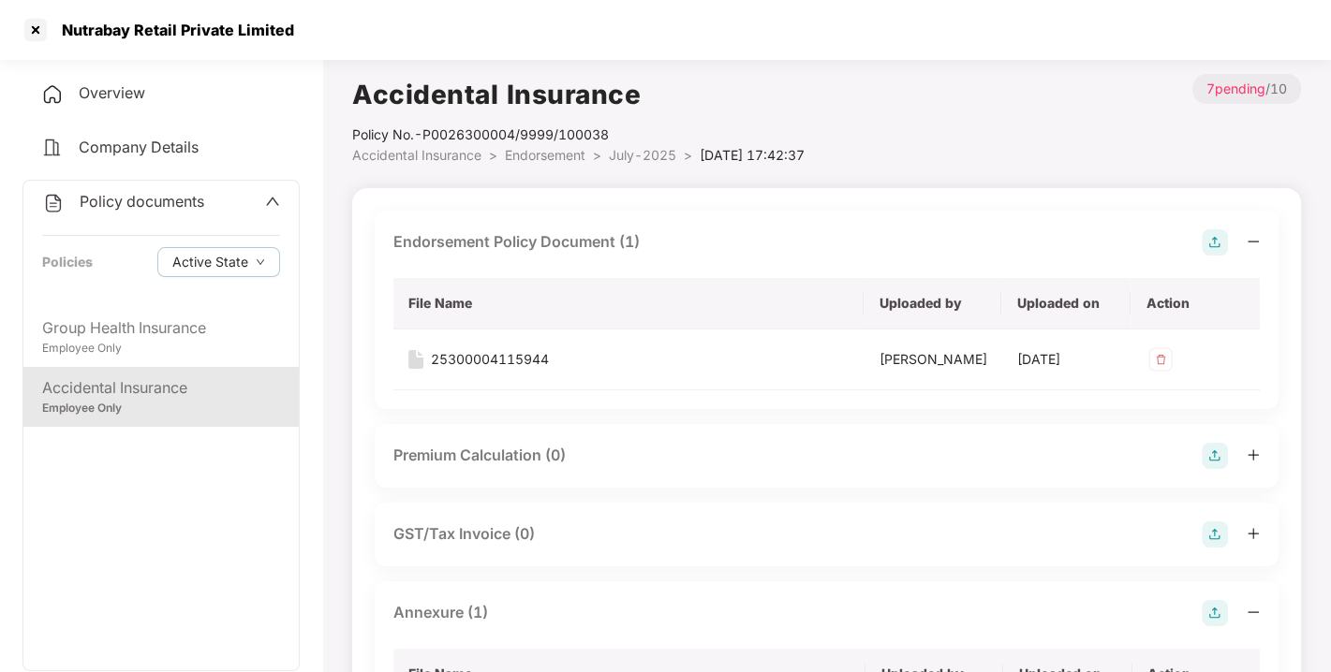
click at [546, 157] on span "Endorsement" at bounding box center [545, 155] width 81 height 16
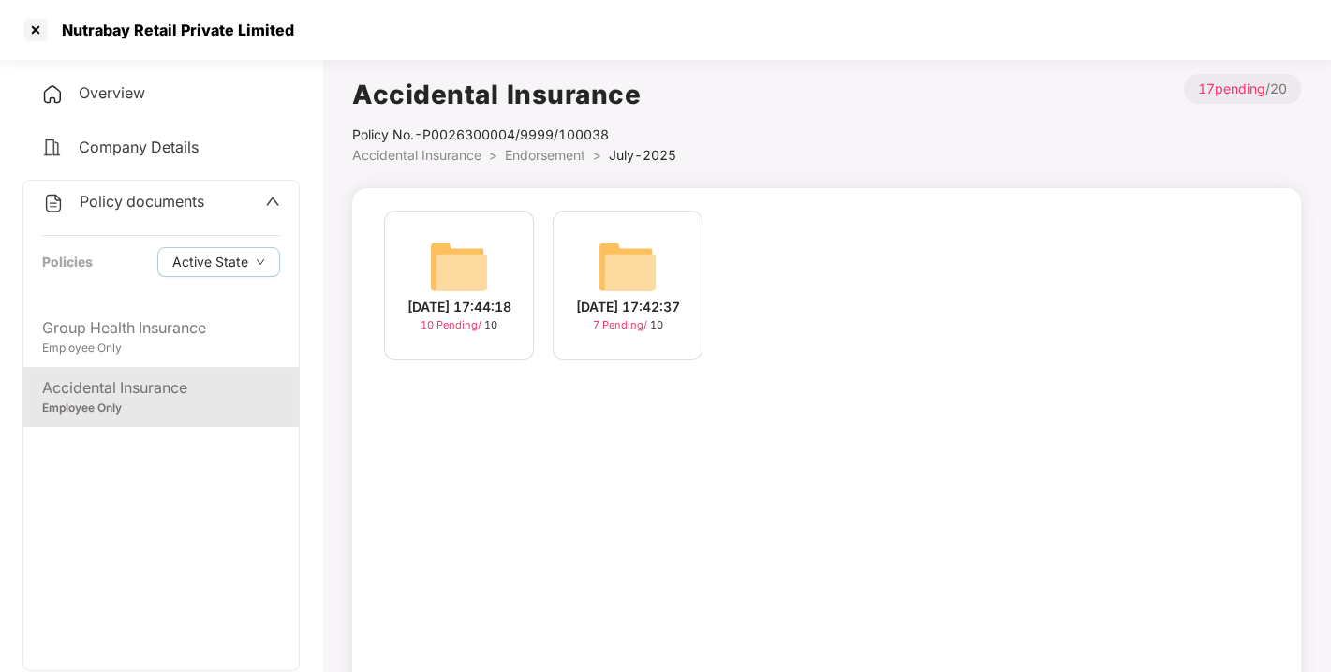
click at [474, 276] on img at bounding box center [459, 267] width 60 height 60
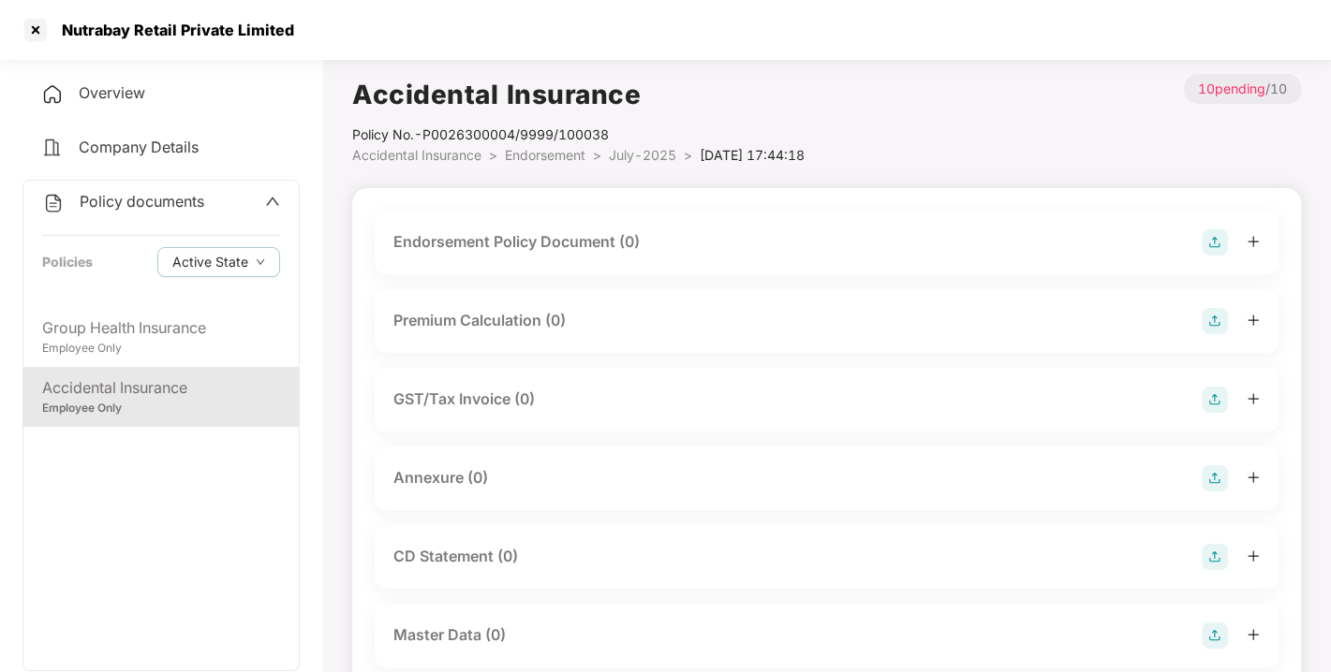
click at [1223, 236] on img at bounding box center [1214, 242] width 26 height 26
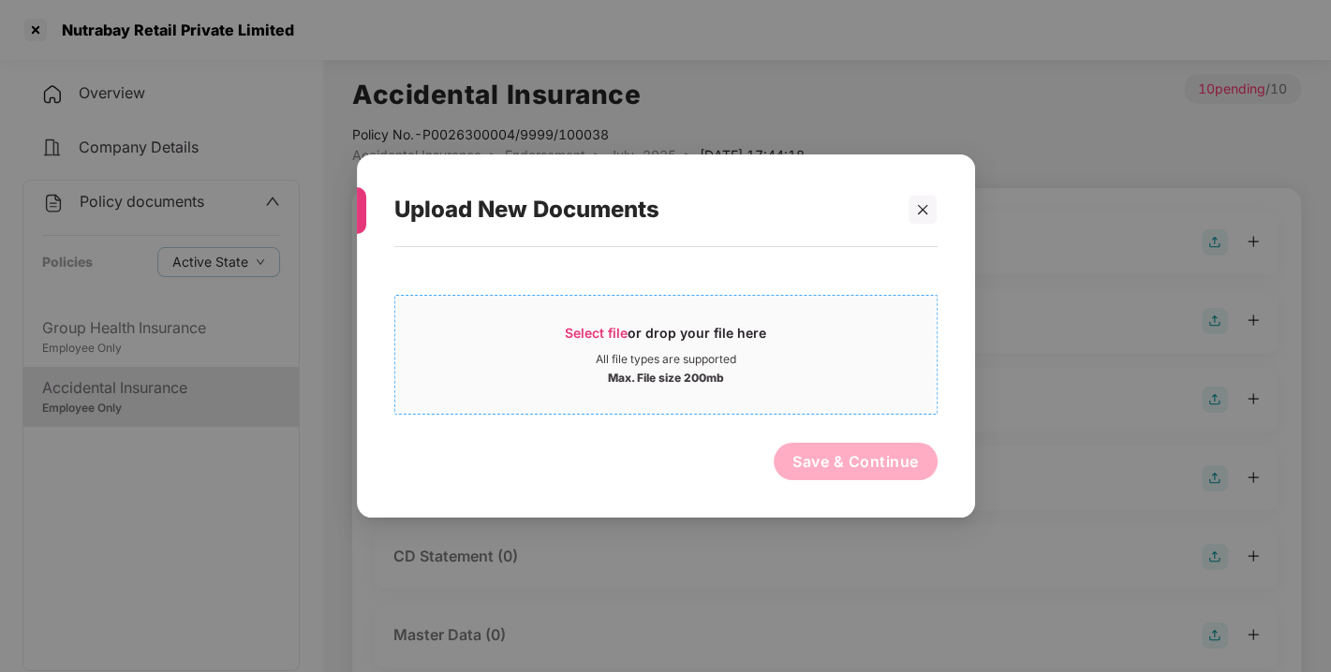
click at [591, 330] on span "Select file" at bounding box center [596, 333] width 63 height 16
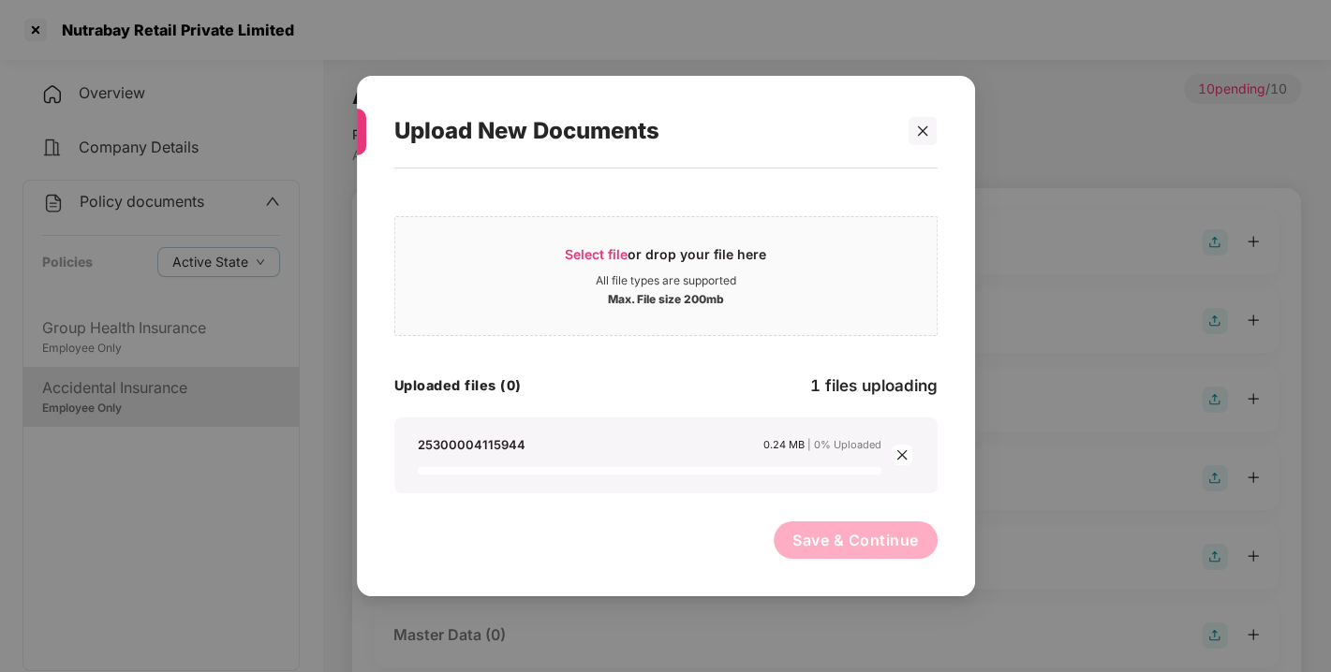
click at [556, 414] on div "Select file or drop your file here All file types are supported Max. File size …" at bounding box center [665, 349] width 543 height 287
click at [667, 398] on div "Uploaded files (0) 1 files uploading" at bounding box center [665, 386] width 543 height 25
click at [744, 385] on div "Uploaded files (0) 1 files uploading" at bounding box center [665, 386] width 543 height 25
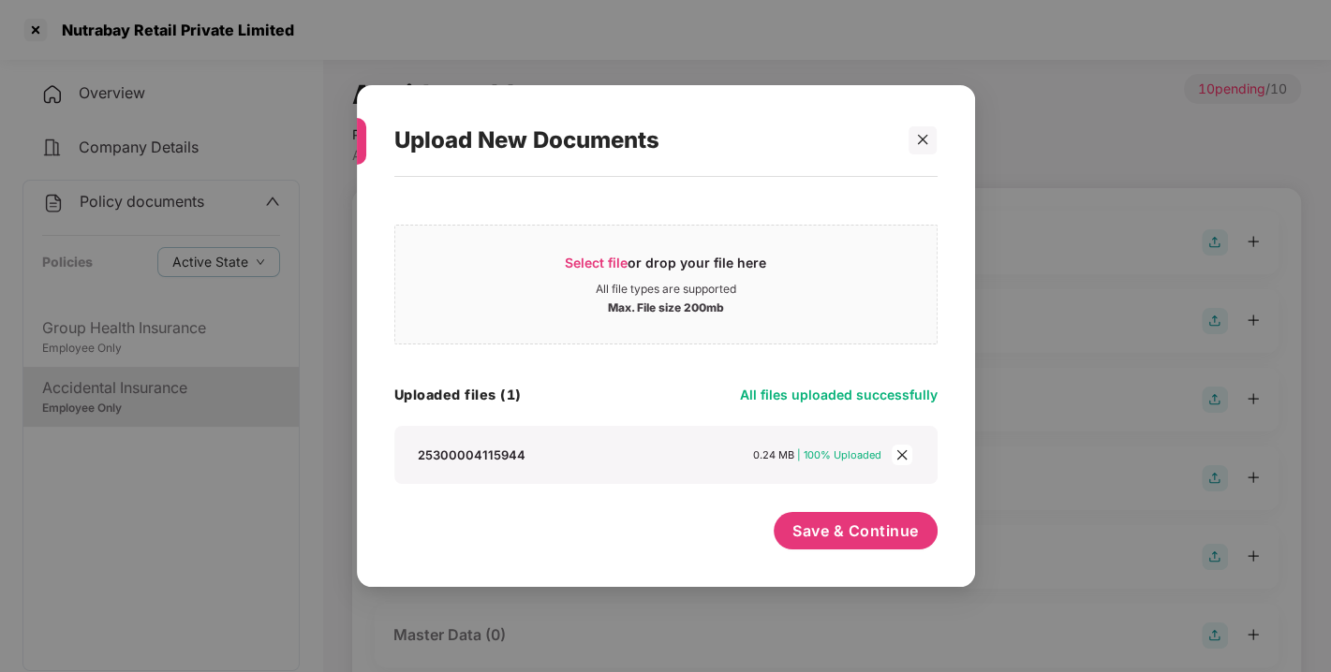
click at [789, 353] on div "Select file or drop your file here All file types are supported Max. File size …" at bounding box center [665, 349] width 543 height 270
click at [726, 392] on div "Uploaded files (1) All files uploaded successfully" at bounding box center [665, 394] width 543 height 25
drag, startPoint x: 726, startPoint y: 392, endPoint x: 628, endPoint y: 406, distance: 98.4
click at [628, 406] on div "Uploaded files (1) All files uploaded successfully" at bounding box center [665, 394] width 543 height 25
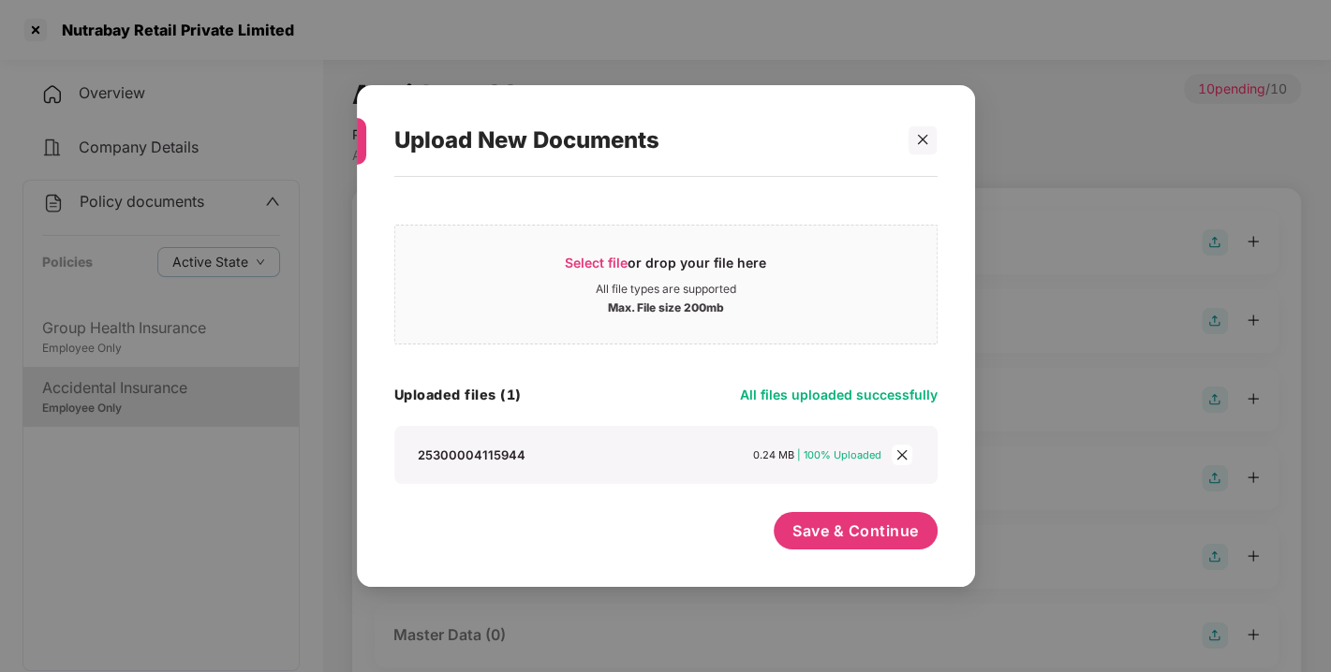
click at [628, 406] on div "Uploaded files (1) All files uploaded successfully" at bounding box center [665, 394] width 543 height 25
click at [669, 388] on div "Uploaded files (1) All files uploaded successfully" at bounding box center [665, 394] width 543 height 25
click at [676, 384] on div "Uploaded files (1) All files uploaded successfully" at bounding box center [665, 394] width 543 height 25
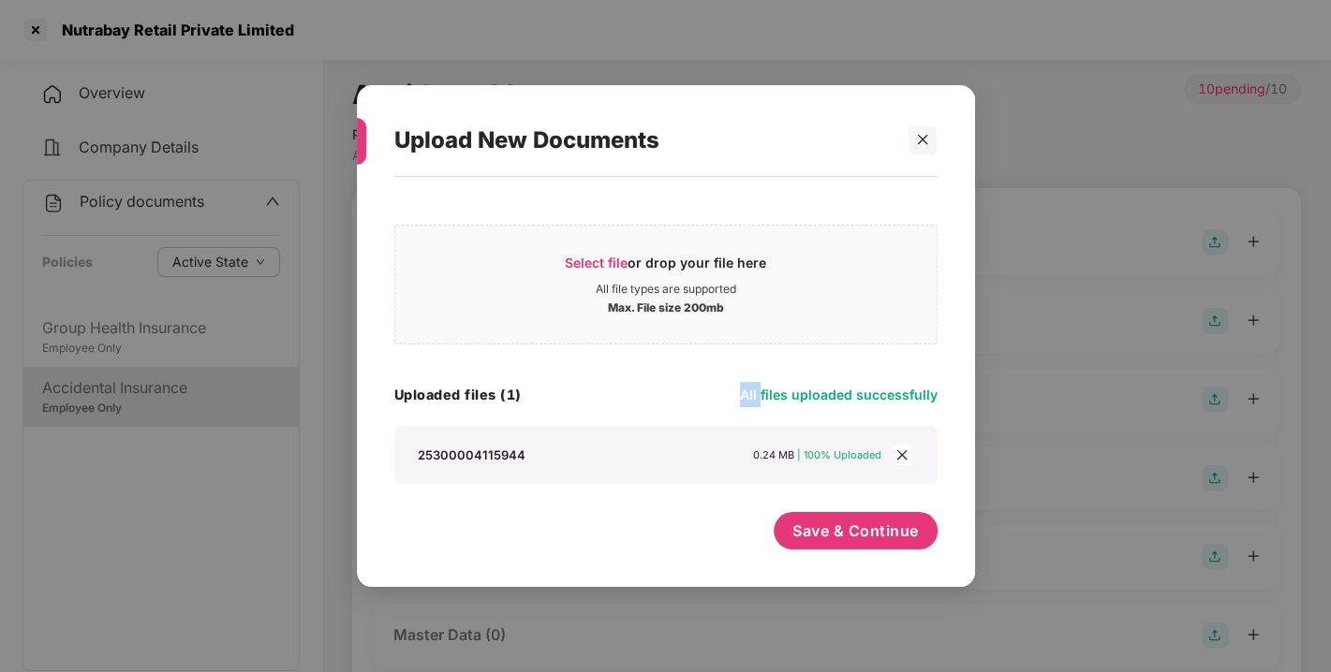
click at [717, 369] on div "Select file or drop your file here All file types are supported Max. File size …" at bounding box center [665, 349] width 543 height 270
click at [641, 410] on div "Select file or drop your file here All file types are supported Max. File size …" at bounding box center [665, 349] width 543 height 270
click at [666, 393] on div "Uploaded files (1) All files uploaded successfully" at bounding box center [665, 394] width 543 height 25
click at [609, 404] on div "Uploaded files (1) All files uploaded successfully" at bounding box center [665, 394] width 543 height 25
click at [691, 397] on div "Uploaded files (1) All files uploaded successfully" at bounding box center [665, 394] width 543 height 25
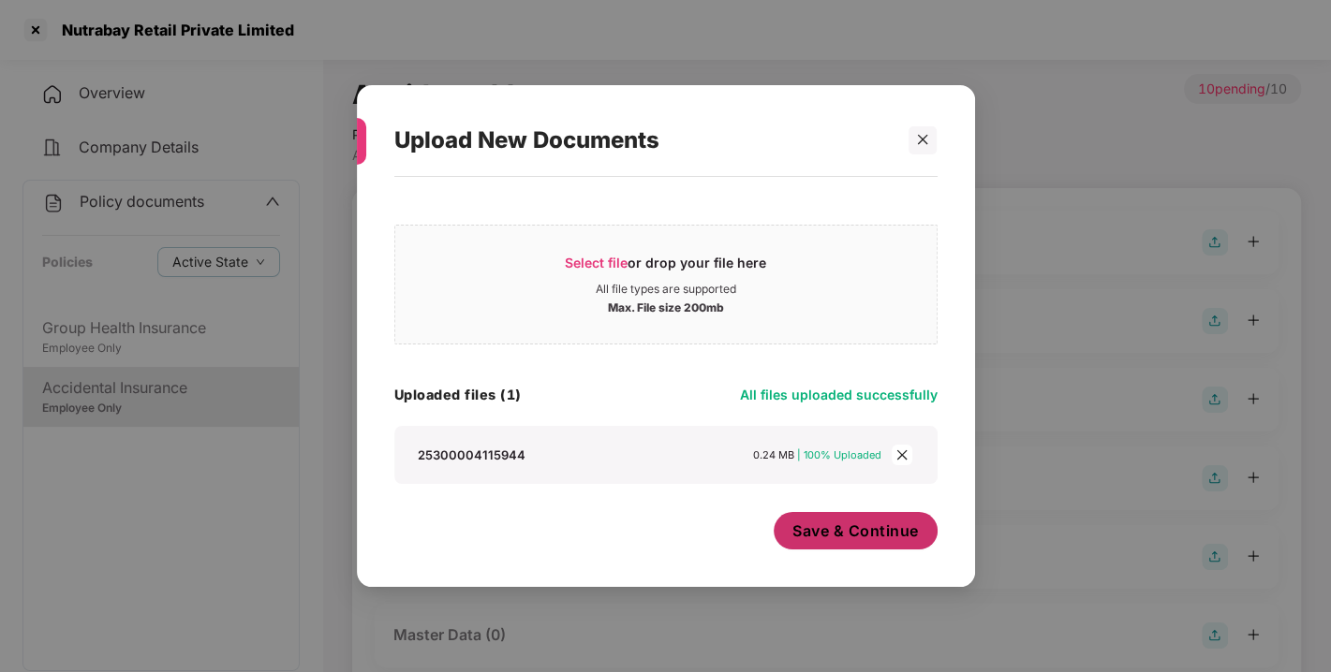
click at [801, 532] on span "Save & Continue" at bounding box center [855, 531] width 126 height 21
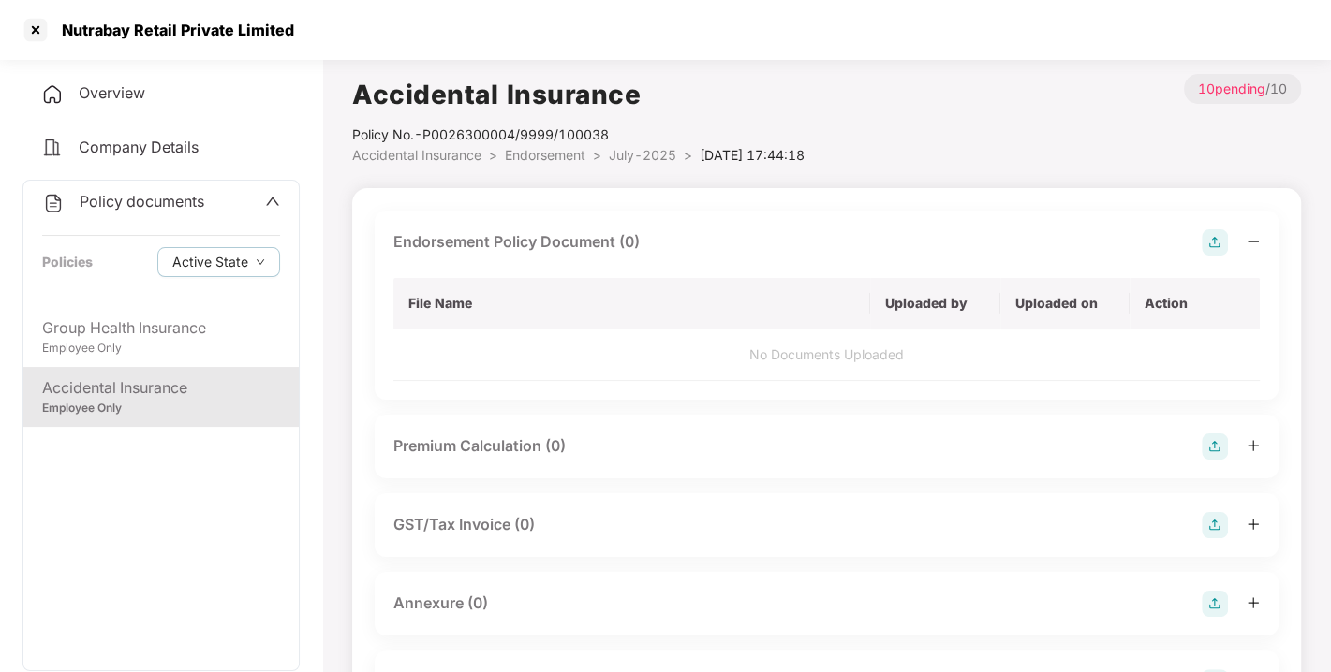
click at [801, 532] on div "Endorsement Policy Document (0) File Name Uploaded by Uploaded on Action No Doc…" at bounding box center [827, 667] width 904 height 912
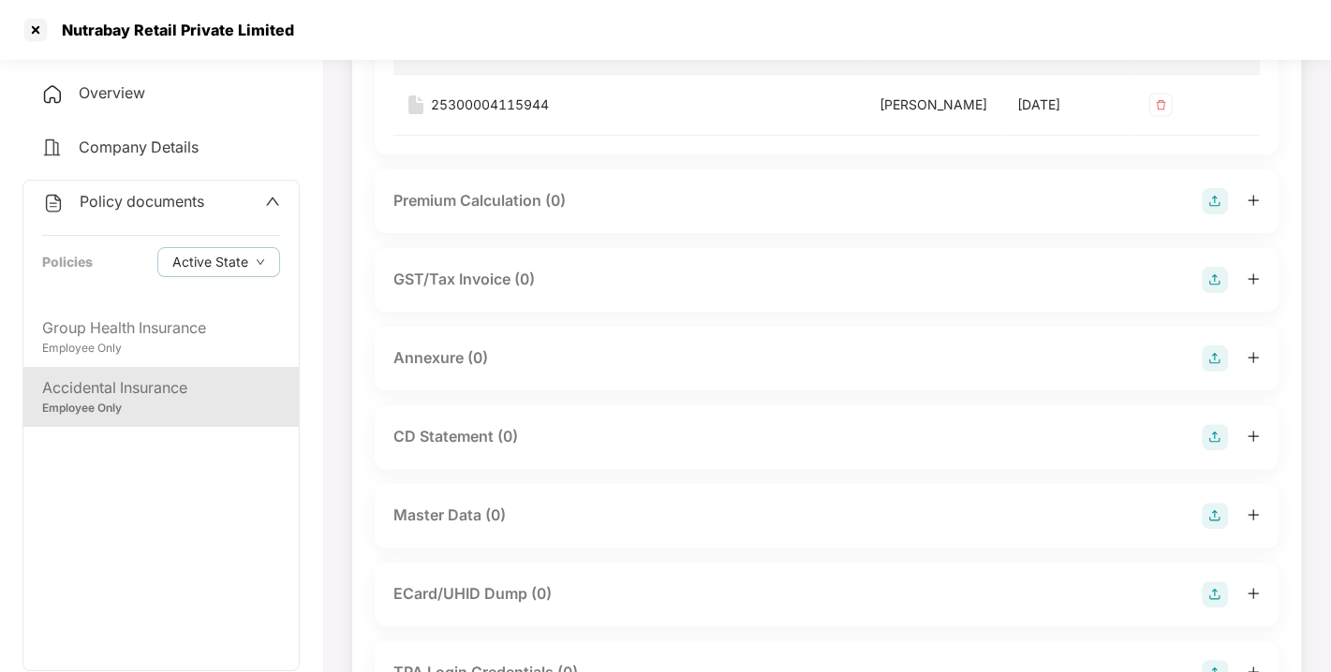
scroll to position [256, 0]
click at [1220, 371] on img at bounding box center [1214, 358] width 26 height 26
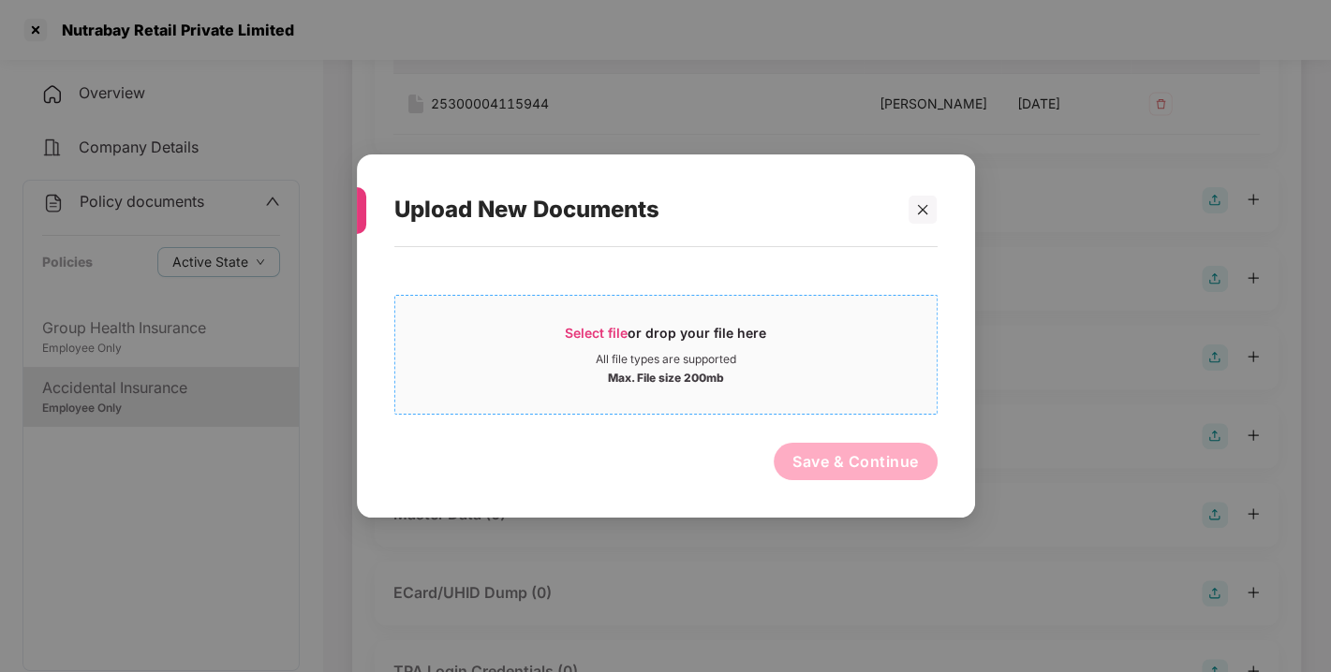
click at [617, 322] on span "Select file or drop your file here All file types are supported Max. File size …" at bounding box center [665, 355] width 541 height 90
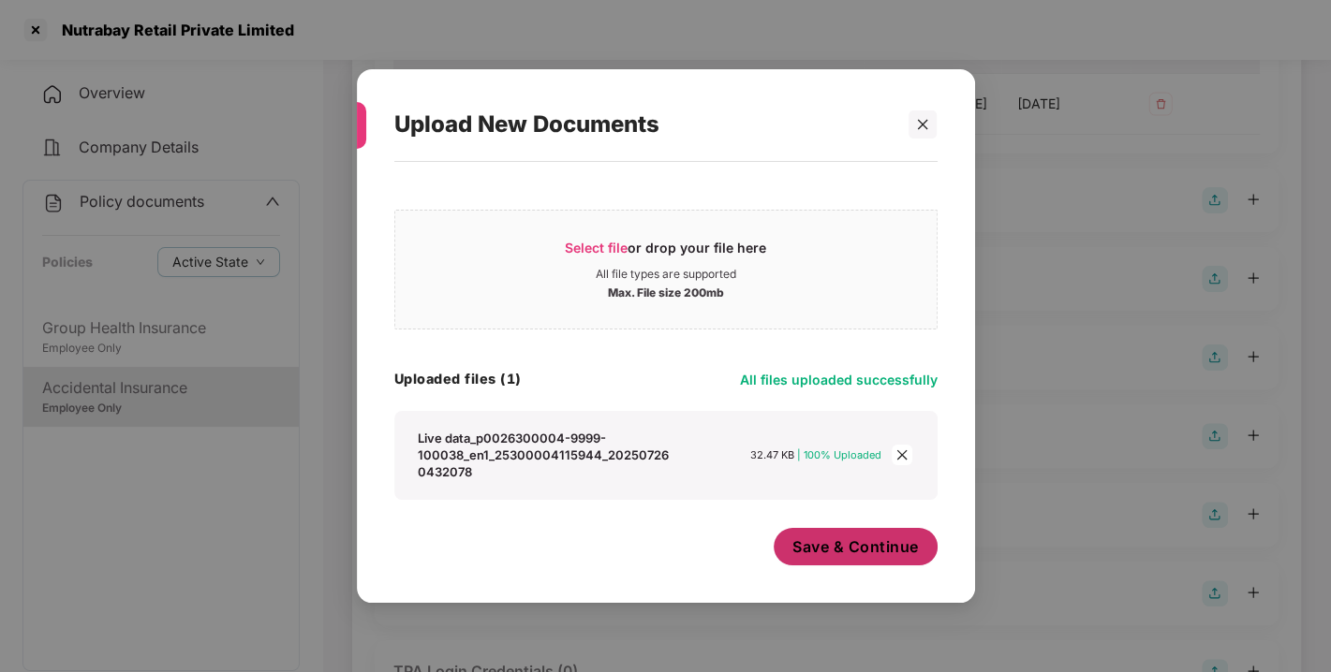
click at [884, 548] on span "Save & Continue" at bounding box center [855, 547] width 126 height 21
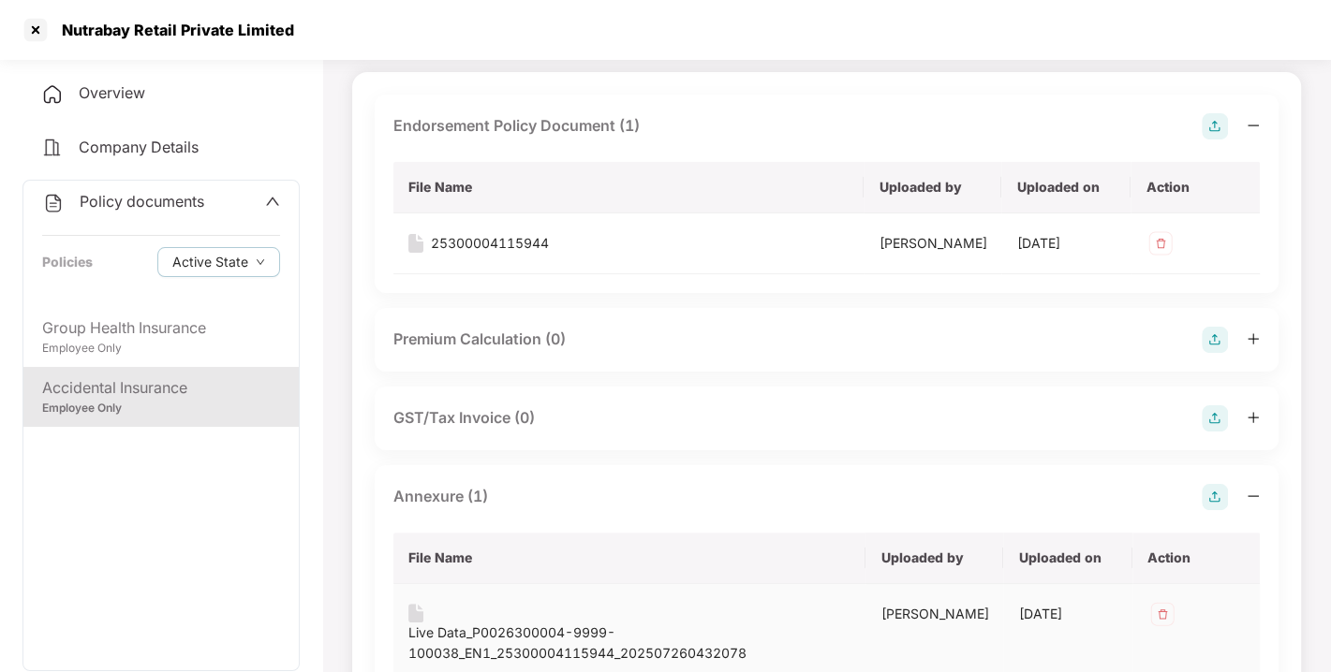
scroll to position [0, 0]
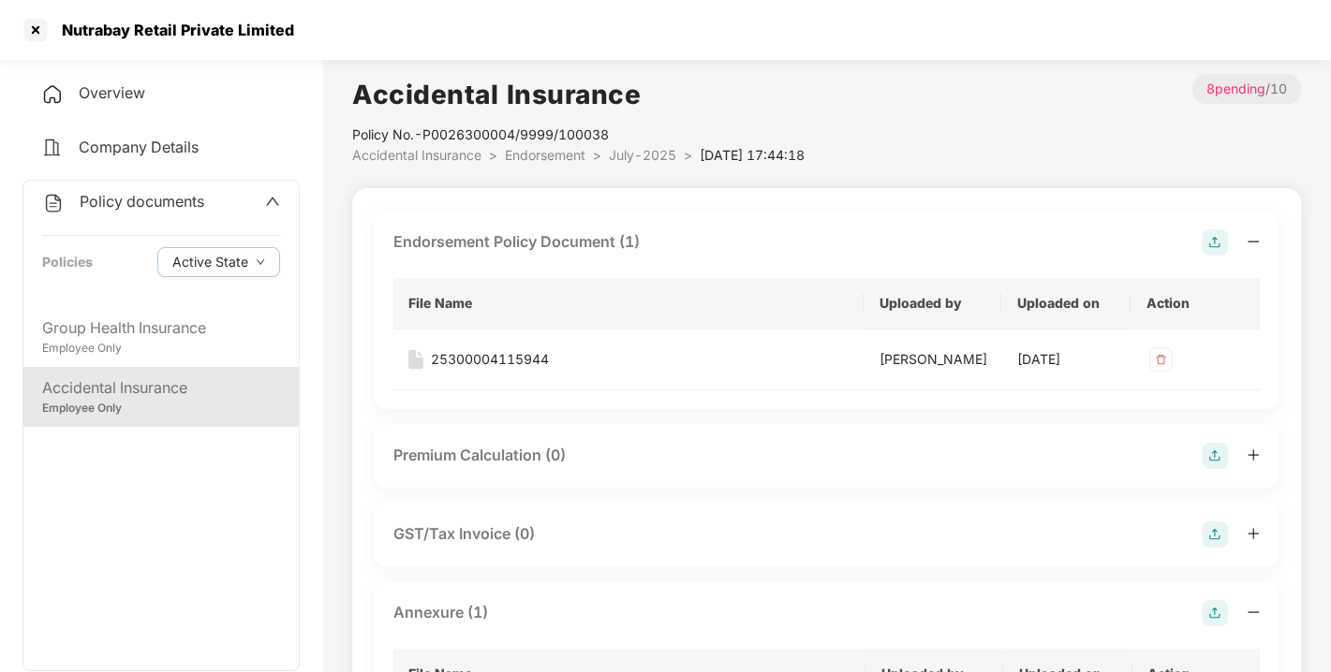
click at [547, 152] on span "Endorsement" at bounding box center [545, 155] width 81 height 16
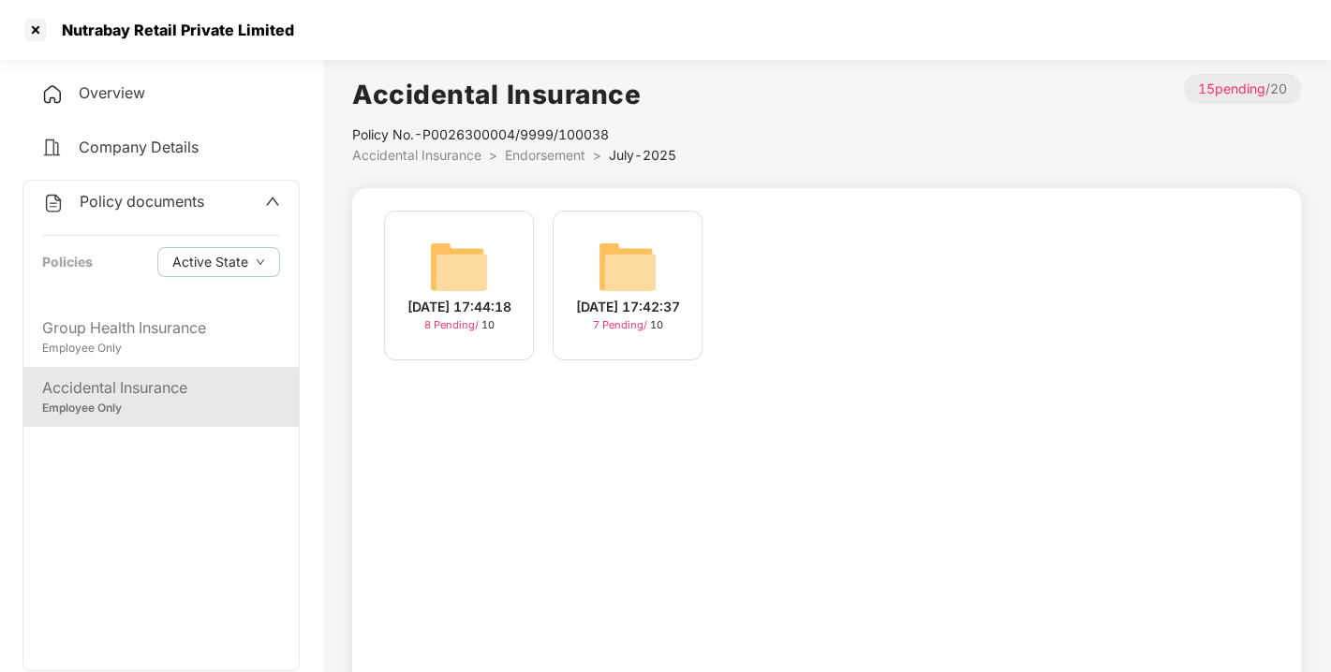
click at [441, 296] on img at bounding box center [459, 267] width 60 height 60
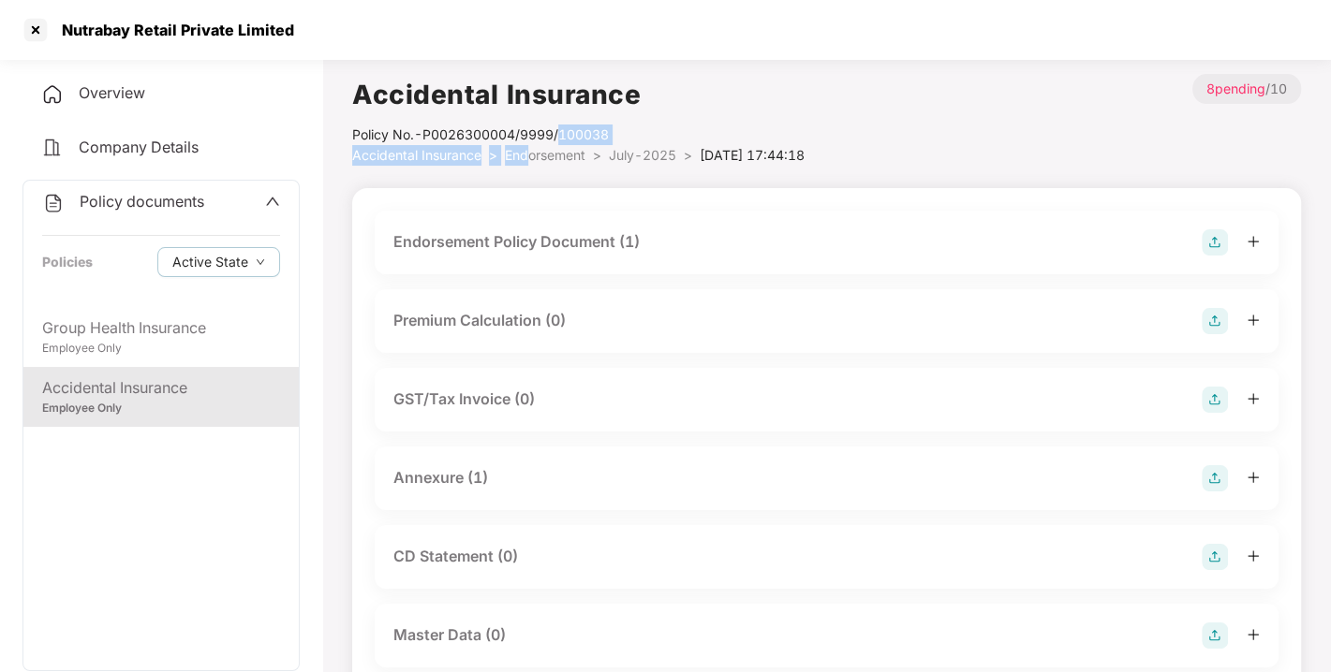
drag, startPoint x: 562, startPoint y: 141, endPoint x: 529, endPoint y: 156, distance: 36.0
click at [529, 156] on div "Accidental Insurance Policy No.- P0026300004/9999/100038 Accidental Insurance >…" at bounding box center [578, 120] width 452 height 92
click at [529, 156] on span "Endorsement" at bounding box center [545, 155] width 81 height 16
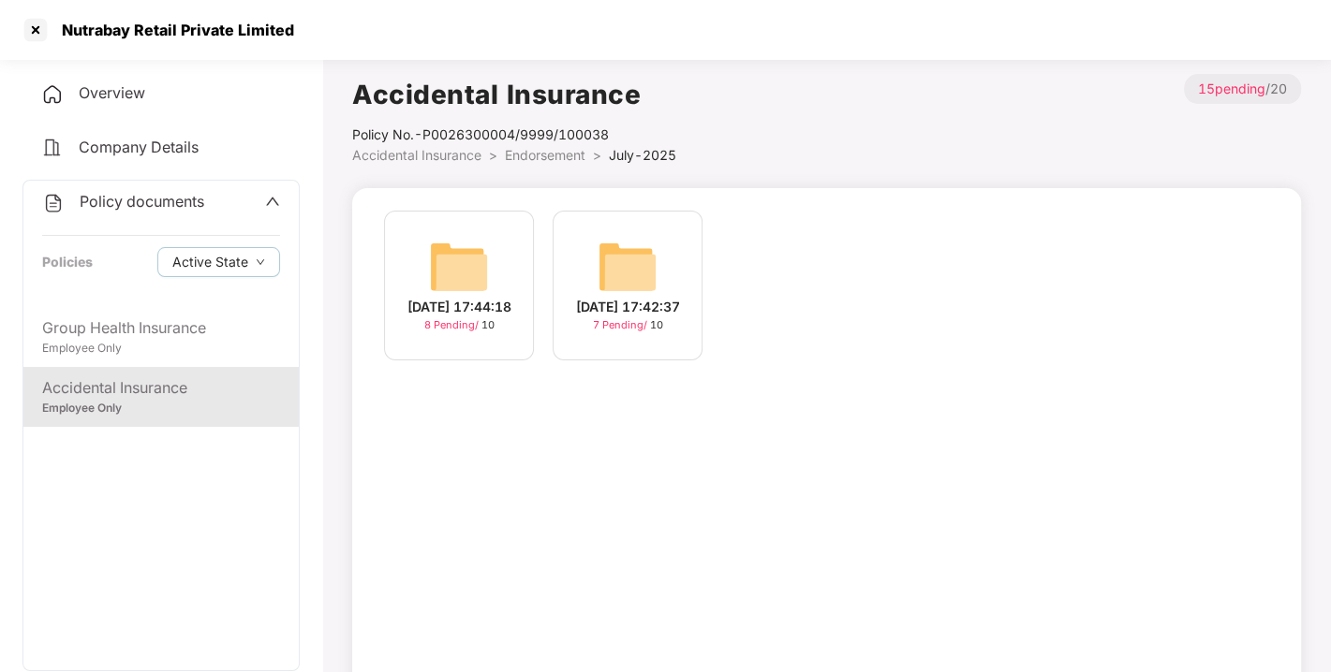
click at [585, 151] on span "Endorsement" at bounding box center [545, 155] width 81 height 16
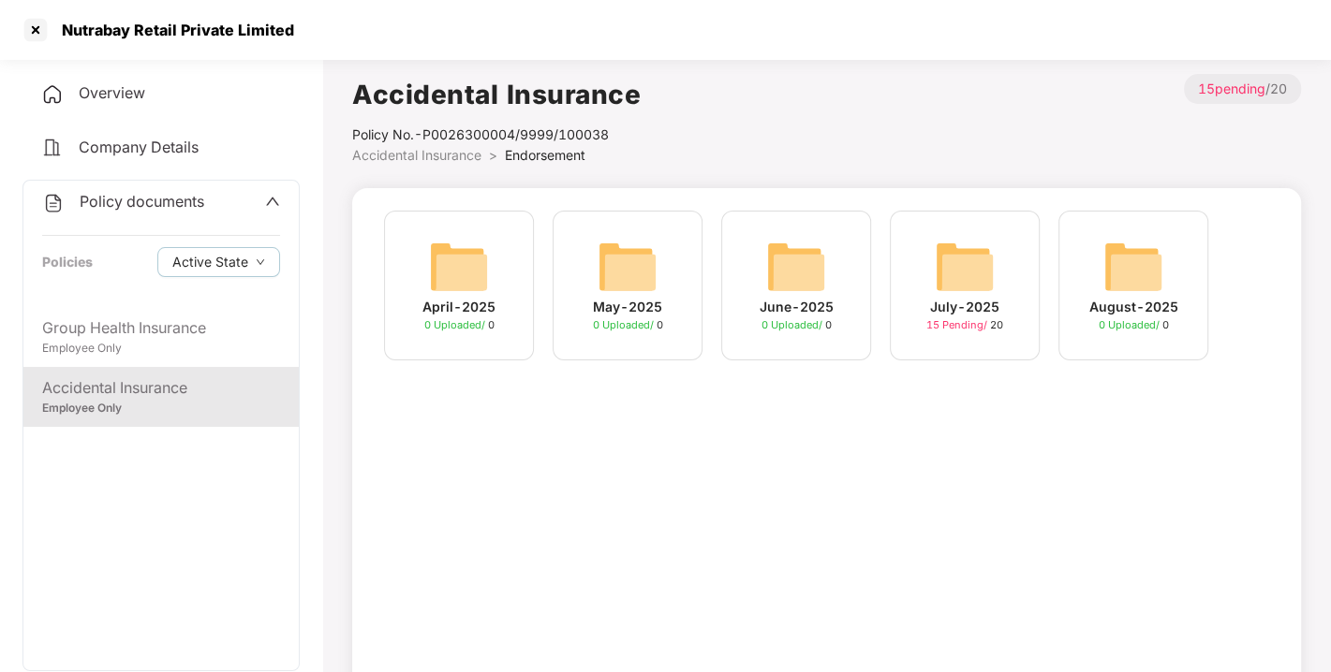
click at [146, 211] on div "Policy documents" at bounding box center [123, 202] width 162 height 24
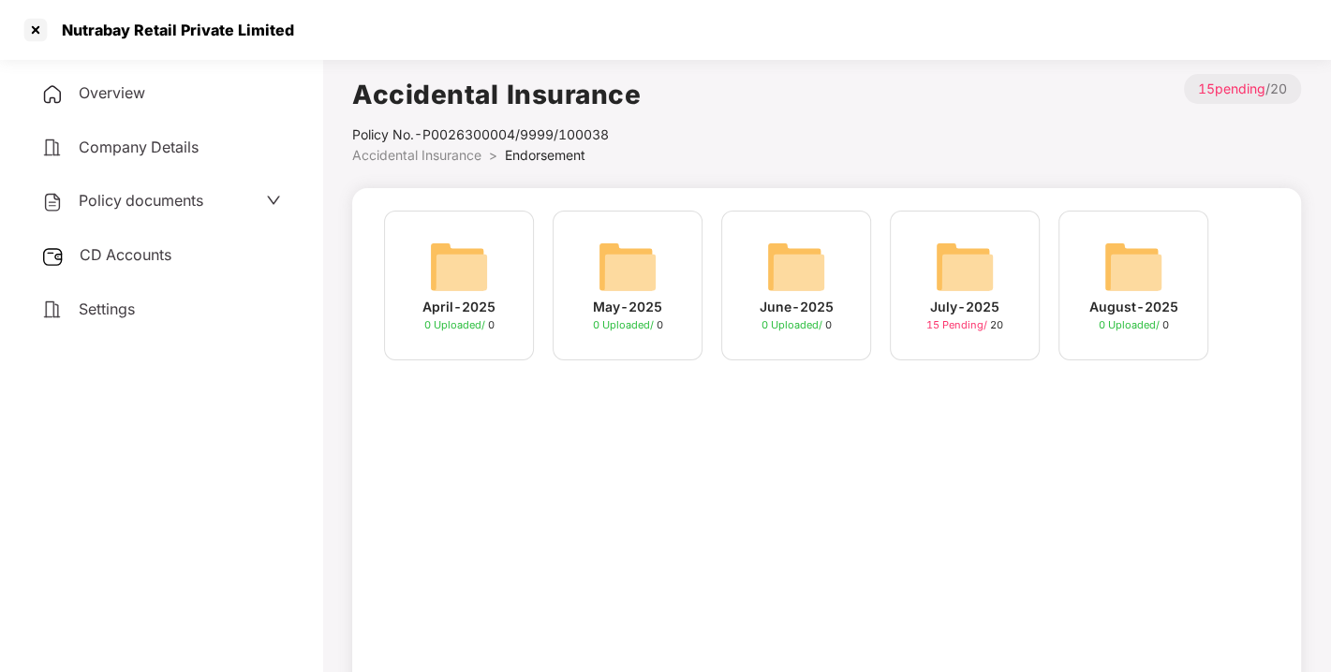
click at [125, 272] on div "CD Accounts" at bounding box center [160, 255] width 277 height 43
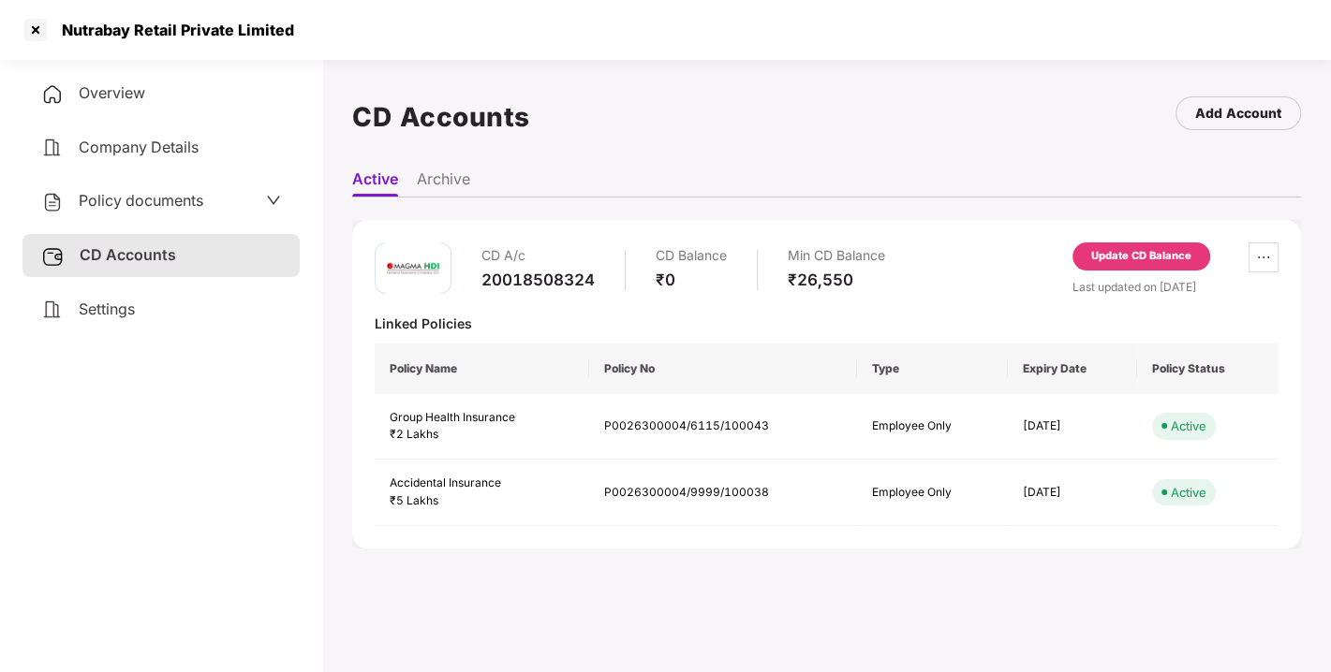
click at [1143, 253] on div "Update CD Balance" at bounding box center [1141, 256] width 100 height 17
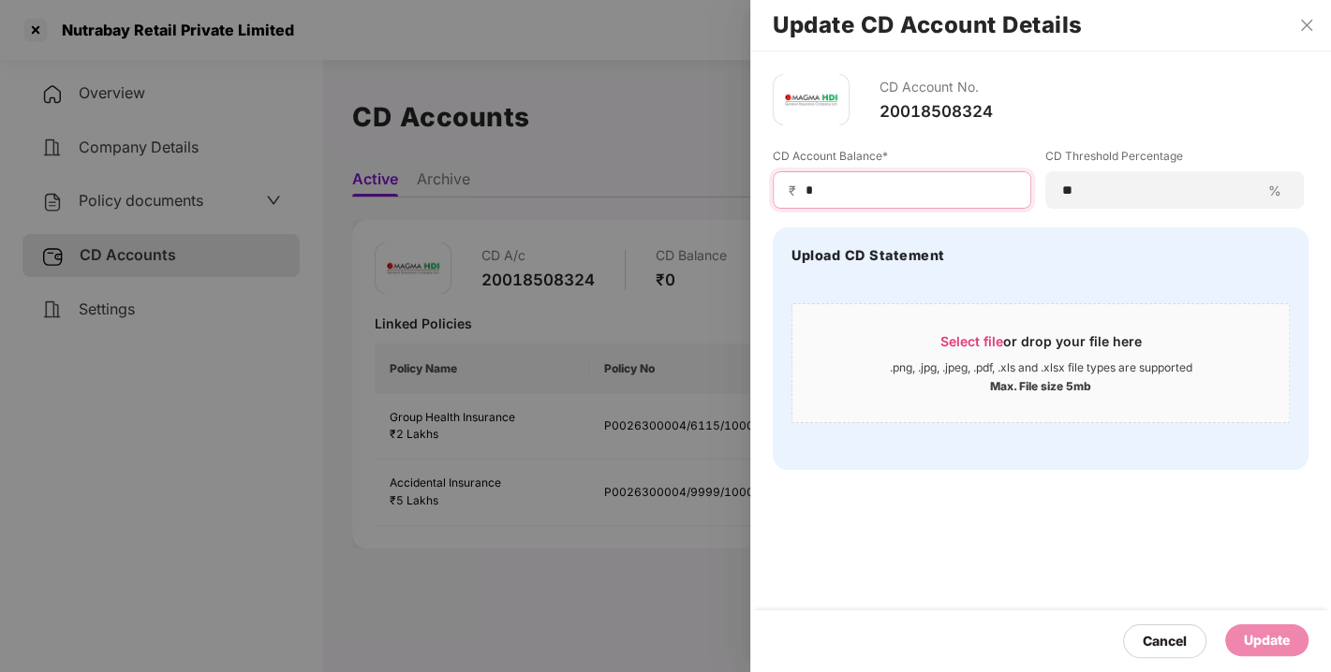
drag, startPoint x: 845, startPoint y: 189, endPoint x: 758, endPoint y: 209, distance: 88.4
click at [758, 209] on div "CD Account No. 20018508324 CD Account Balance* ₹ * CD Threshold Percentage ** %…" at bounding box center [1040, 272] width 581 height 441
type input "*****"
click at [1276, 631] on div "Update" at bounding box center [1267, 640] width 46 height 21
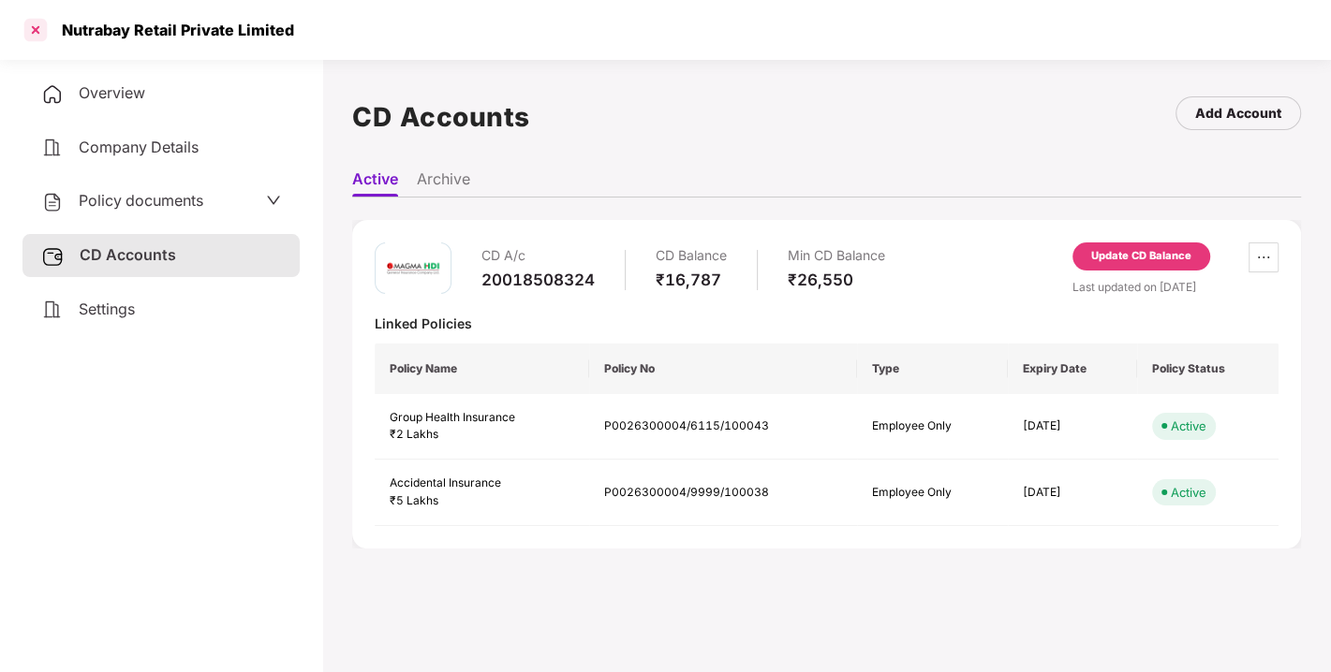
click at [23, 37] on div at bounding box center [36, 30] width 30 height 30
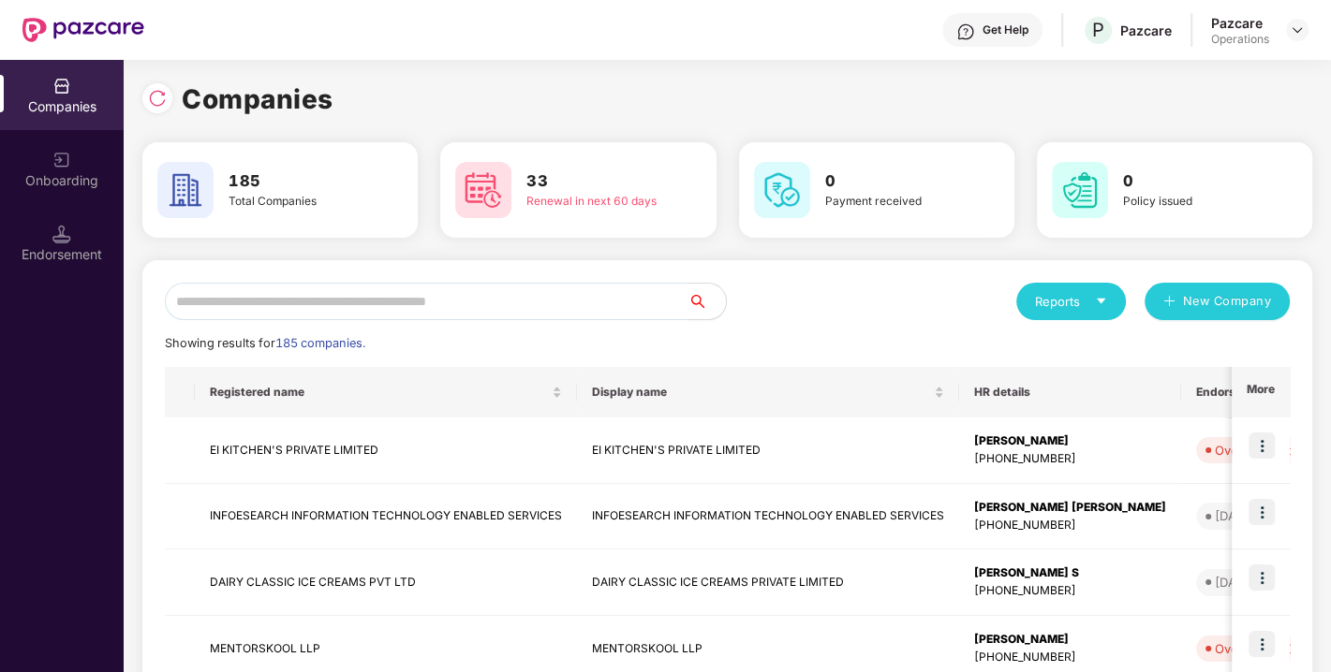
click at [316, 310] on input "text" at bounding box center [426, 301] width 523 height 37
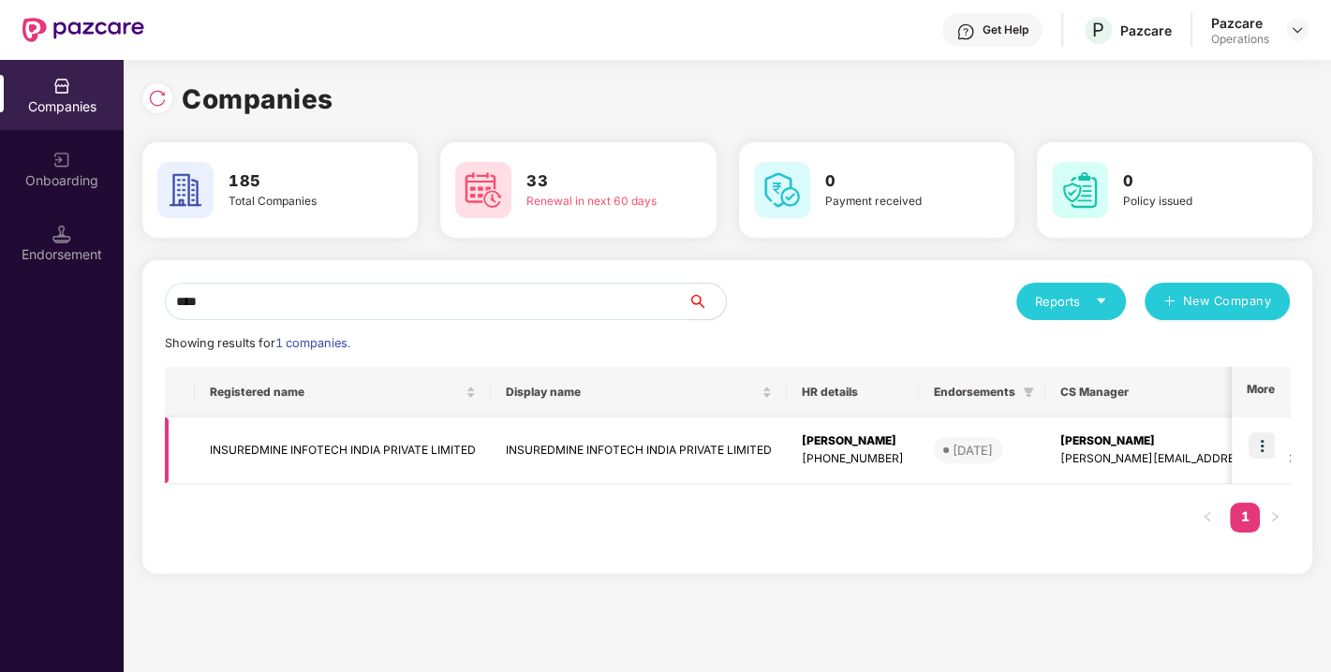
type input "****"
click at [320, 455] on td "INSUREDMINE INFOTECH INDIA PRIVATE LIMITED" at bounding box center [343, 451] width 296 height 66
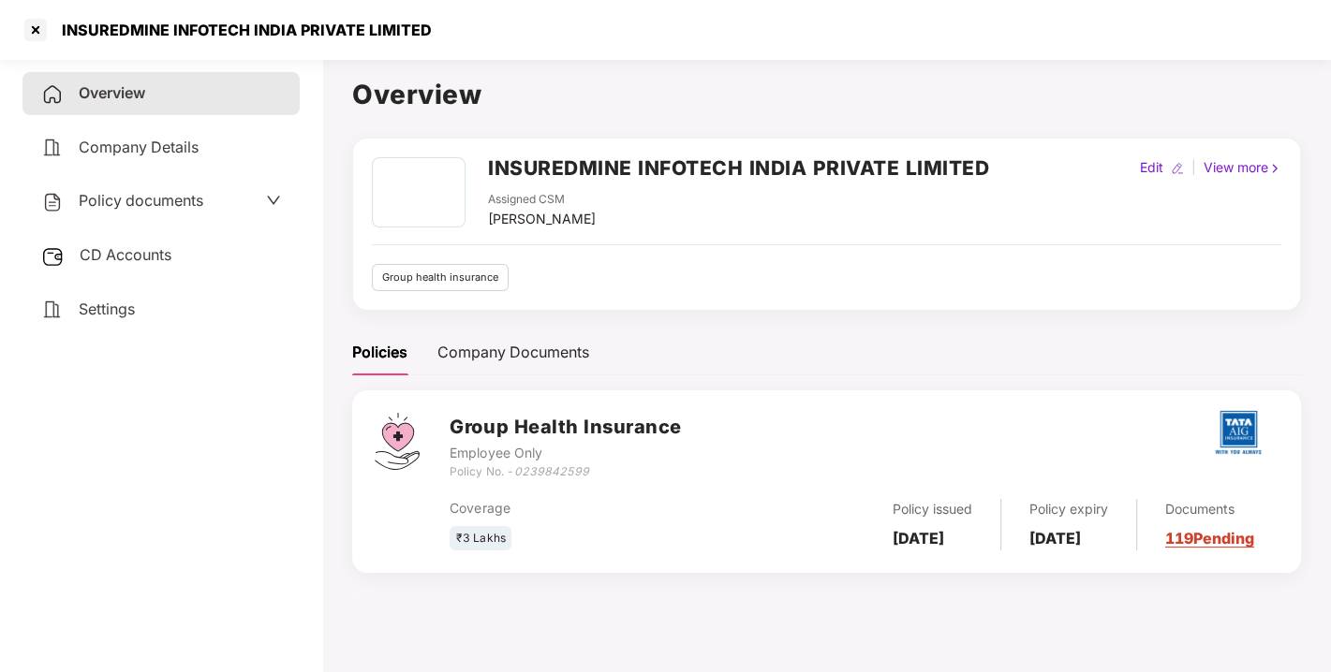
click at [138, 193] on span "Policy documents" at bounding box center [141, 200] width 125 height 19
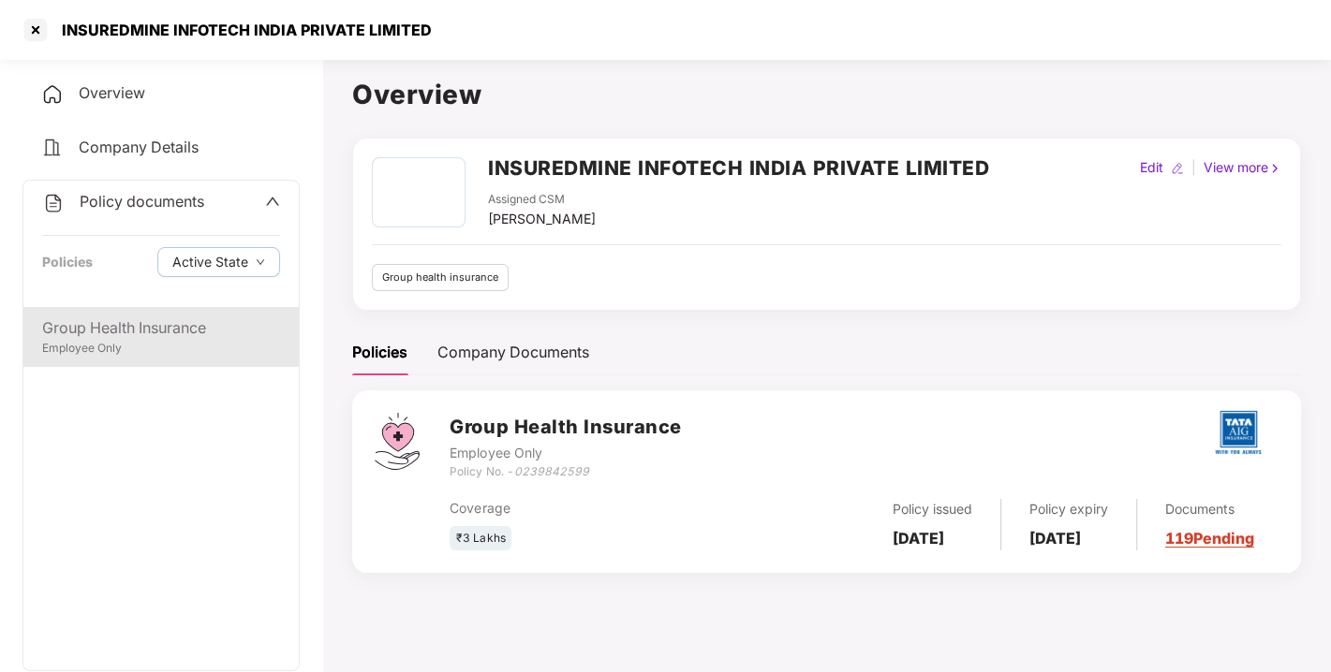
click at [123, 320] on div "Group Health Insurance" at bounding box center [161, 328] width 238 height 23
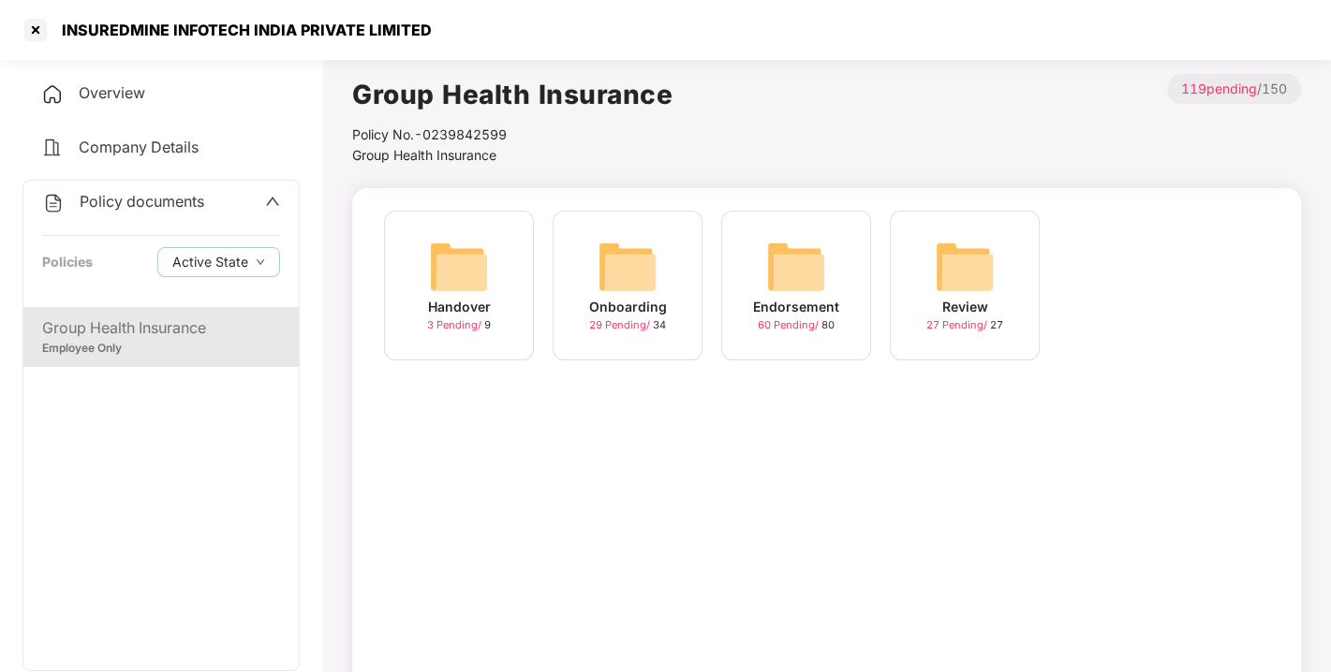
click at [767, 274] on img at bounding box center [796, 267] width 60 height 60
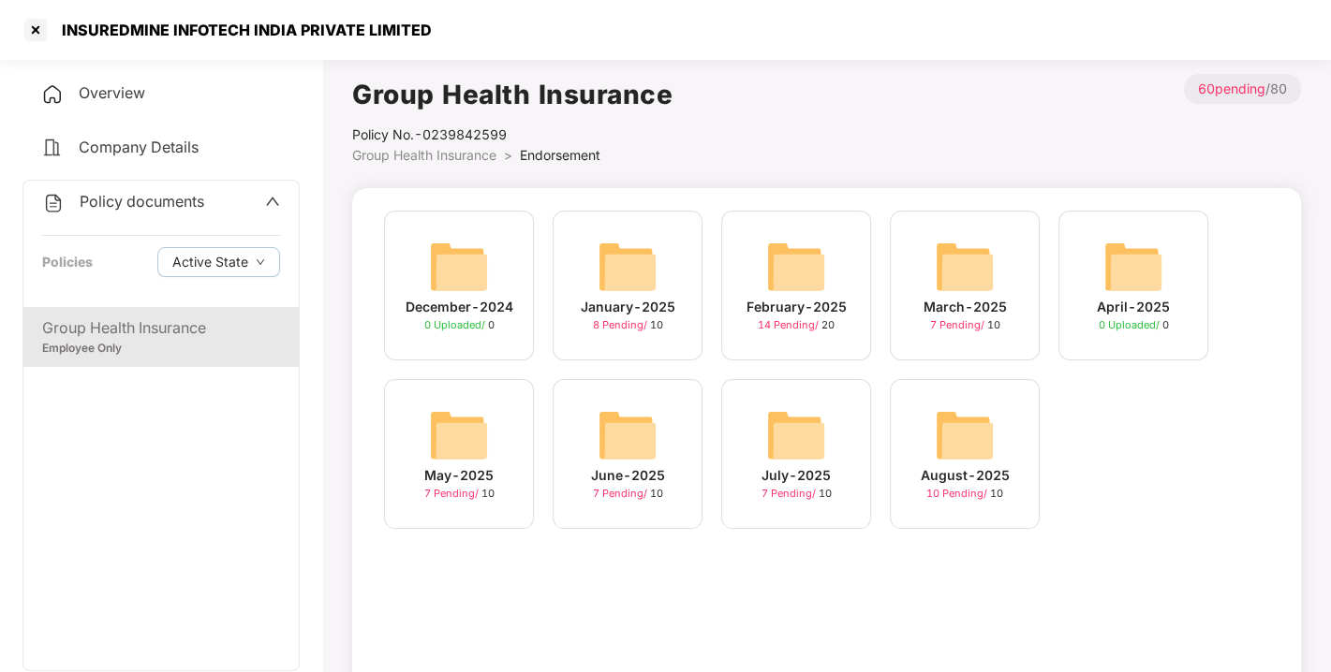
click at [958, 433] on img at bounding box center [965, 435] width 60 height 60
